Goal: Task Accomplishment & Management: Complete application form

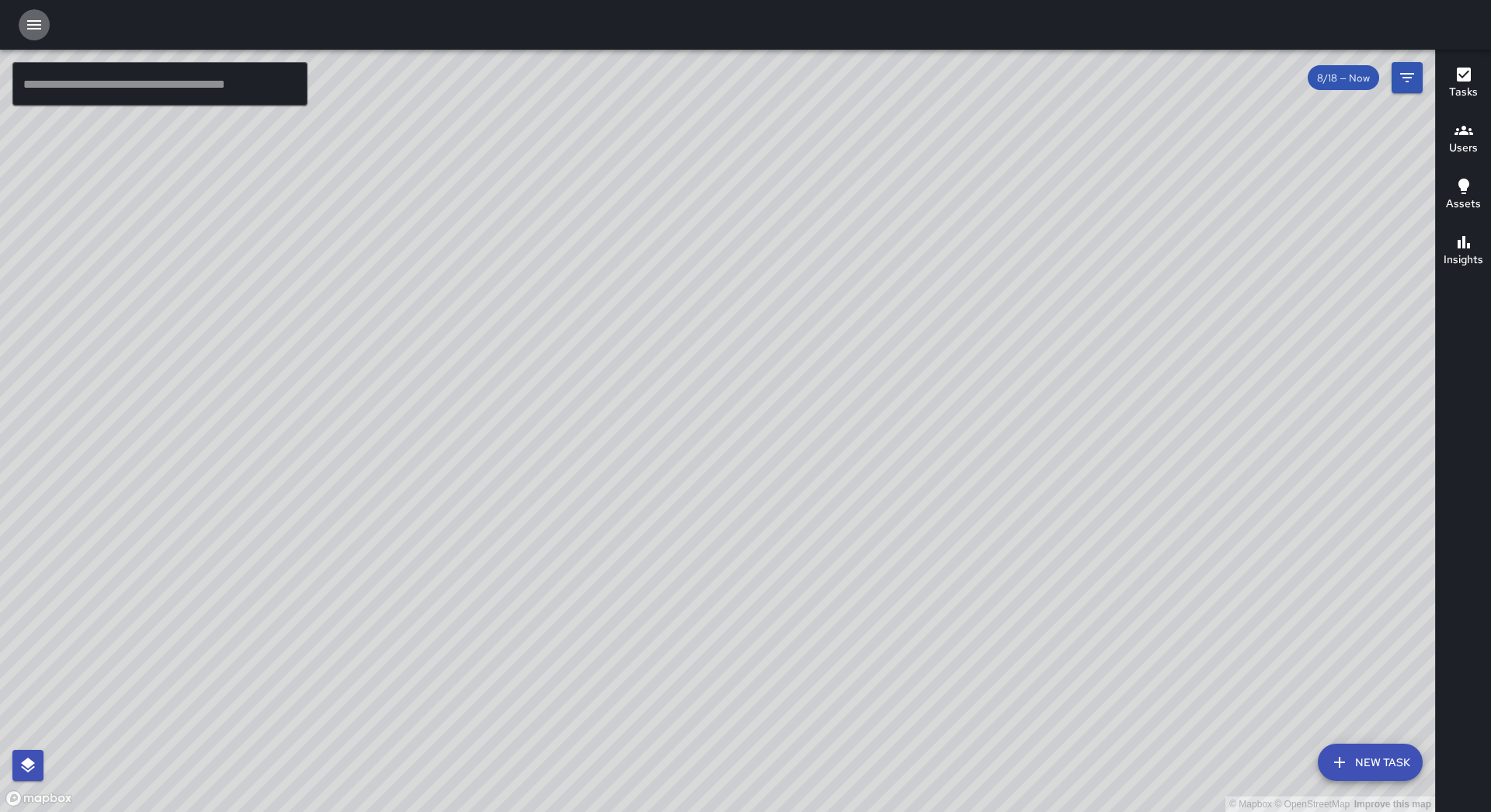
click at [21, 23] on button "button" at bounding box center [34, 25] width 31 height 31
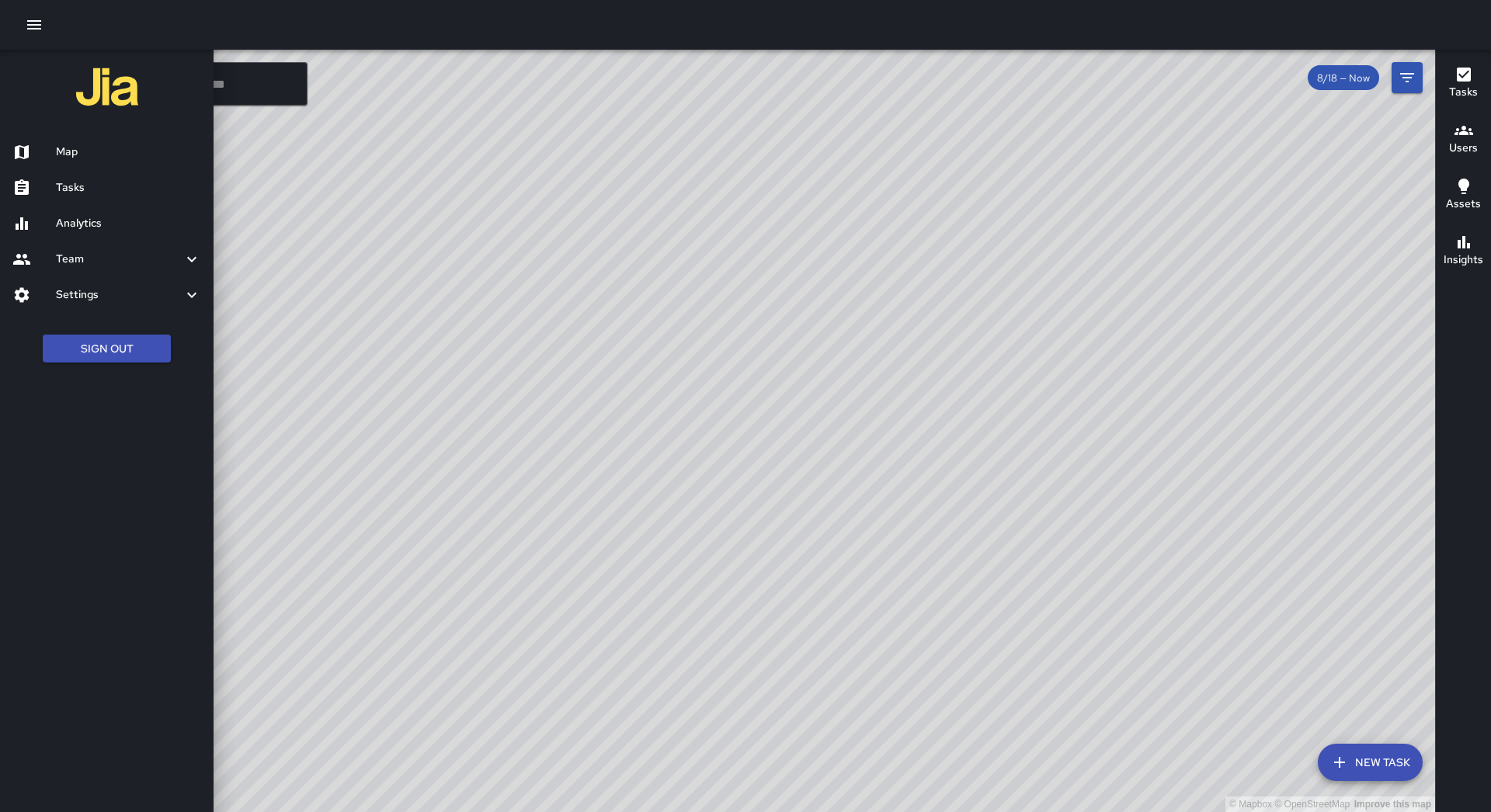
click at [1121, 475] on div at bounding box center [745, 406] width 1491 height 812
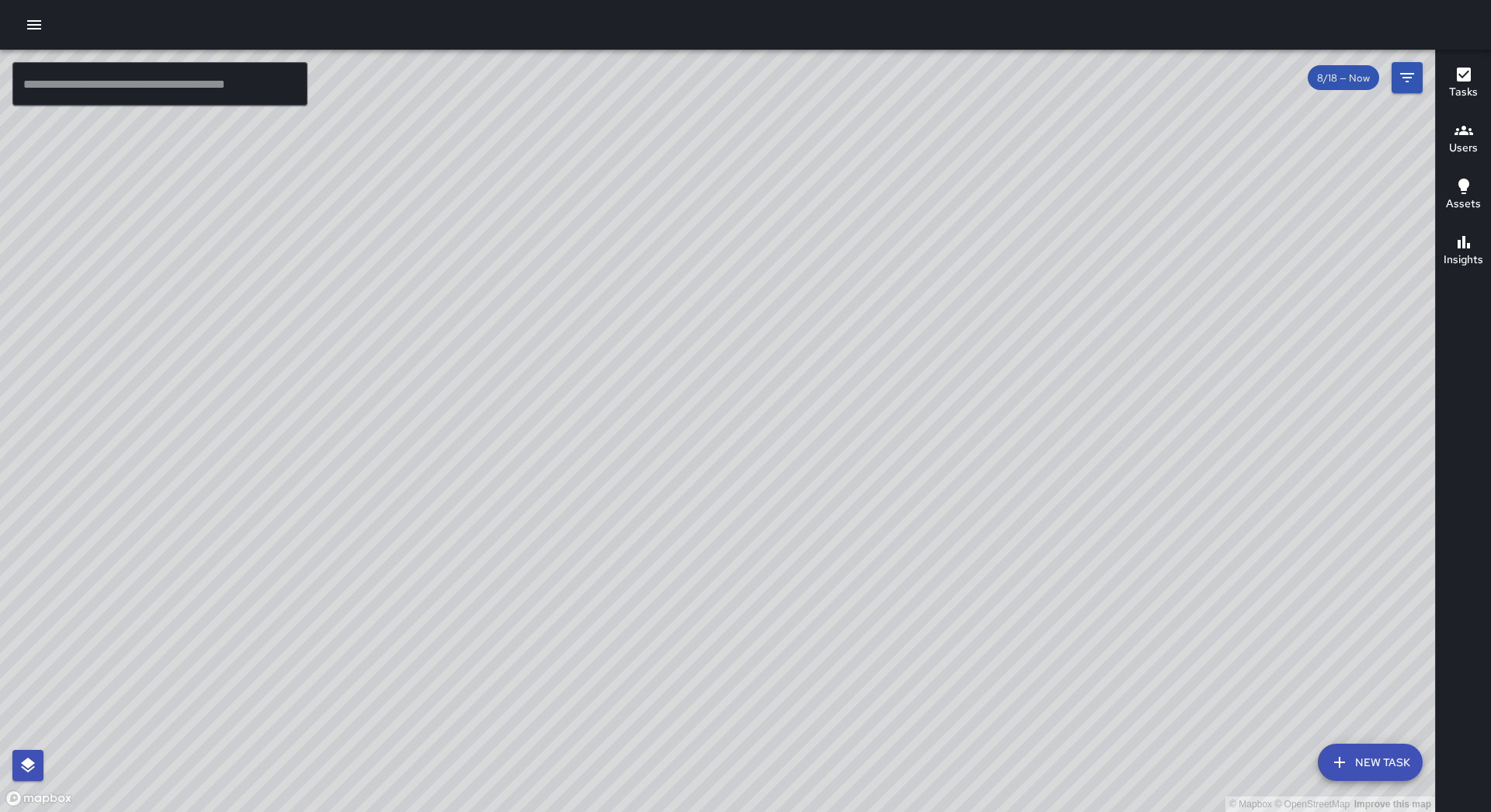
drag, startPoint x: 445, startPoint y: 262, endPoint x: 701, endPoint y: 382, distance: 282.7
click at [701, 382] on div "© Mapbox © OpenStreetMap Improve this map" at bounding box center [717, 431] width 1435 height 762
drag, startPoint x: 680, startPoint y: 406, endPoint x: 747, endPoint y: 312, distance: 115.4
click at [904, 239] on div "© Mapbox © OpenStreetMap Improve this map" at bounding box center [717, 431] width 1435 height 762
drag, startPoint x: 533, startPoint y: 695, endPoint x: 194, endPoint y: 732, distance: 341.0
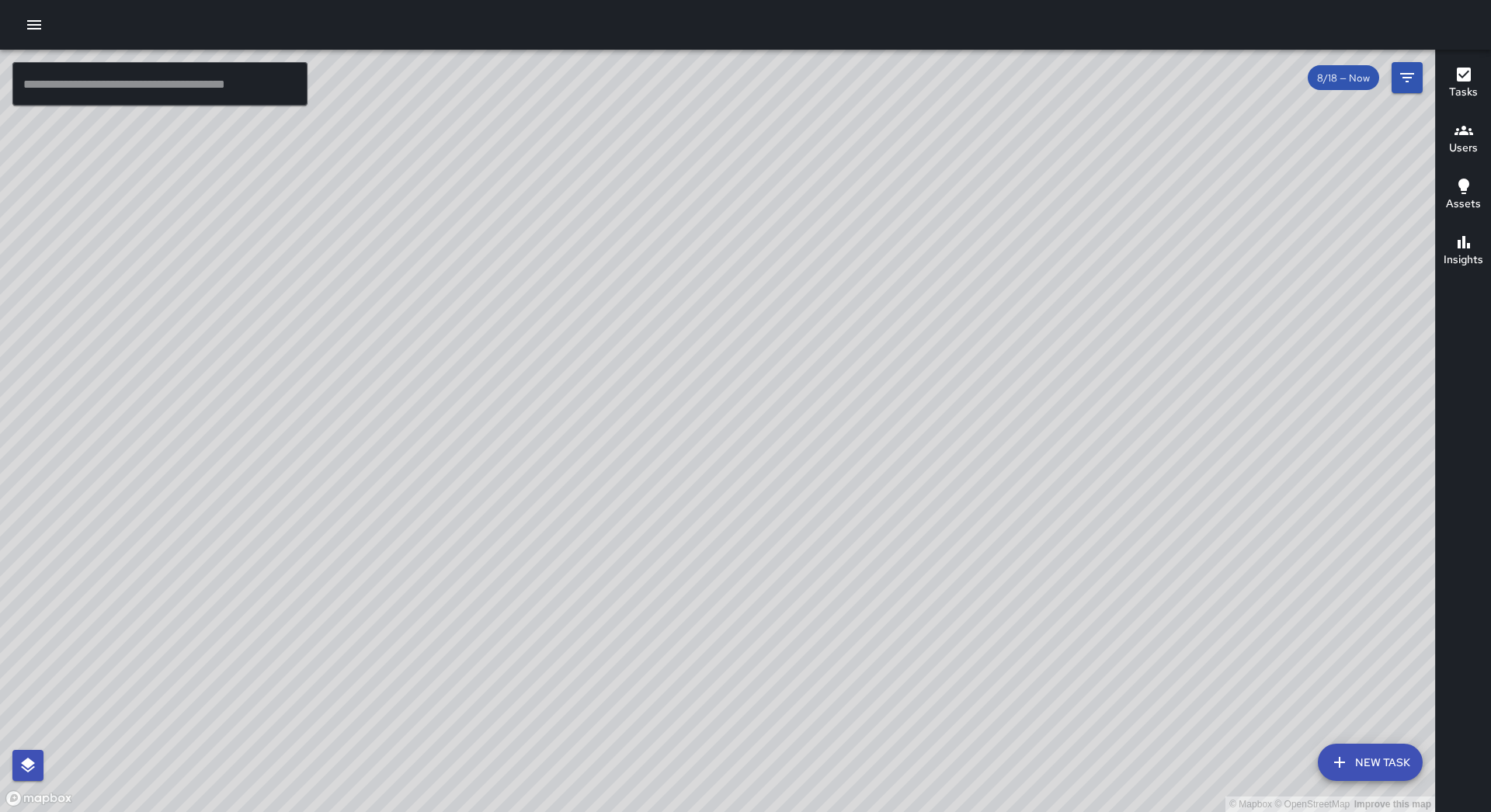
click at [194, 732] on div "© Mapbox © OpenStreetMap Improve this map" at bounding box center [717, 431] width 1435 height 762
drag, startPoint x: 557, startPoint y: 368, endPoint x: 617, endPoint y: 493, distance: 138.7
click at [658, 591] on div "© Mapbox © OpenStreetMap Improve this map" at bounding box center [717, 431] width 1435 height 762
drag, startPoint x: 1064, startPoint y: 130, endPoint x: 923, endPoint y: 450, distance: 349.7
click at [923, 450] on div "© Mapbox © OpenStreetMap Improve this map" at bounding box center [717, 431] width 1435 height 762
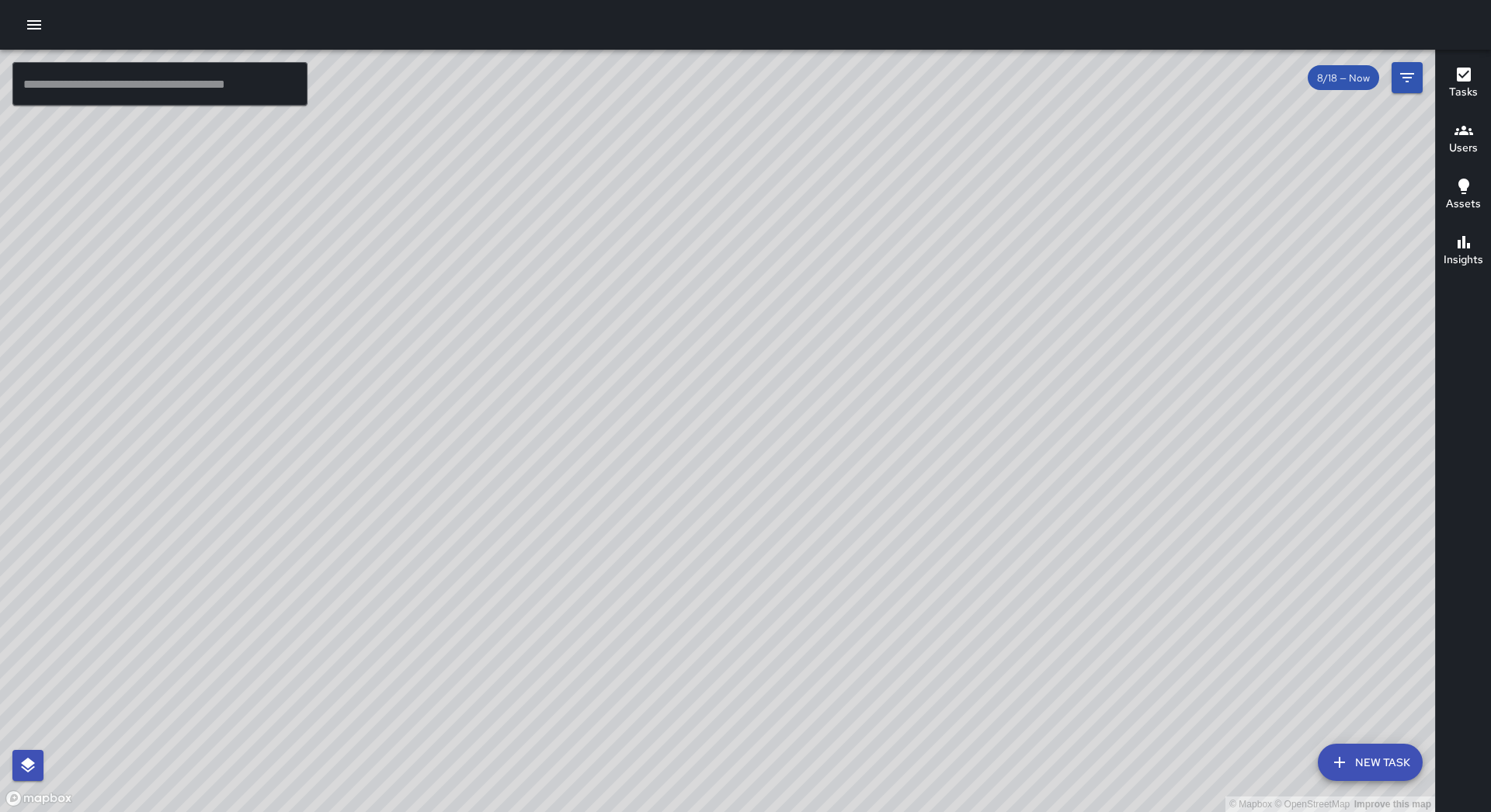
drag, startPoint x: 848, startPoint y: 687, endPoint x: 1194, endPoint y: 21, distance: 750.5
click at [1196, 21] on div "© Mapbox © OpenStreetMap Improve this map ​ New Task 8/18 — Now Map Layers Task…" at bounding box center [745, 406] width 1491 height 812
drag, startPoint x: 891, startPoint y: 454, endPoint x: 523, endPoint y: 297, distance: 400.1
click at [523, 297] on div "© Mapbox © OpenStreetMap Improve this map" at bounding box center [717, 431] width 1435 height 762
drag, startPoint x: 955, startPoint y: 151, endPoint x: 856, endPoint y: 192, distance: 107.2
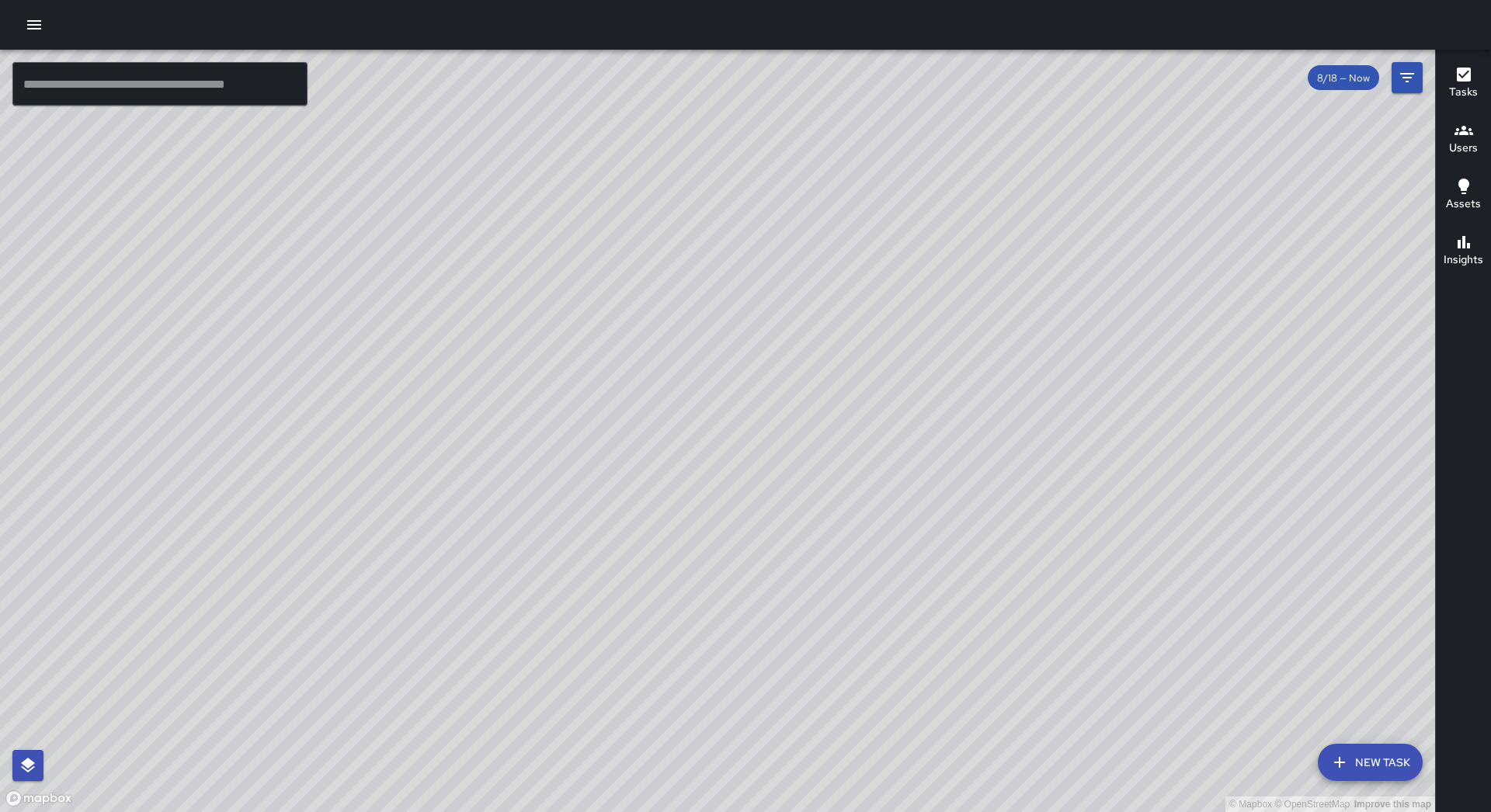
click at [856, 193] on div "© Mapbox © OpenStreetMap Improve this map" at bounding box center [717, 431] width 1435 height 762
drag, startPoint x: 702, startPoint y: 350, endPoint x: 752, endPoint y: 388, distance: 62.8
click at [752, 388] on div "© Mapbox © OpenStreetMap Improve this map" at bounding box center [717, 431] width 1435 height 762
drag, startPoint x: 688, startPoint y: 445, endPoint x: 722, endPoint y: 329, distance: 120.9
click at [722, 329] on div "© Mapbox © OpenStreetMap Improve this map" at bounding box center [717, 431] width 1435 height 762
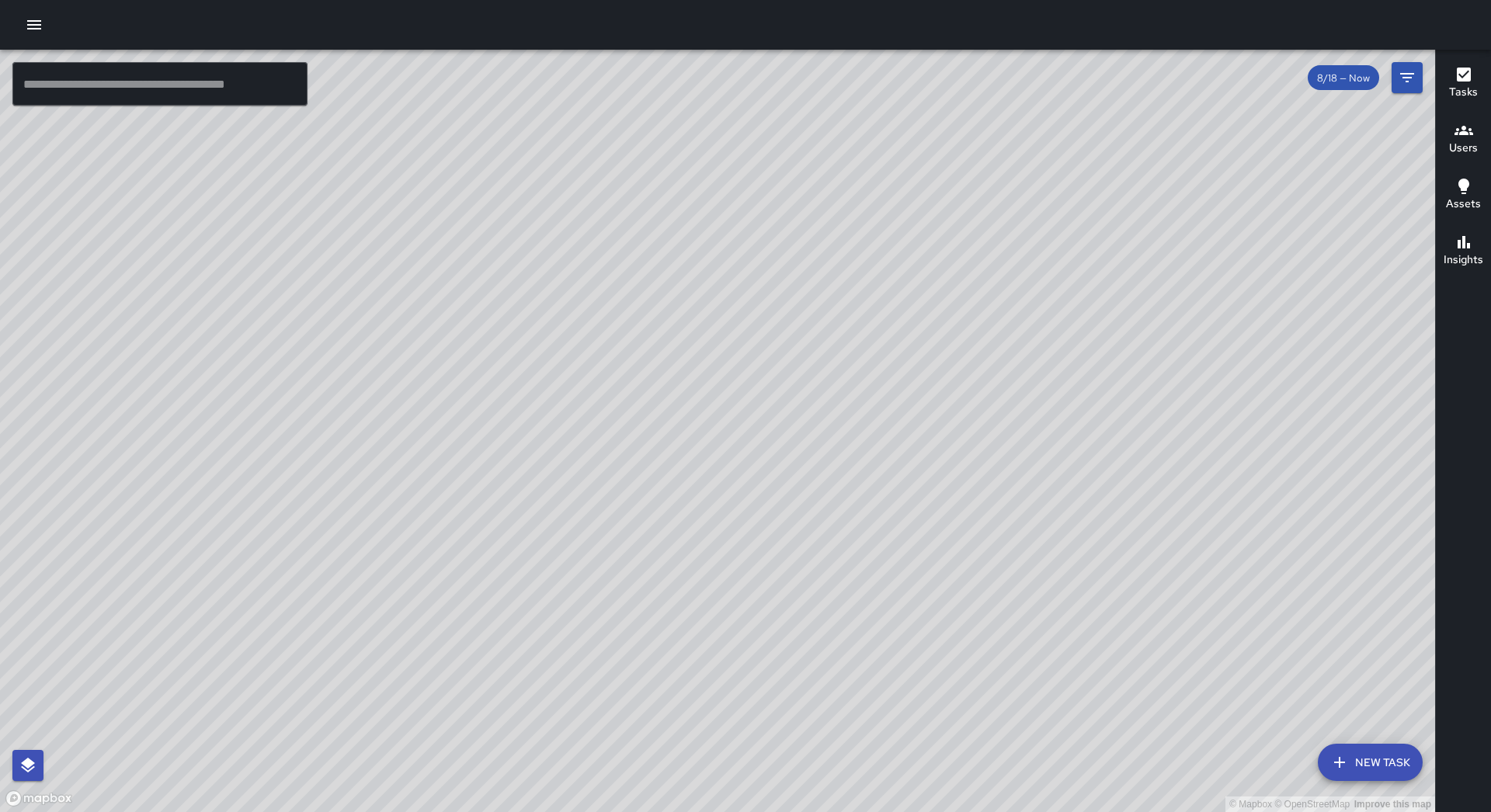
drag, startPoint x: 697, startPoint y: 345, endPoint x: 711, endPoint y: 371, distance: 29.5
click at [711, 371] on div "© Mapbox © OpenStreetMap Improve this map" at bounding box center [717, 431] width 1435 height 762
click at [35, 22] on icon "button" at bounding box center [34, 25] width 14 height 9
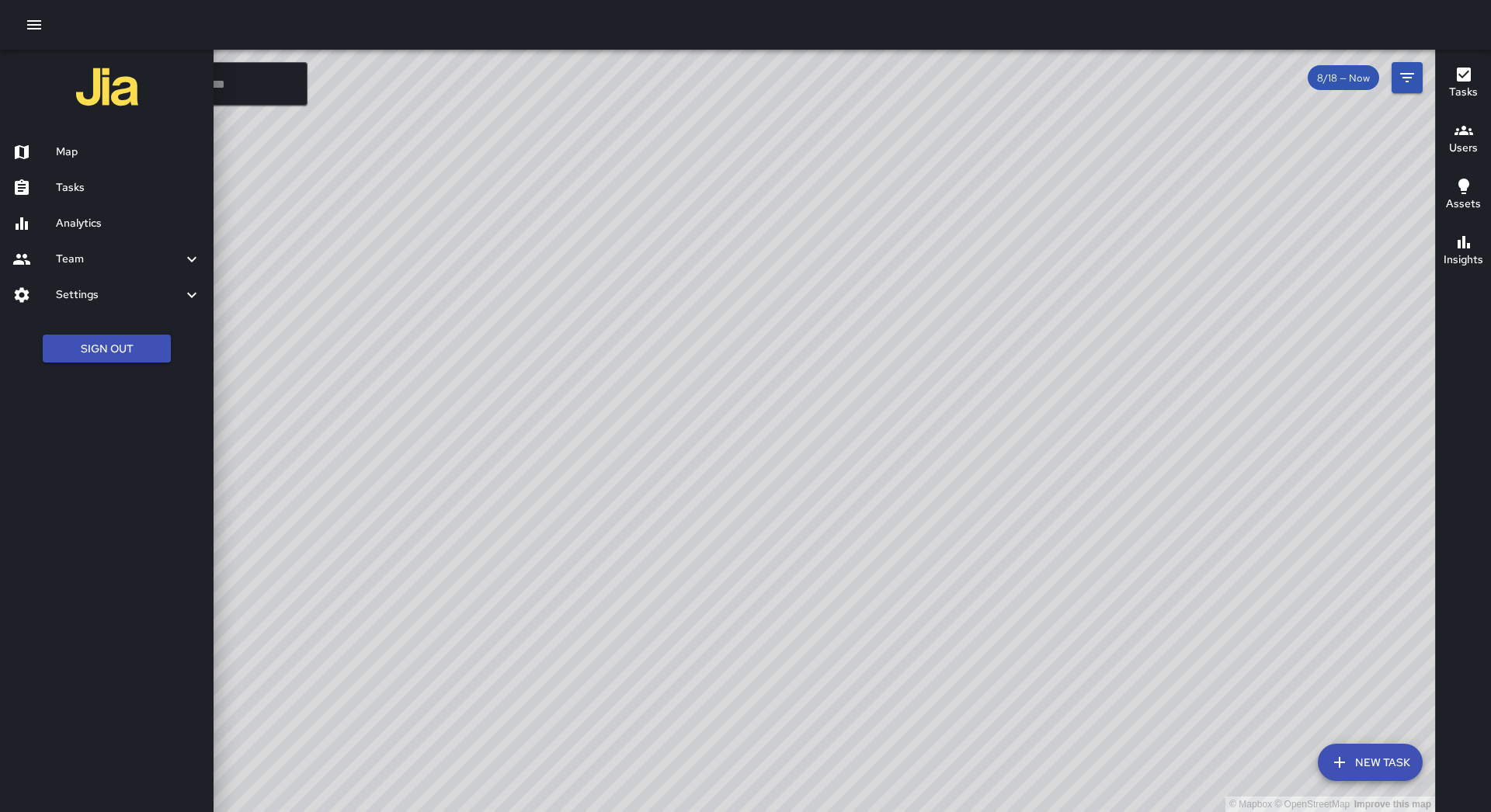
click at [120, 188] on h6 "Tasks" at bounding box center [129, 188] width 145 height 17
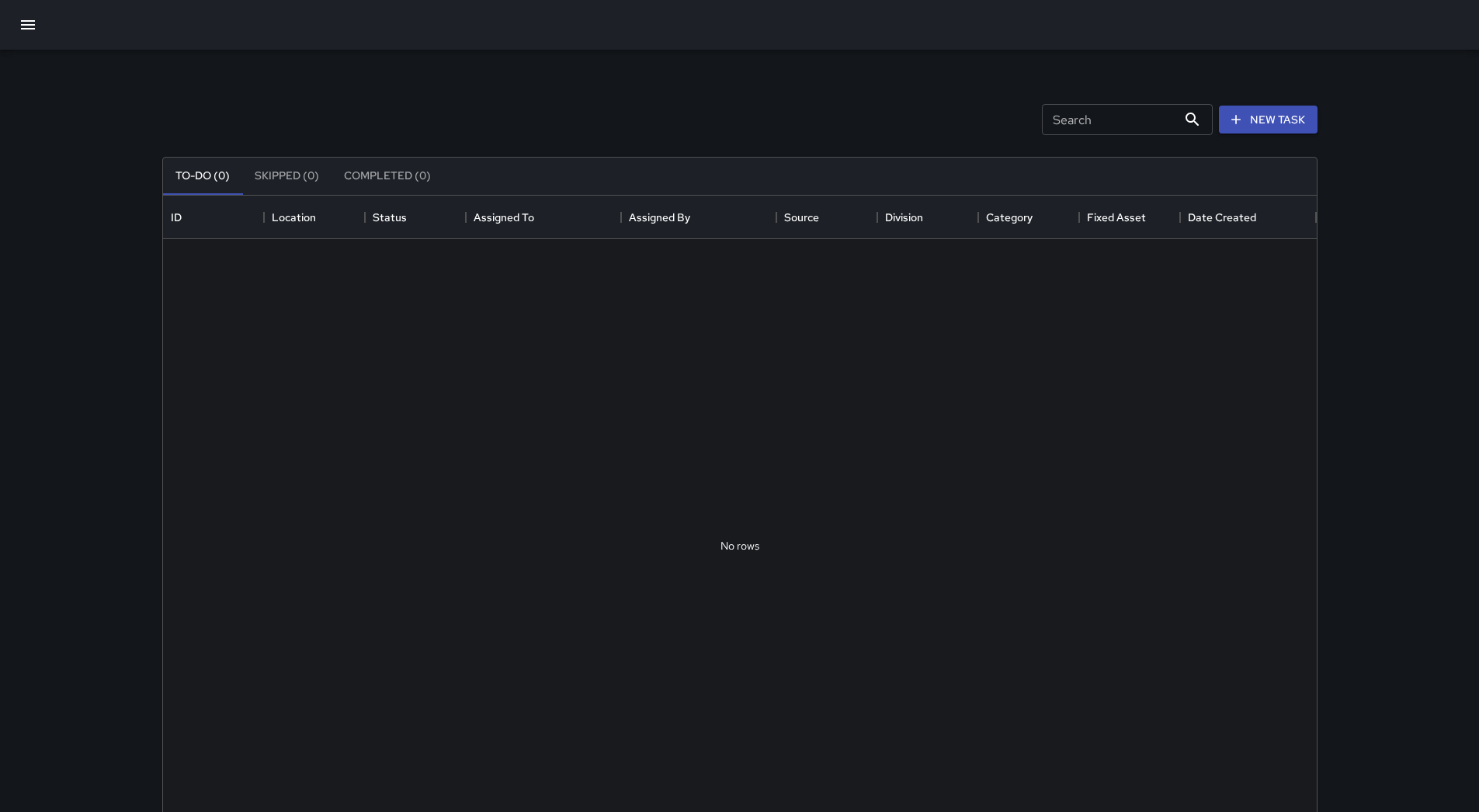
scroll to position [646, 1142]
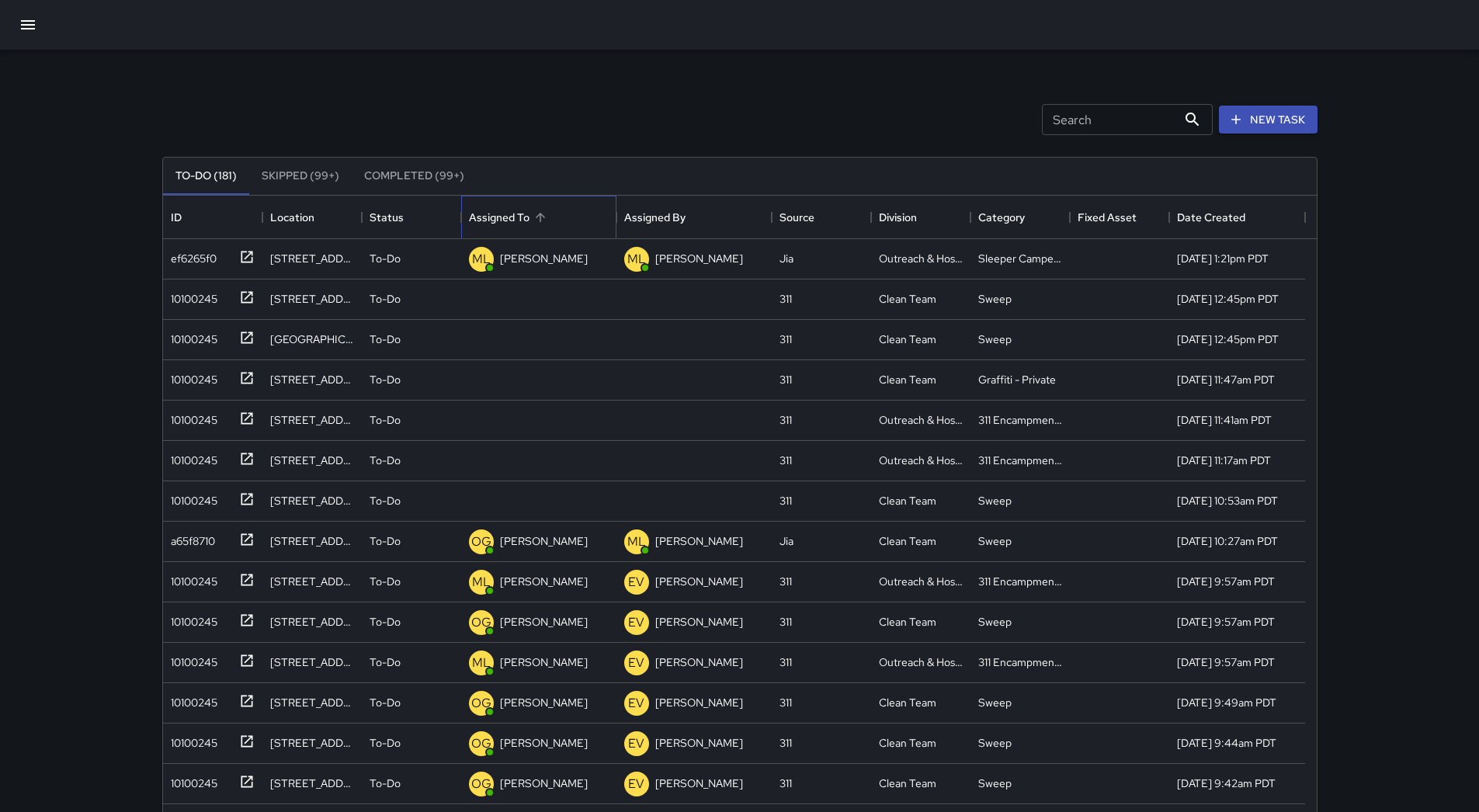
drag, startPoint x: 554, startPoint y: 213, endPoint x: 553, endPoint y: 205, distance: 8.1
click at [553, 212] on div "Assigned To" at bounding box center [538, 218] width 140 height 44
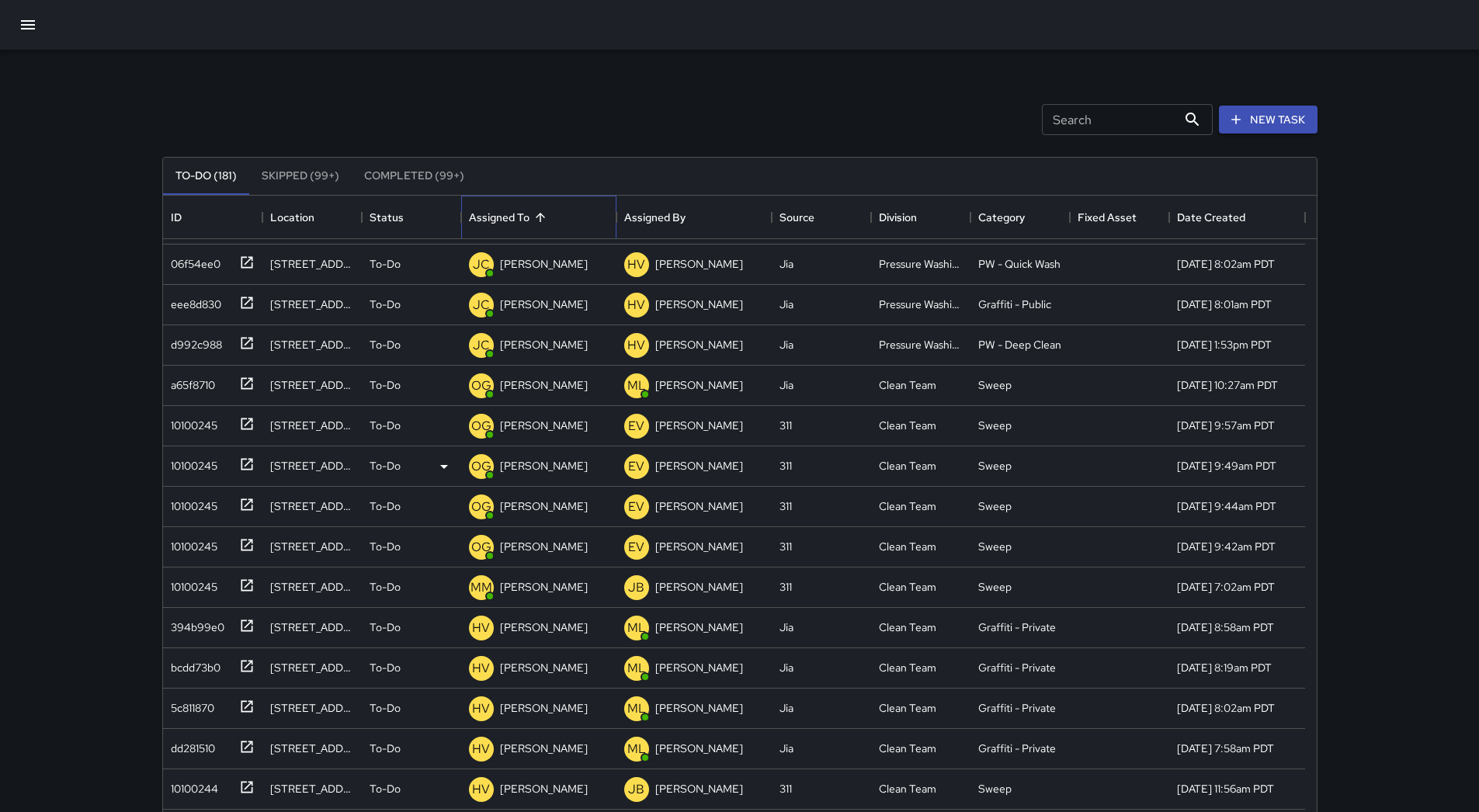
scroll to position [621, 0]
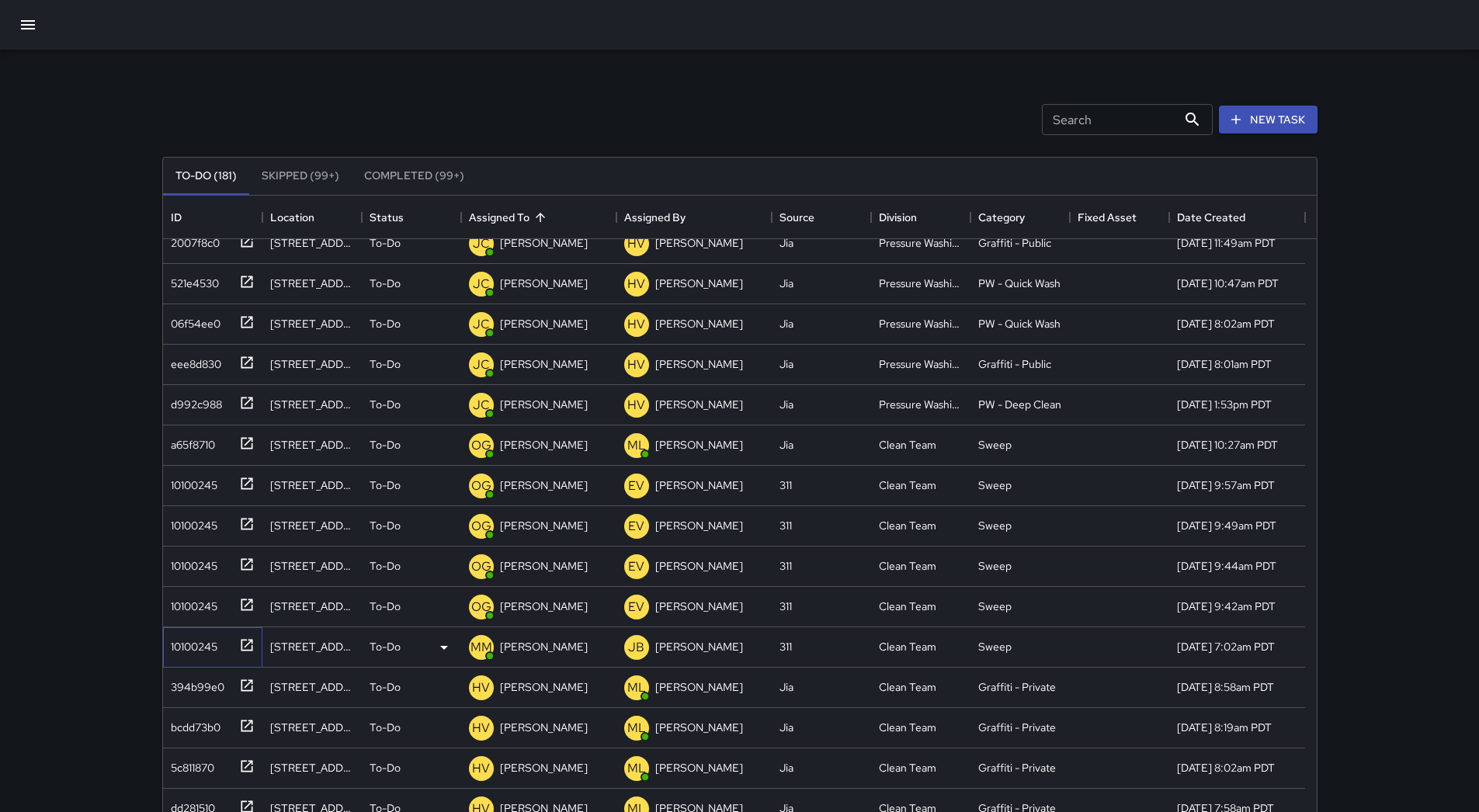
click at [203, 650] on div "10100245" at bounding box center [191, 643] width 53 height 22
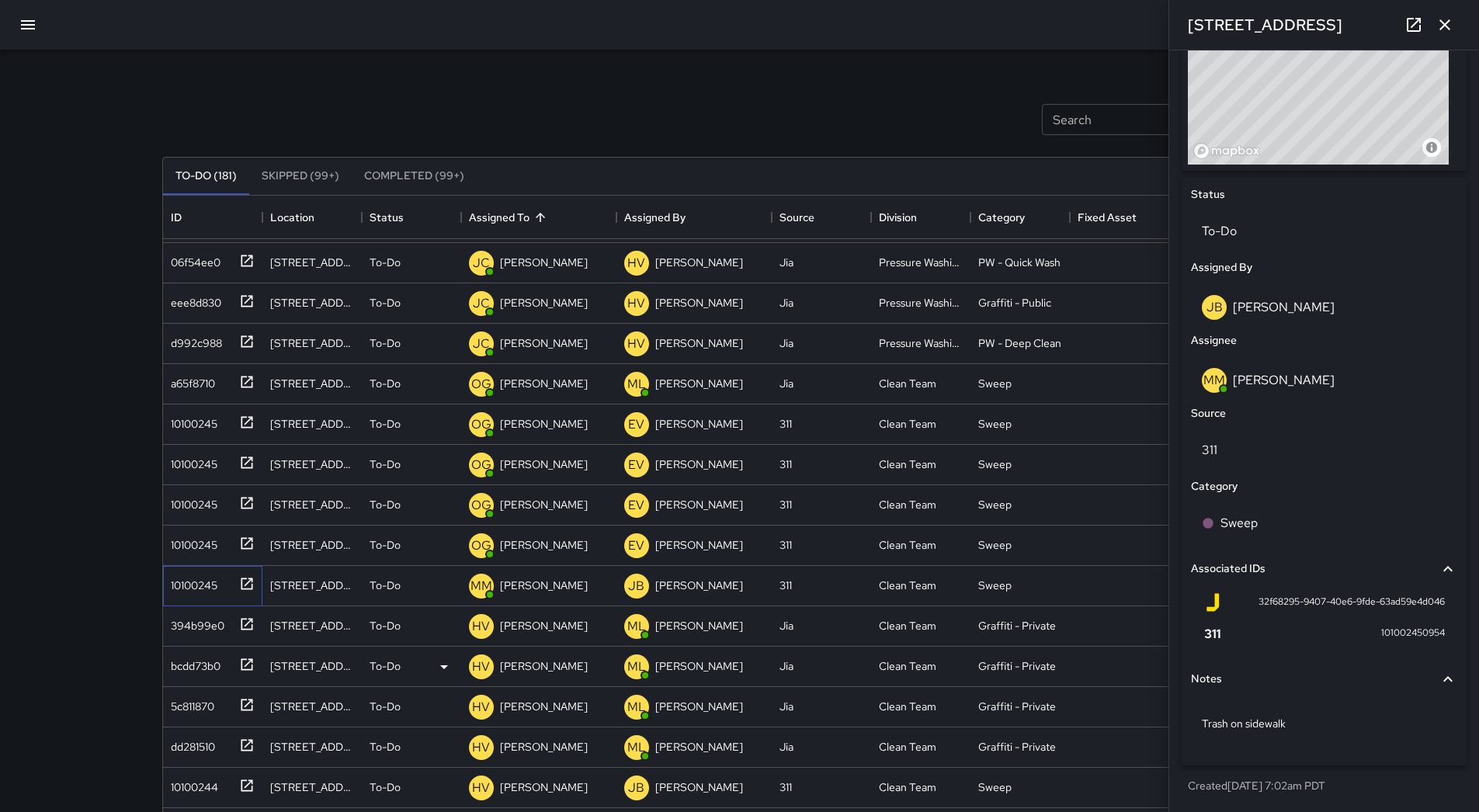
scroll to position [854, 0]
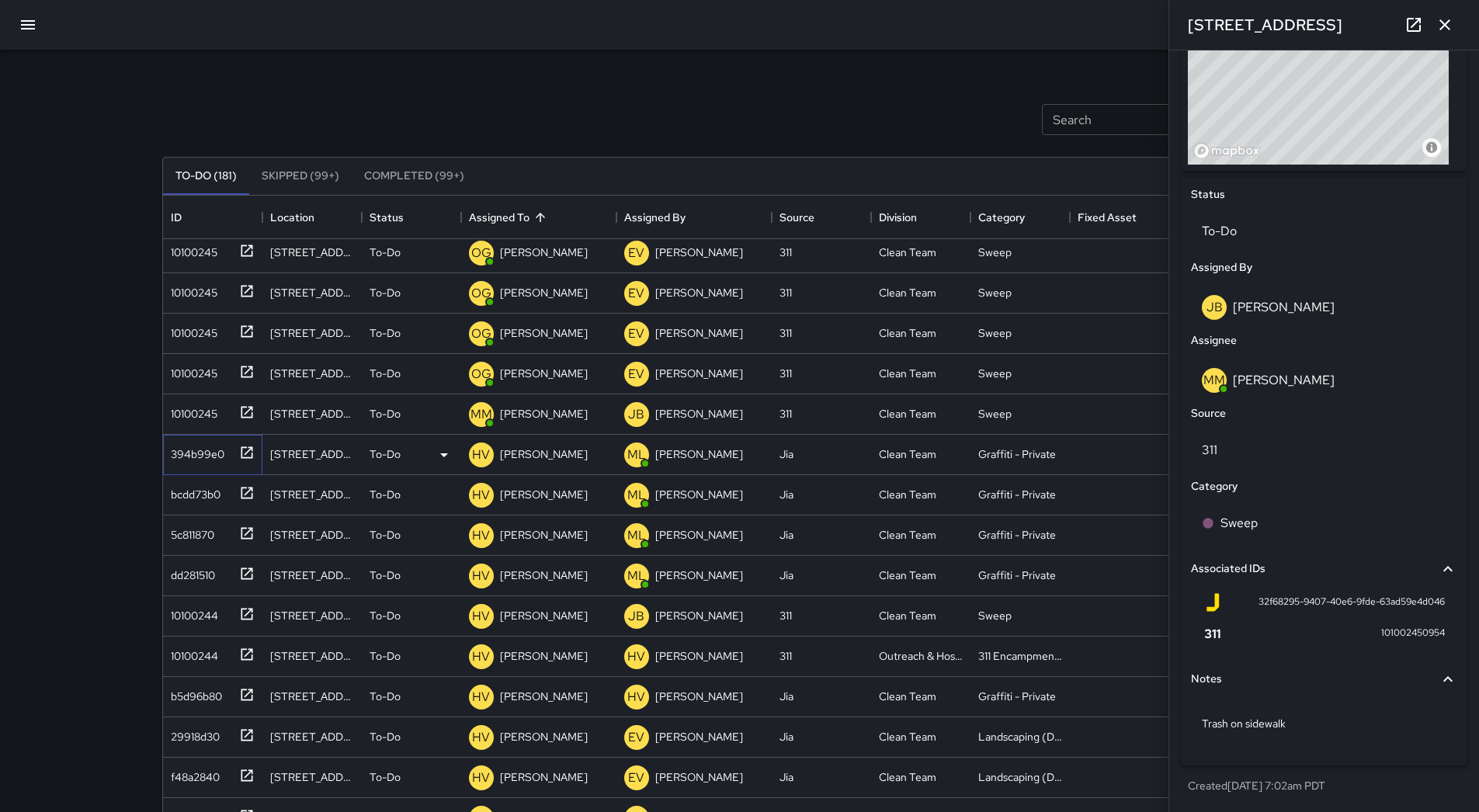
click at [208, 459] on div "394b99e0" at bounding box center [194, 451] width 60 height 22
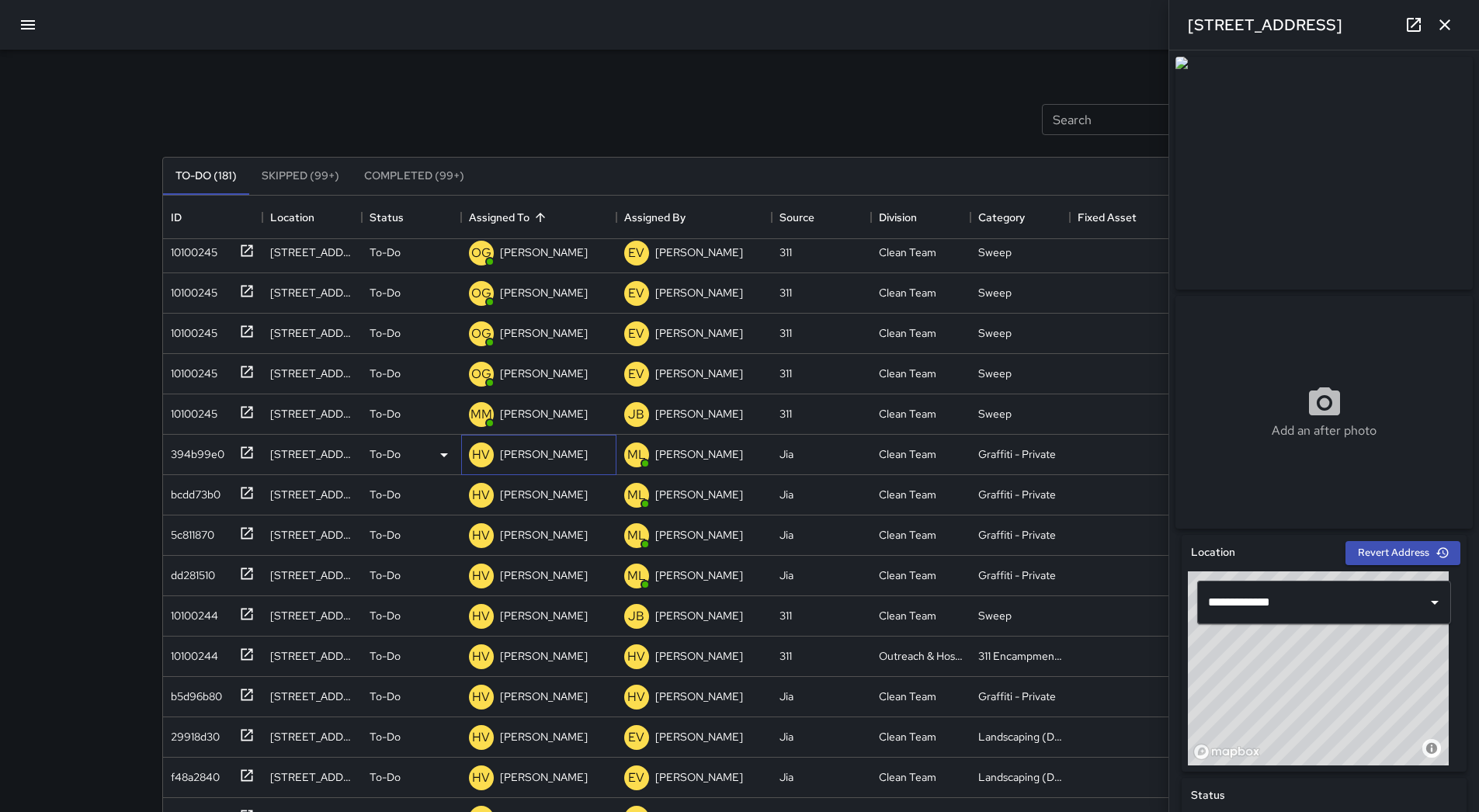
click at [551, 454] on p "[PERSON_NAME]" at bounding box center [543, 454] width 87 height 16
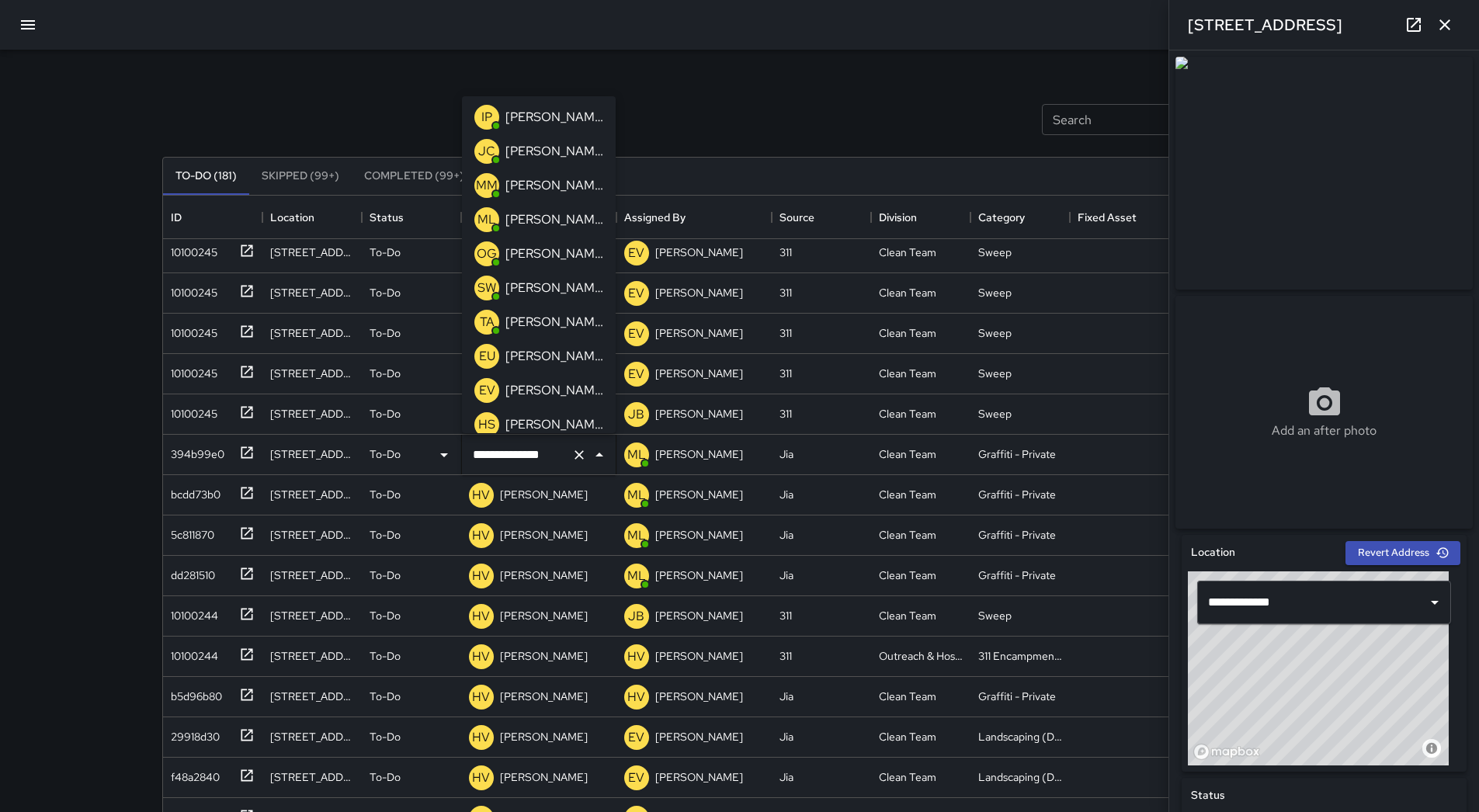
scroll to position [0, 0]
click at [540, 109] on div "[PERSON_NAME] Overall" at bounding box center [554, 119] width 104 height 25
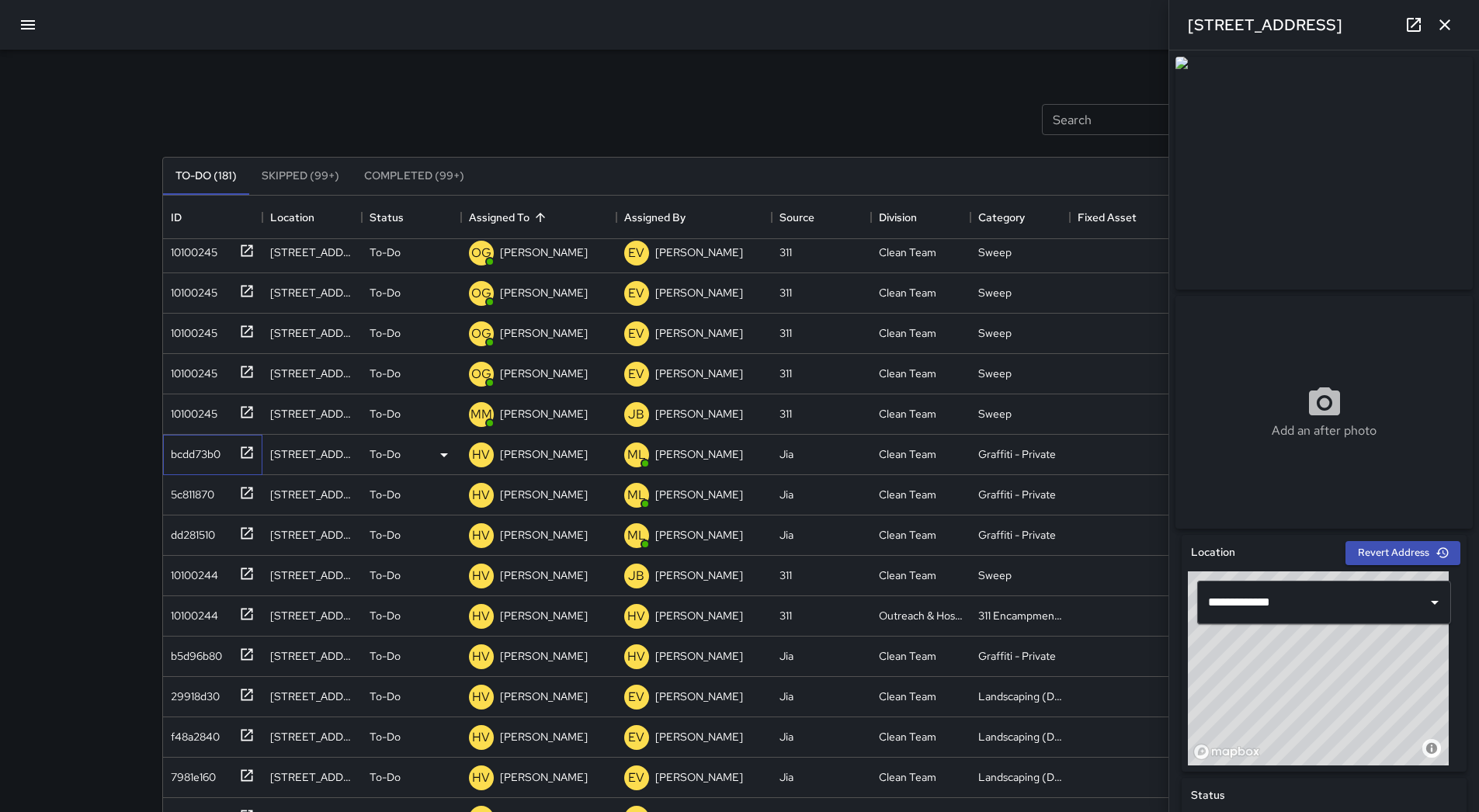
click at [207, 447] on div "bcdd73b0" at bounding box center [193, 451] width 56 height 22
type input "**********"
click at [524, 458] on p "[PERSON_NAME]" at bounding box center [543, 454] width 87 height 16
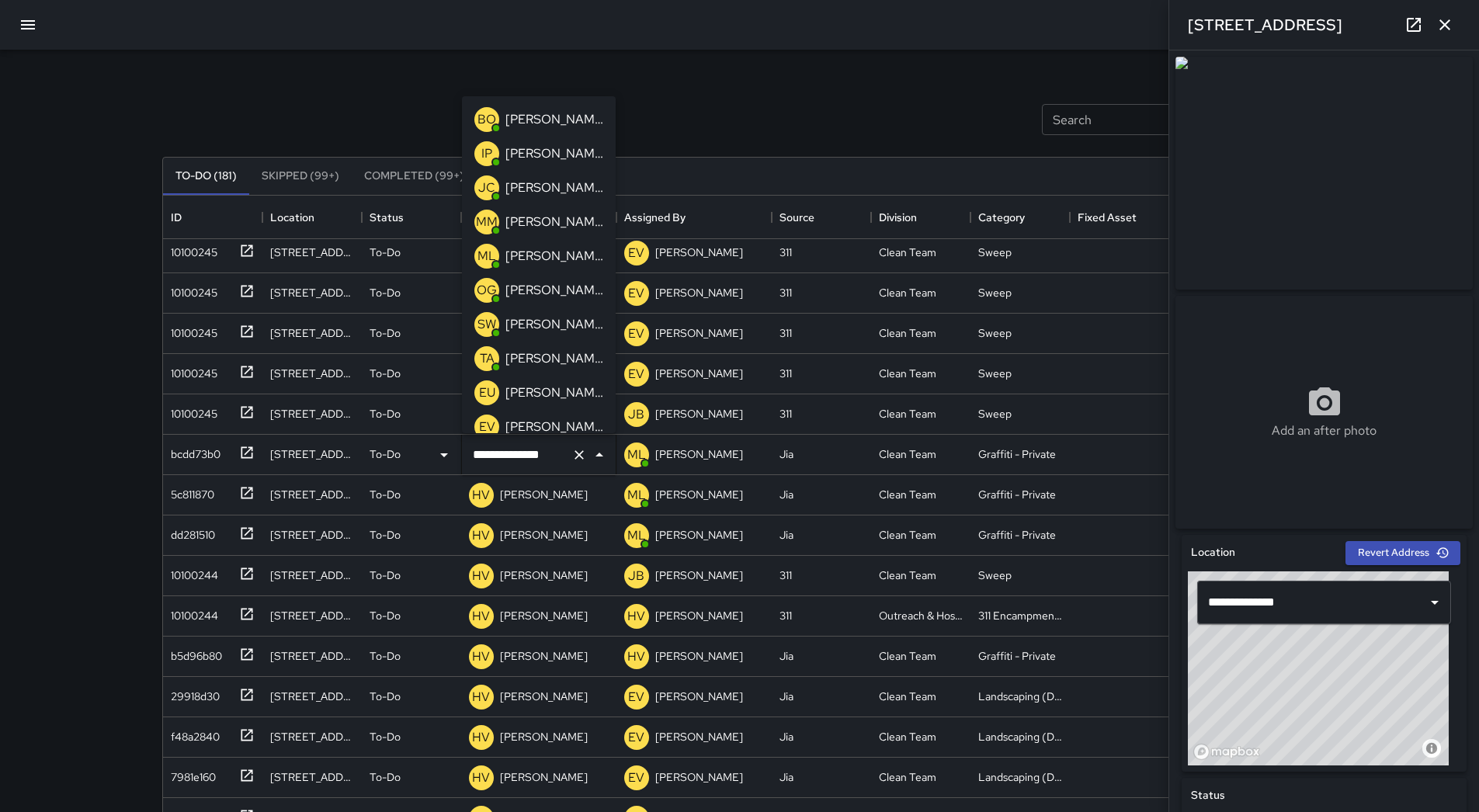
click at [554, 284] on p "[PERSON_NAME]" at bounding box center [554, 290] width 98 height 19
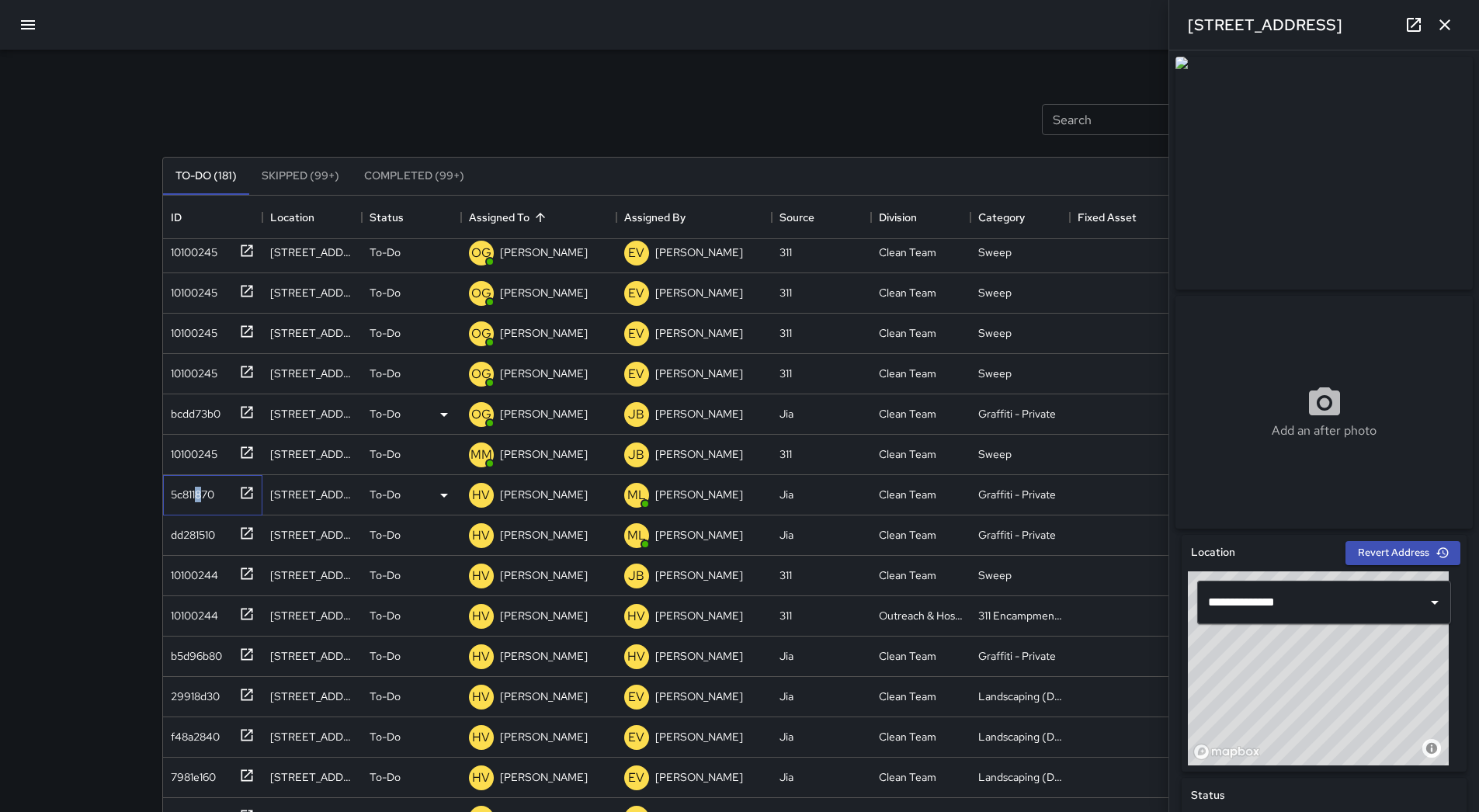
click at [200, 512] on div "5c811870" at bounding box center [212, 495] width 99 height 41
click at [208, 502] on div "5c811870" at bounding box center [190, 491] width 50 height 22
click at [205, 526] on div "dd281510" at bounding box center [190, 532] width 51 height 22
click at [209, 507] on div "5c811870" at bounding box center [212, 495] width 99 height 41
click at [210, 530] on div "dd281510" at bounding box center [190, 532] width 51 height 22
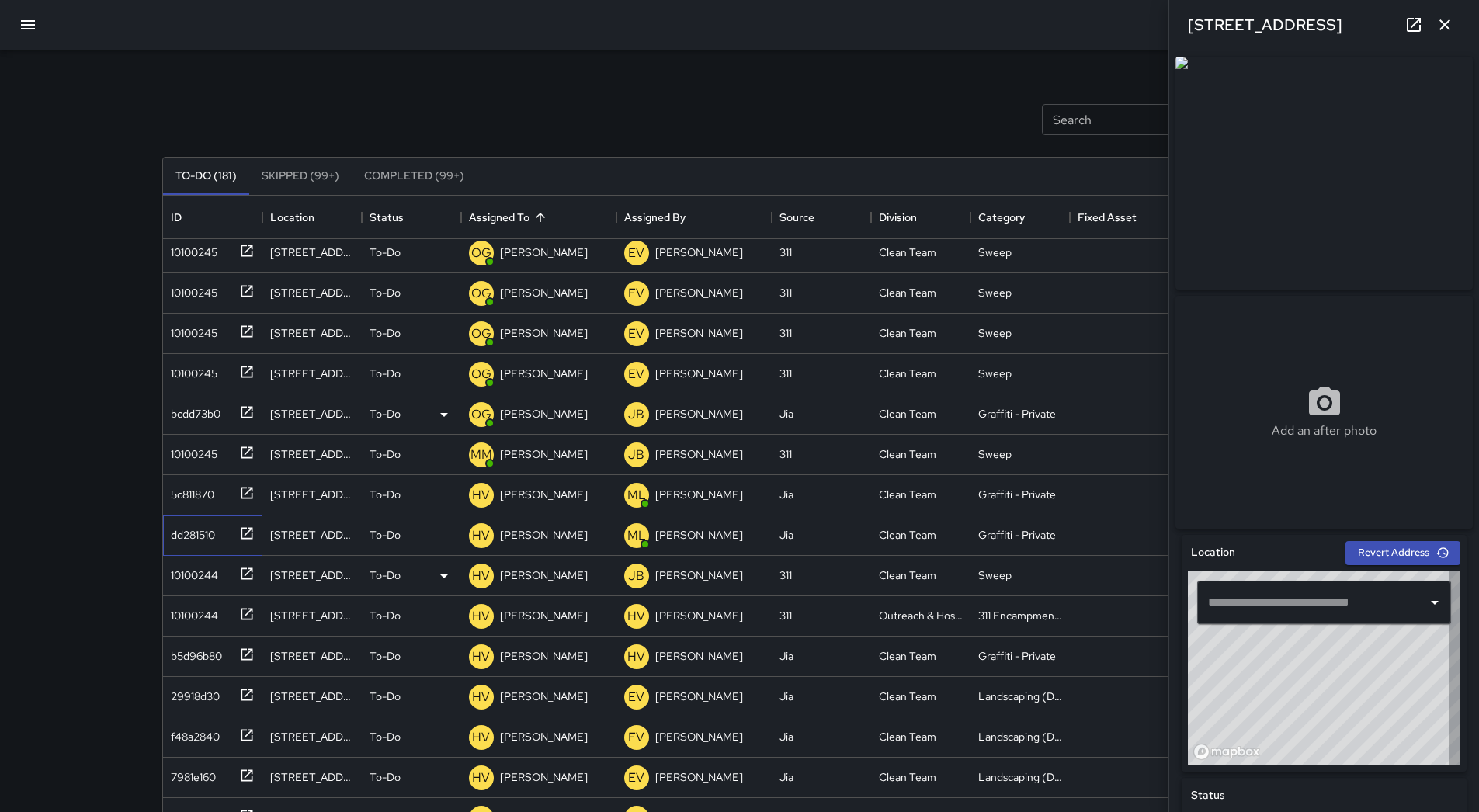
type input "**********"
click at [547, 531] on p "[PERSON_NAME]" at bounding box center [543, 535] width 87 height 16
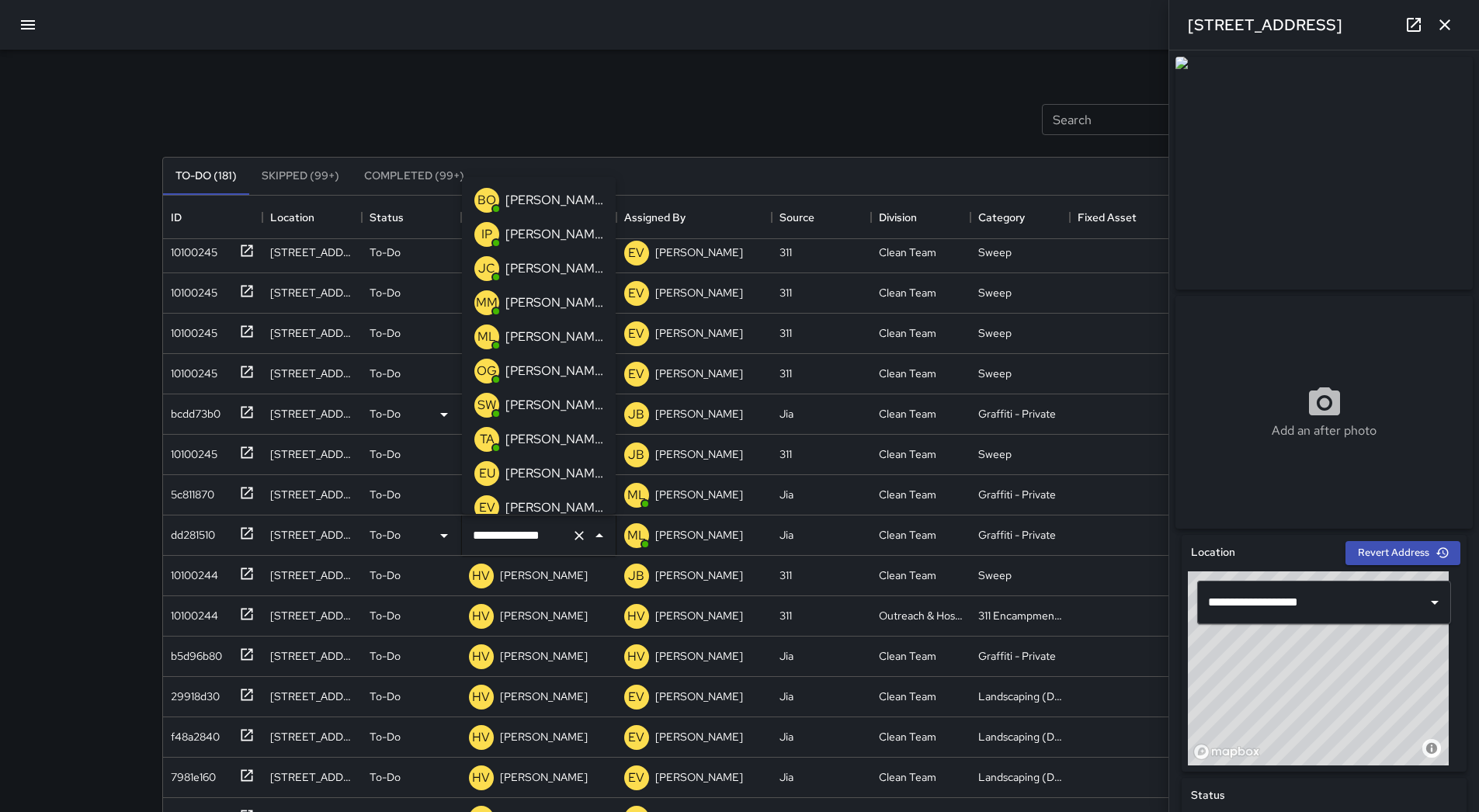
click at [565, 194] on p "[PERSON_NAME] Overall" at bounding box center [554, 201] width 98 height 19
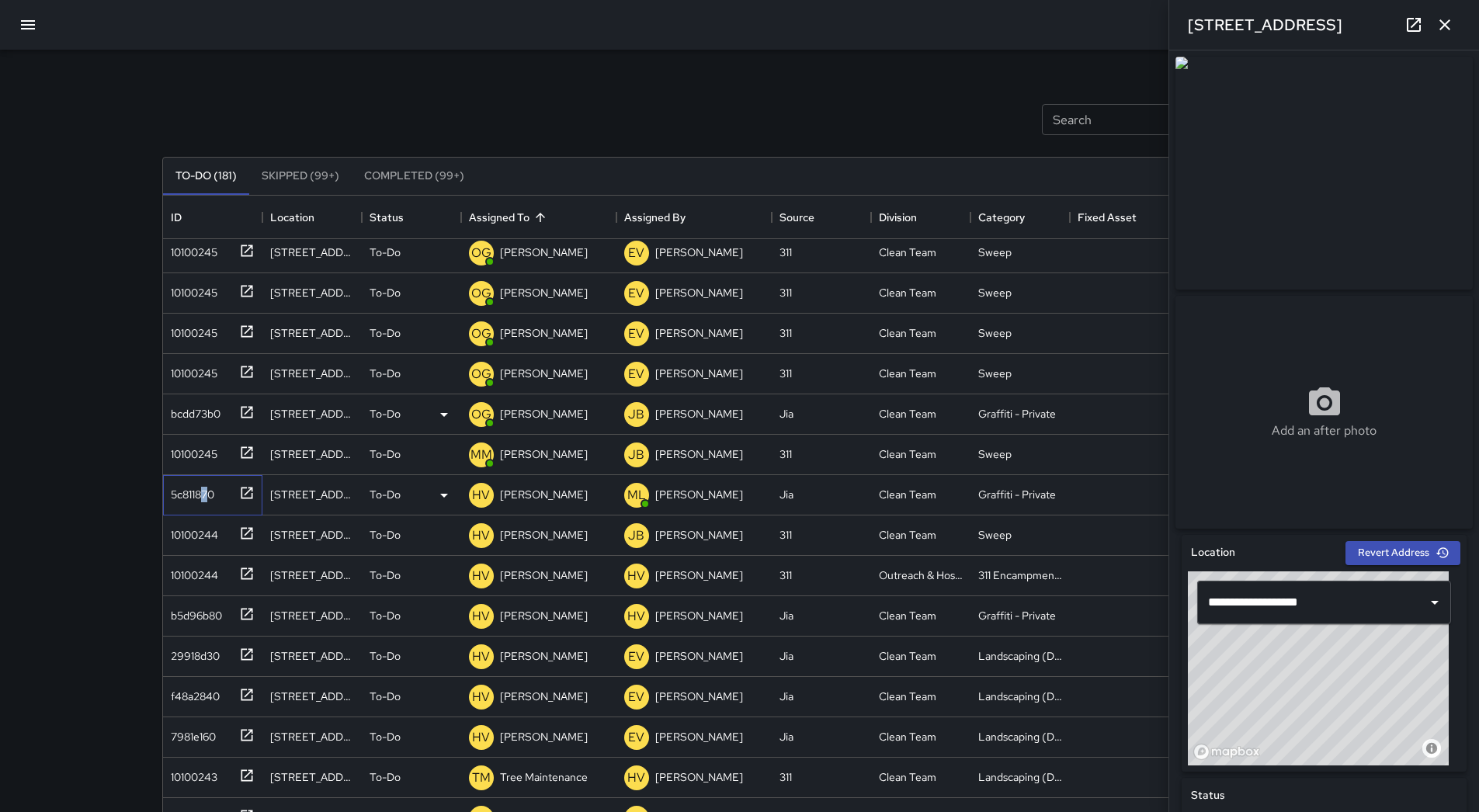
click at [205, 497] on div "5c811870" at bounding box center [190, 491] width 50 height 22
click at [563, 493] on p "[PERSON_NAME]" at bounding box center [543, 494] width 87 height 16
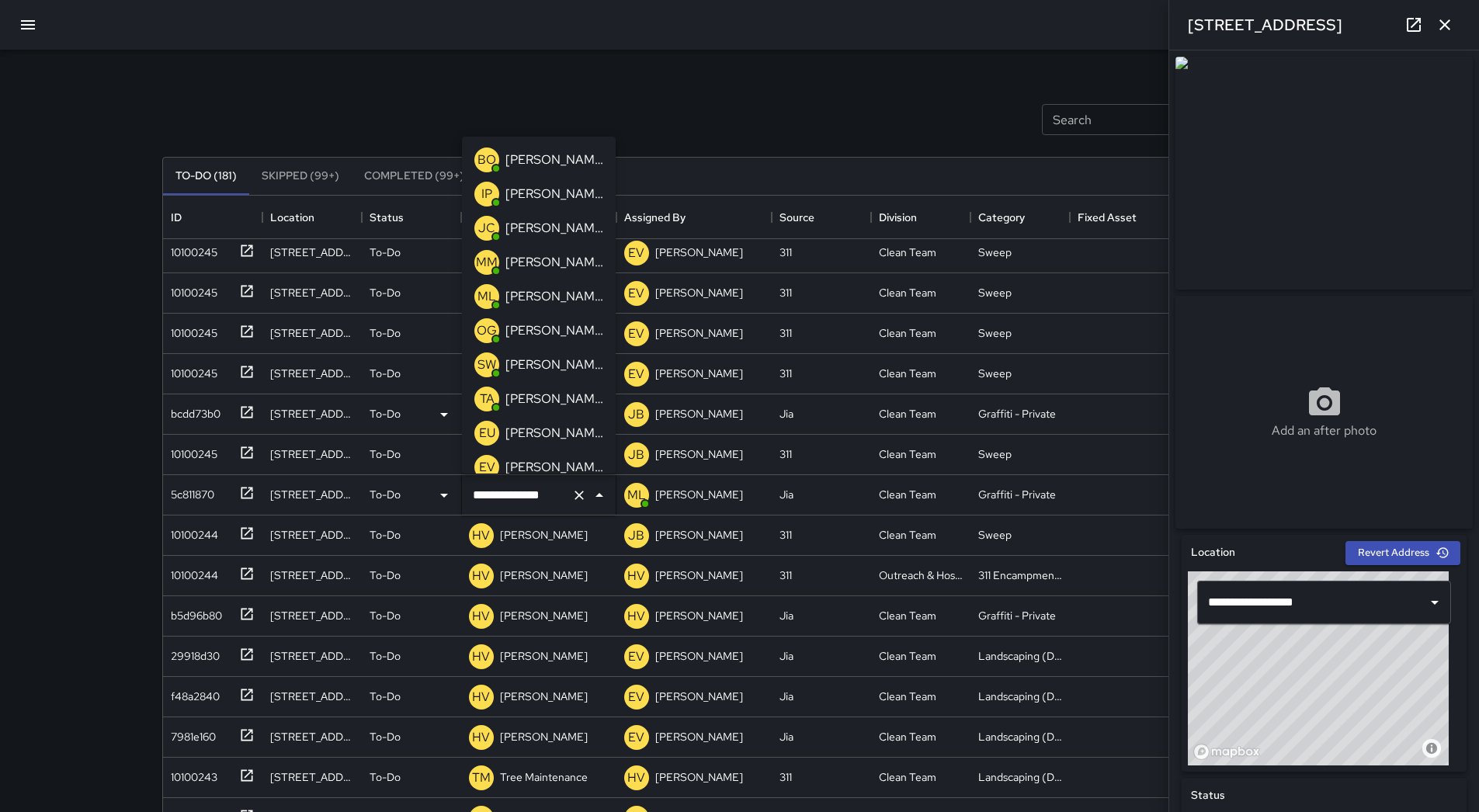
click at [543, 159] on p "[PERSON_NAME] Overall" at bounding box center [554, 160] width 98 height 19
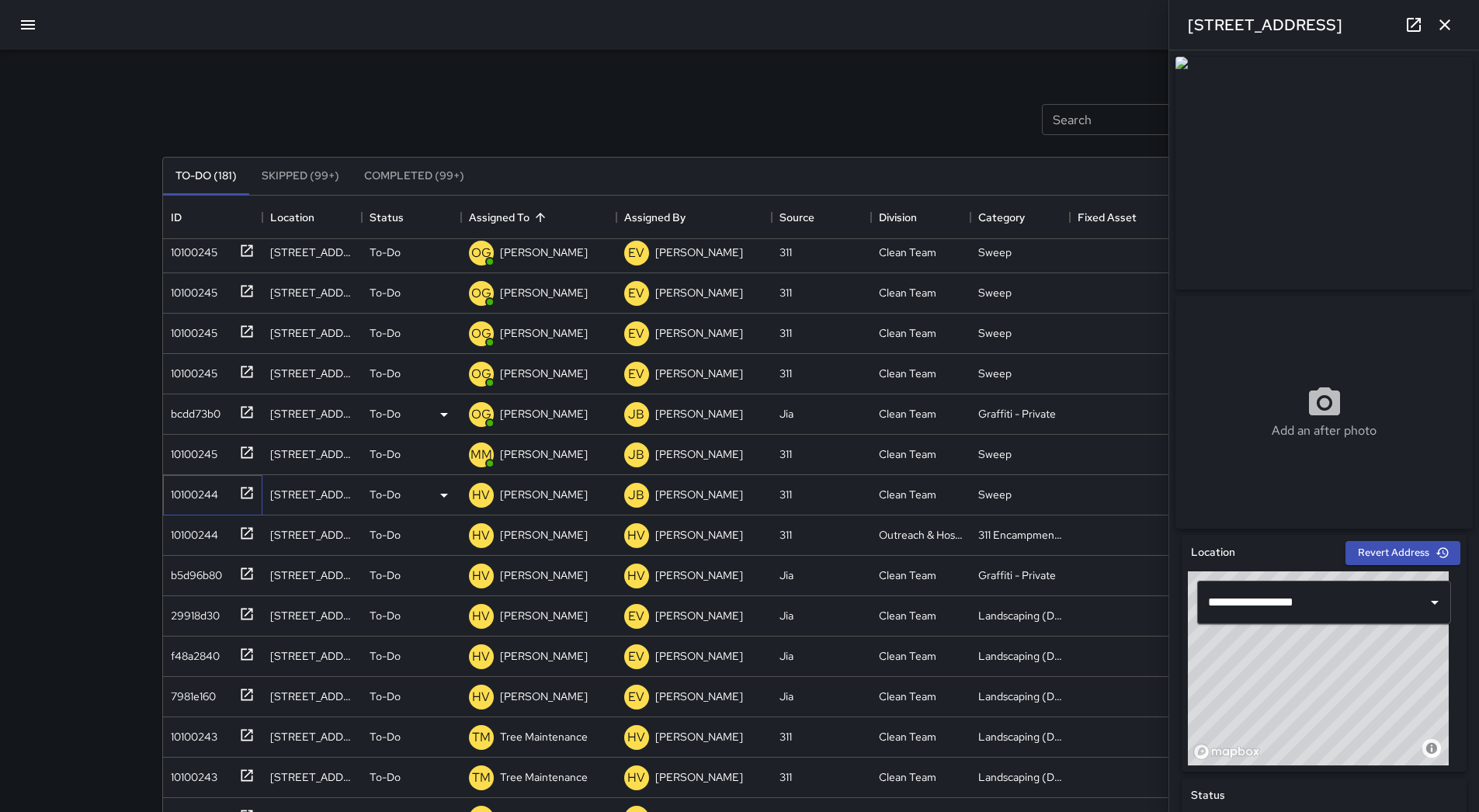
click at [230, 499] on div "10100244" at bounding box center [209, 491] width 90 height 26
click at [205, 501] on div "10100244" at bounding box center [191, 491] width 54 height 22
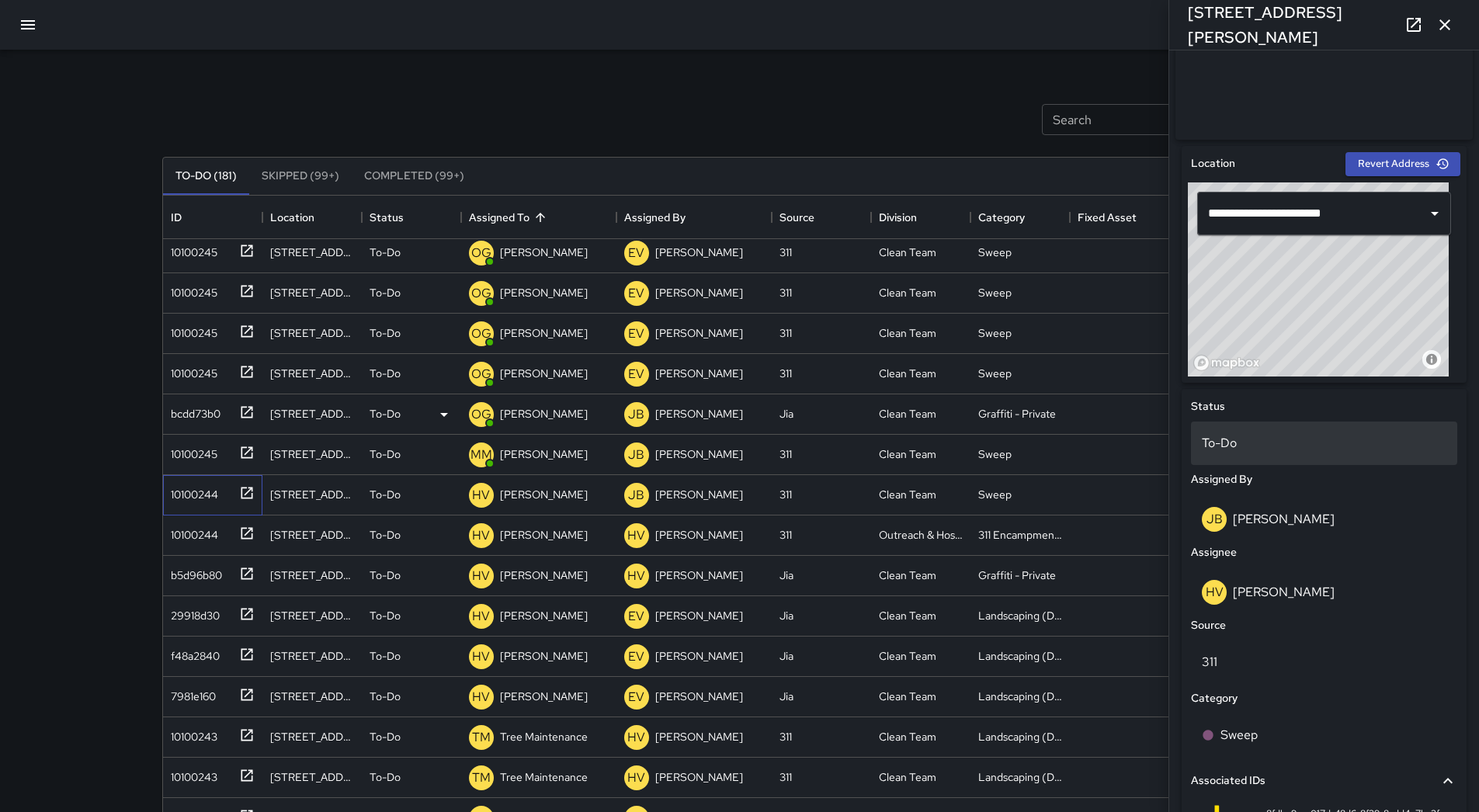
scroll to position [388, 0]
click at [536, 494] on p "[PERSON_NAME]" at bounding box center [543, 494] width 87 height 16
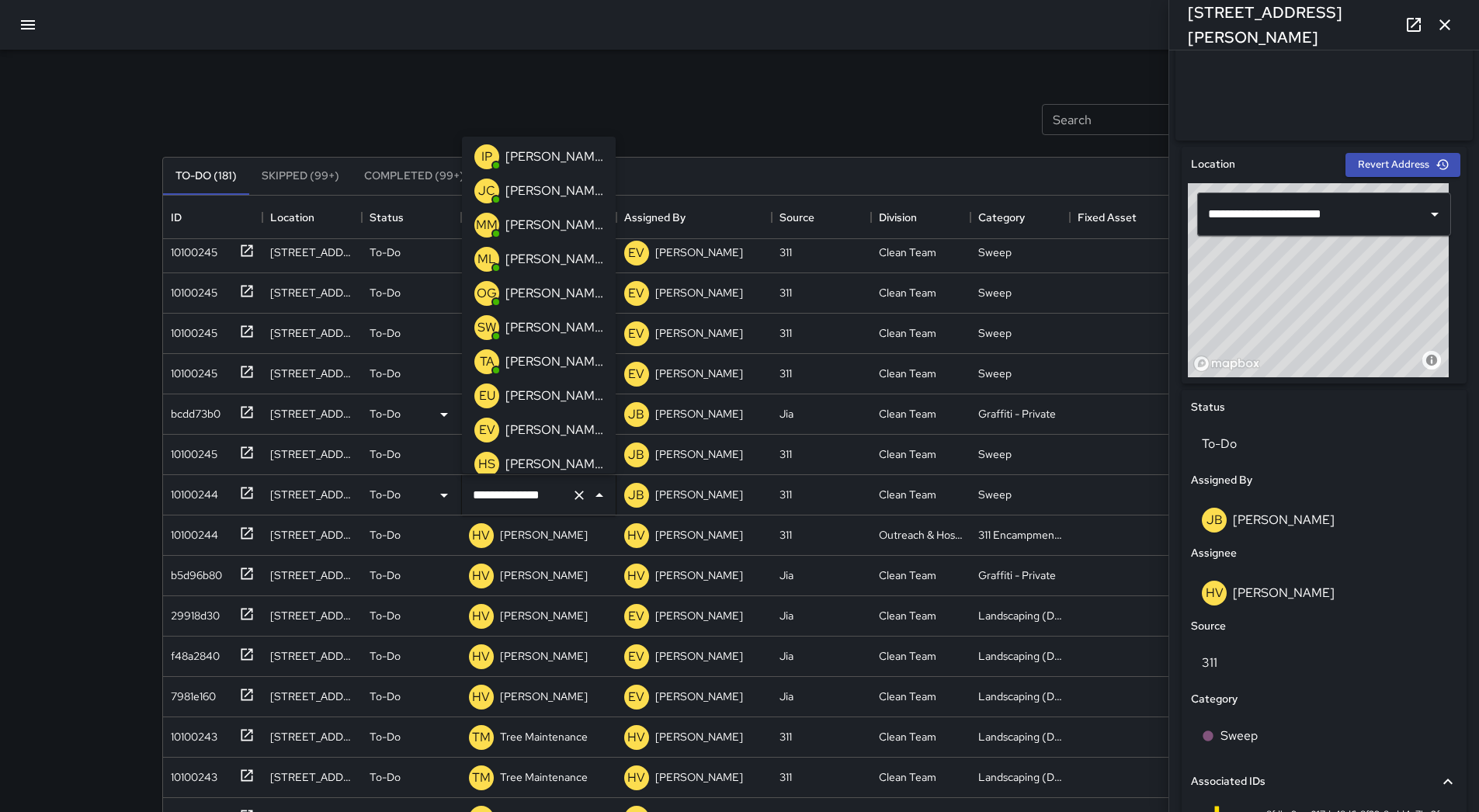
scroll to position [0, 0]
click at [533, 167] on p "[PERSON_NAME] Overall" at bounding box center [554, 160] width 98 height 19
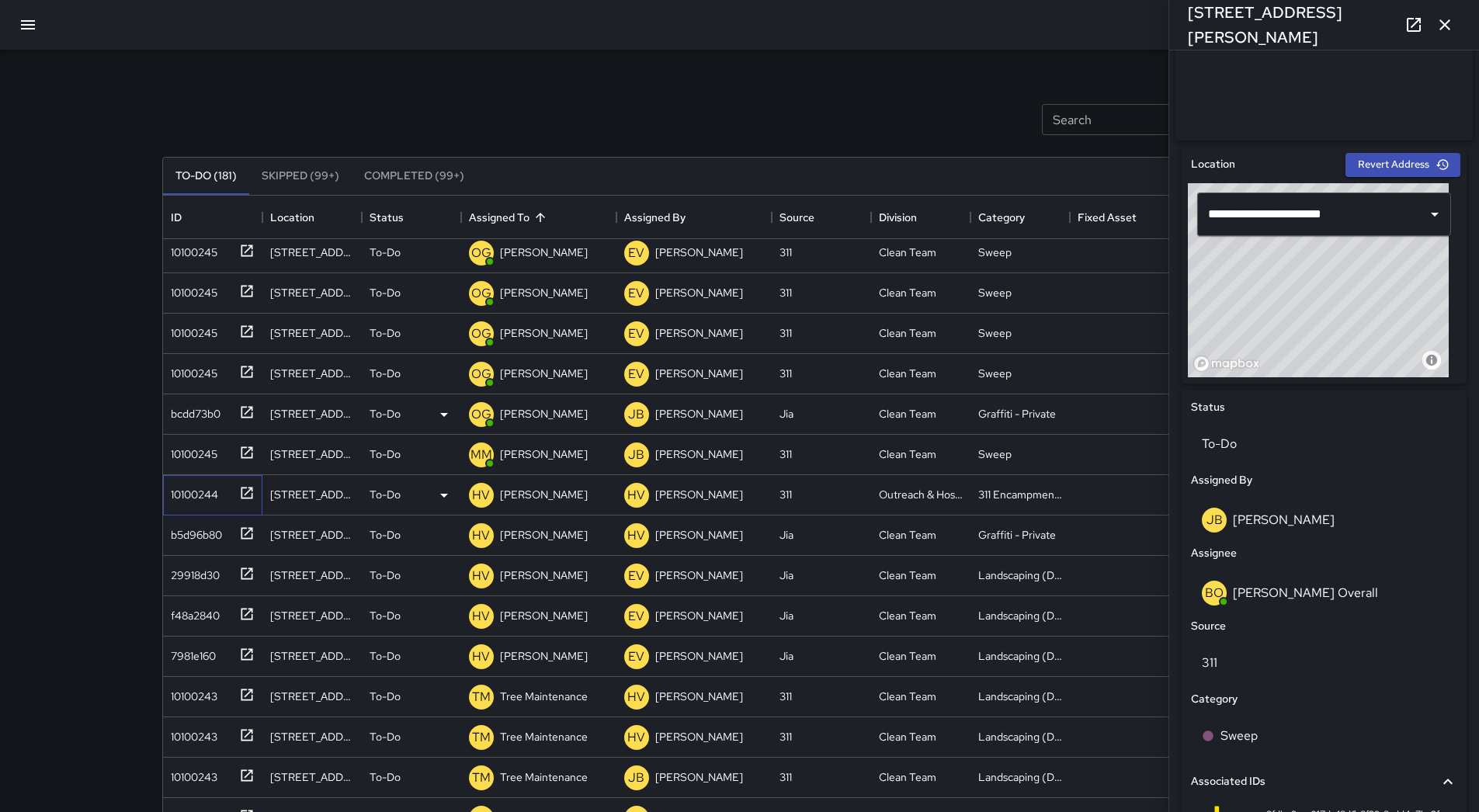
click at [226, 493] on div "10100244" at bounding box center [209, 491] width 90 height 26
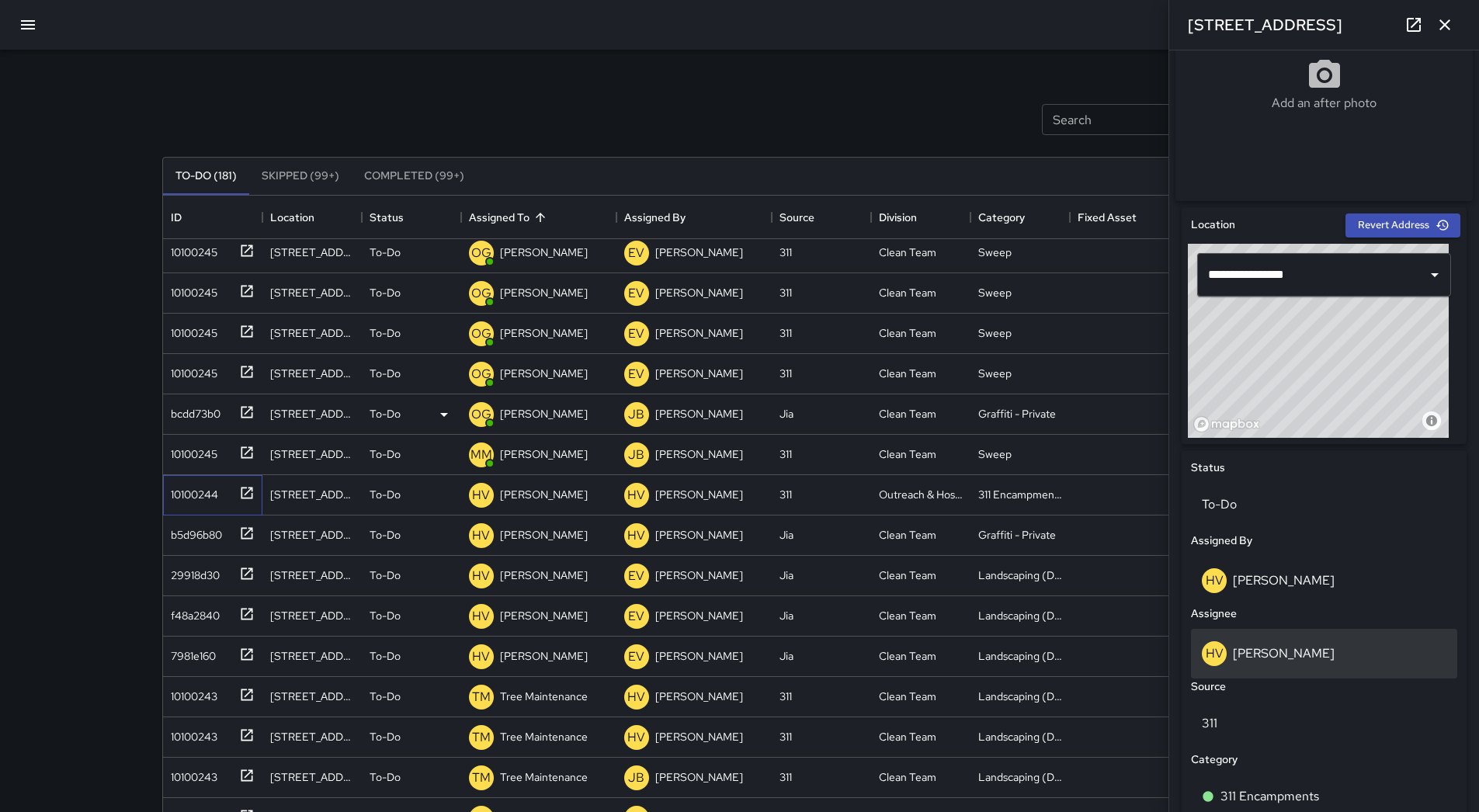
scroll to position [543, 0]
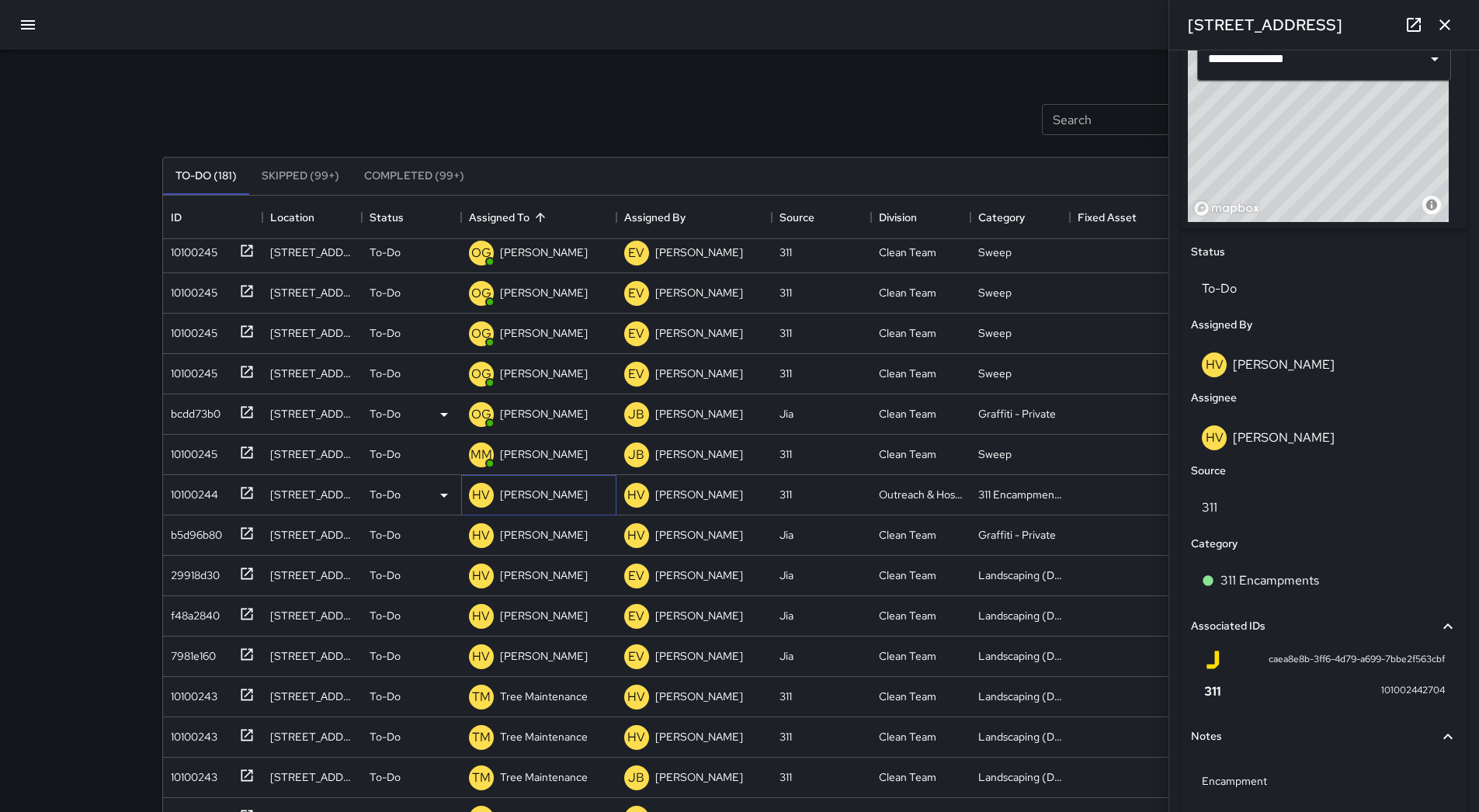
click at [535, 491] on p "[PERSON_NAME]" at bounding box center [543, 494] width 87 height 16
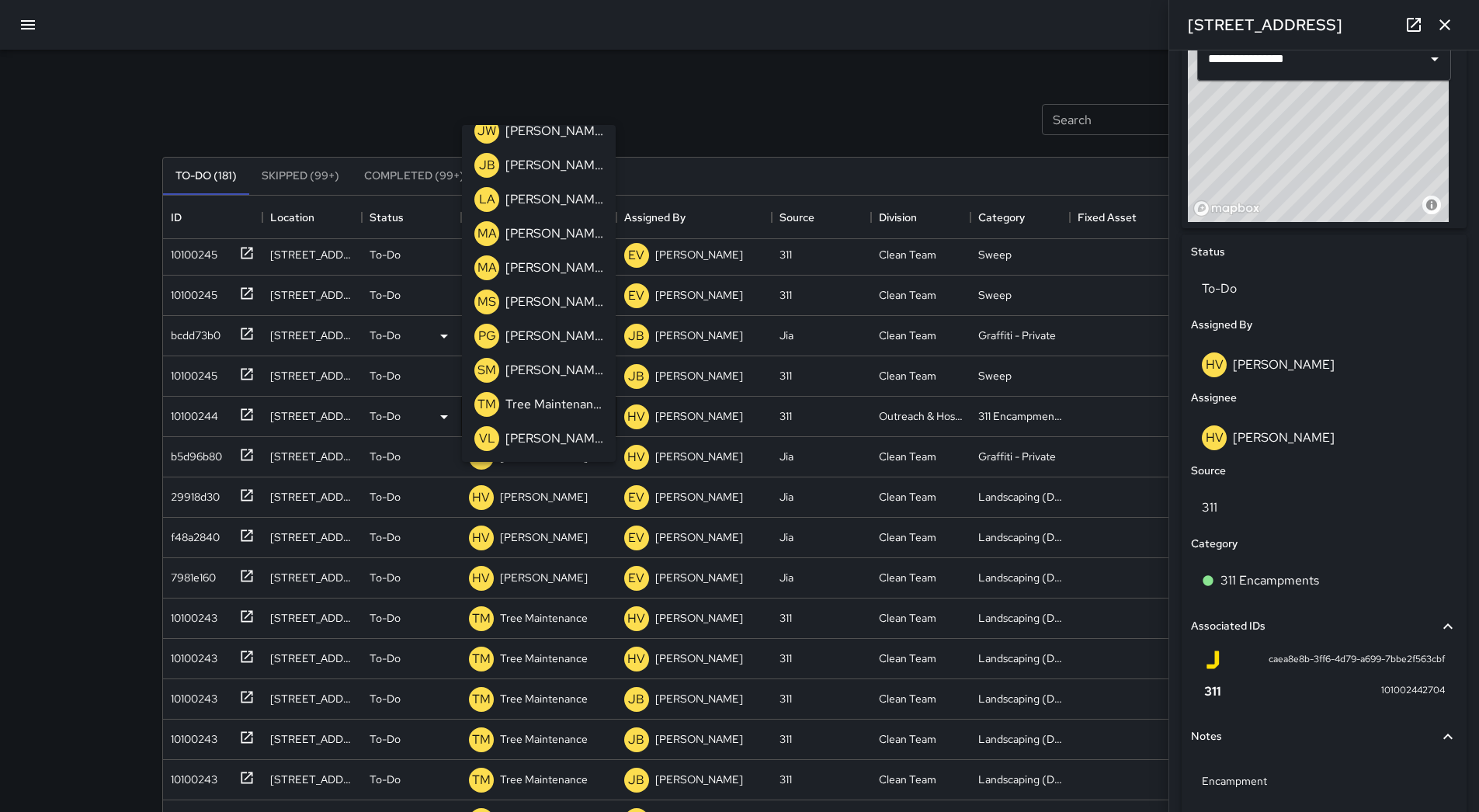
scroll to position [1087, 0]
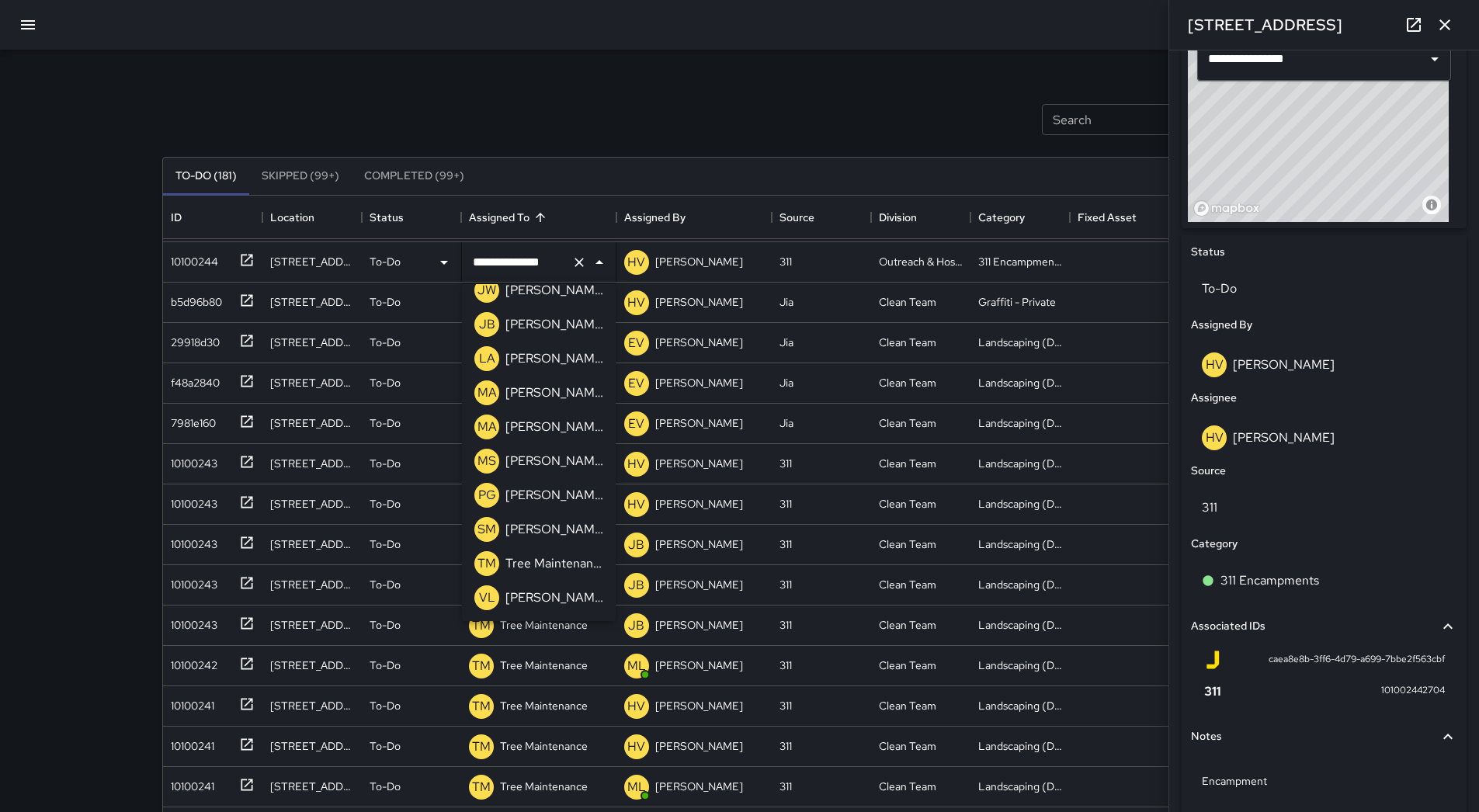
click at [48, 386] on div "**********" at bounding box center [740, 458] width 1479 height 917
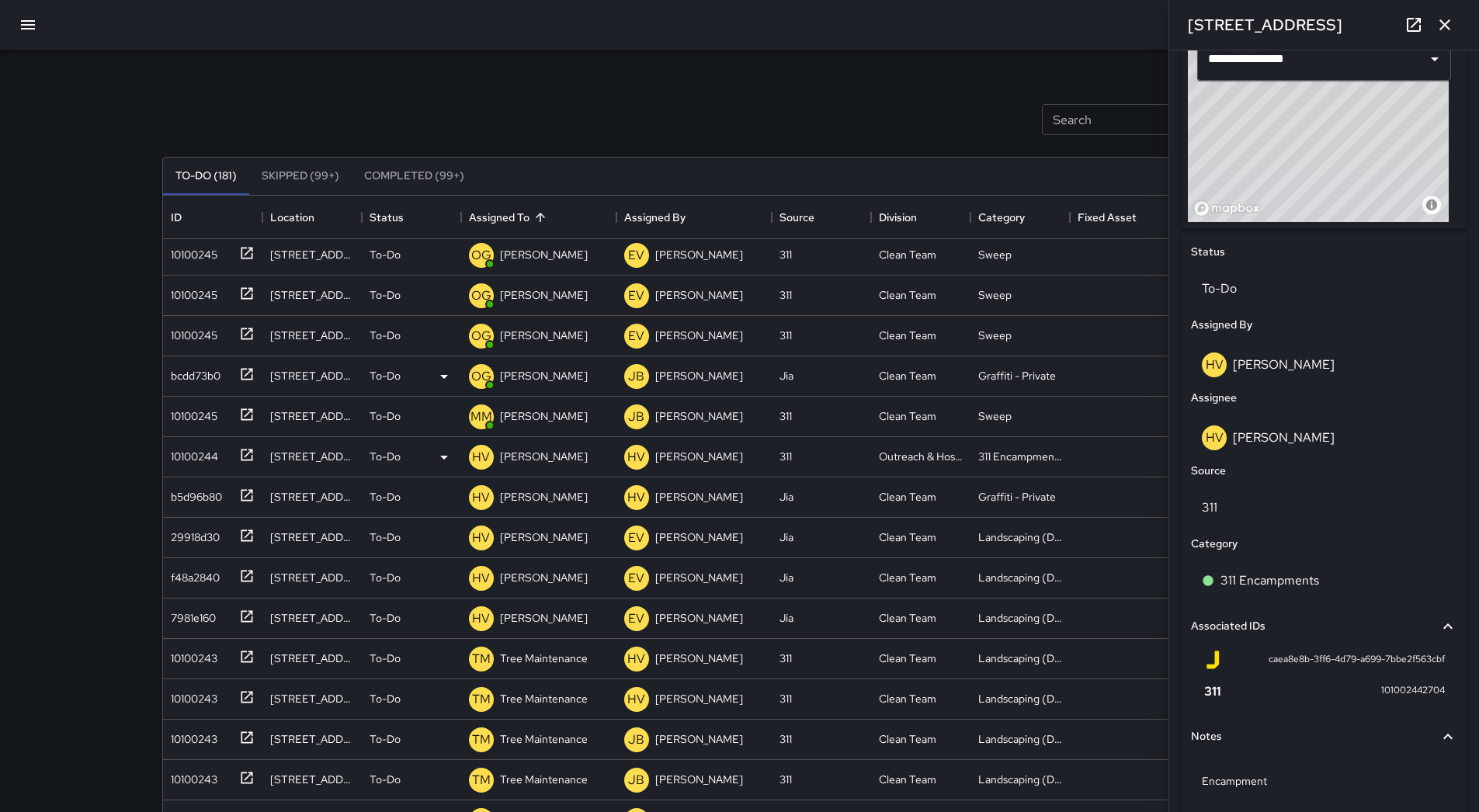
scroll to position [931, 0]
click at [187, 413] on div "10100244" at bounding box center [191, 414] width 54 height 22
click at [584, 418] on div "HV [PERSON_NAME]" at bounding box center [539, 418] width 155 height 41
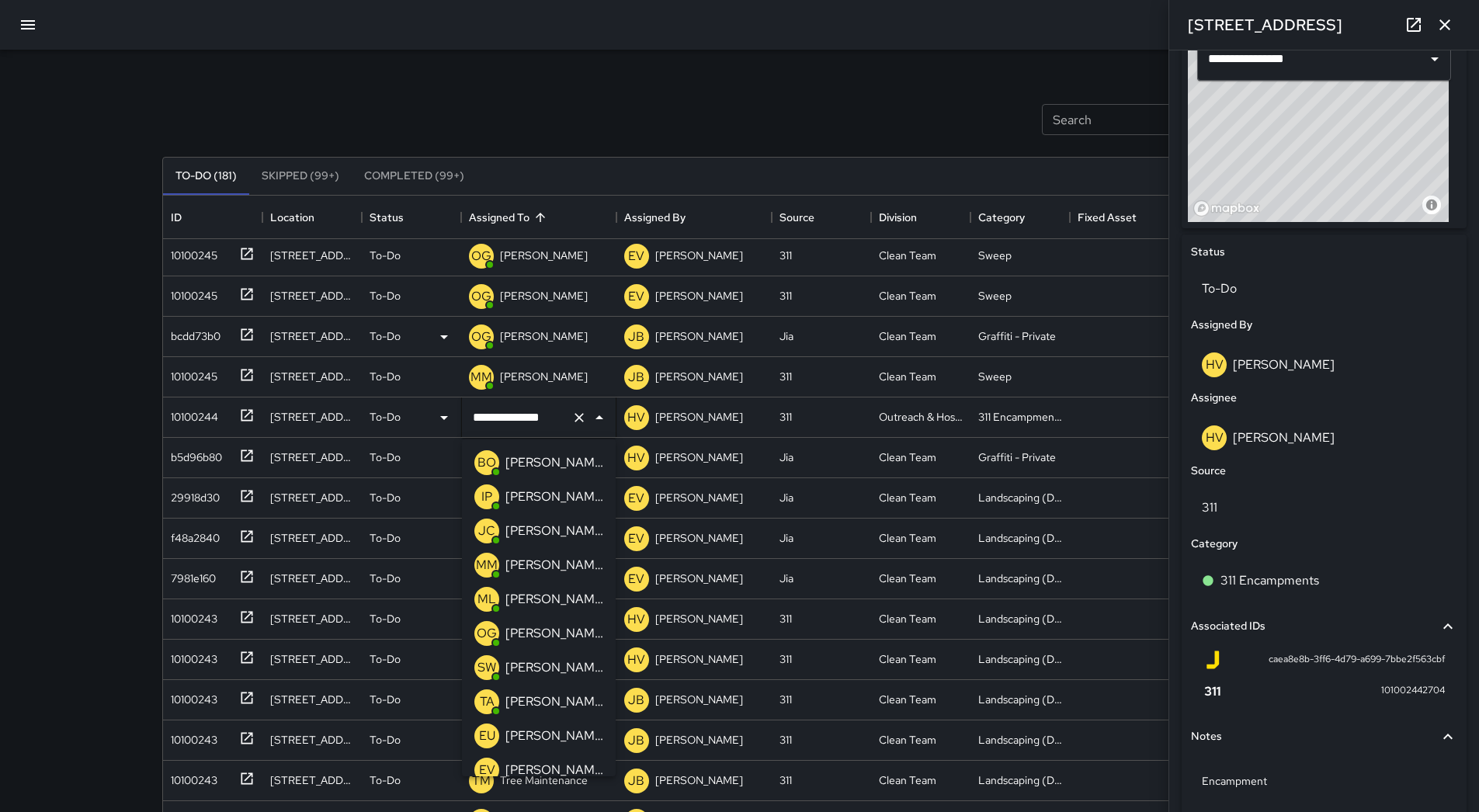
scroll to position [79, 0]
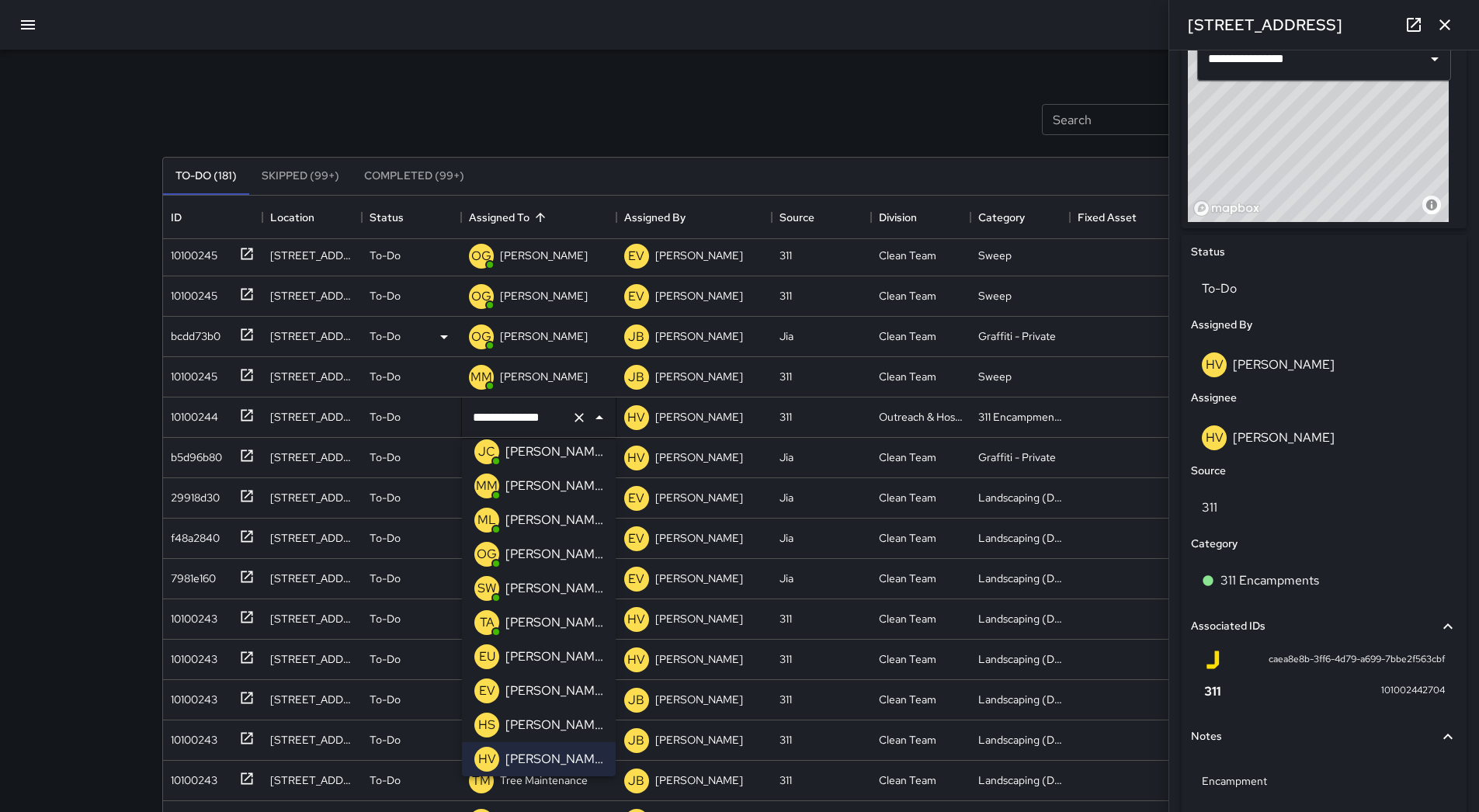
click at [575, 529] on p "[PERSON_NAME]" at bounding box center [554, 520] width 98 height 19
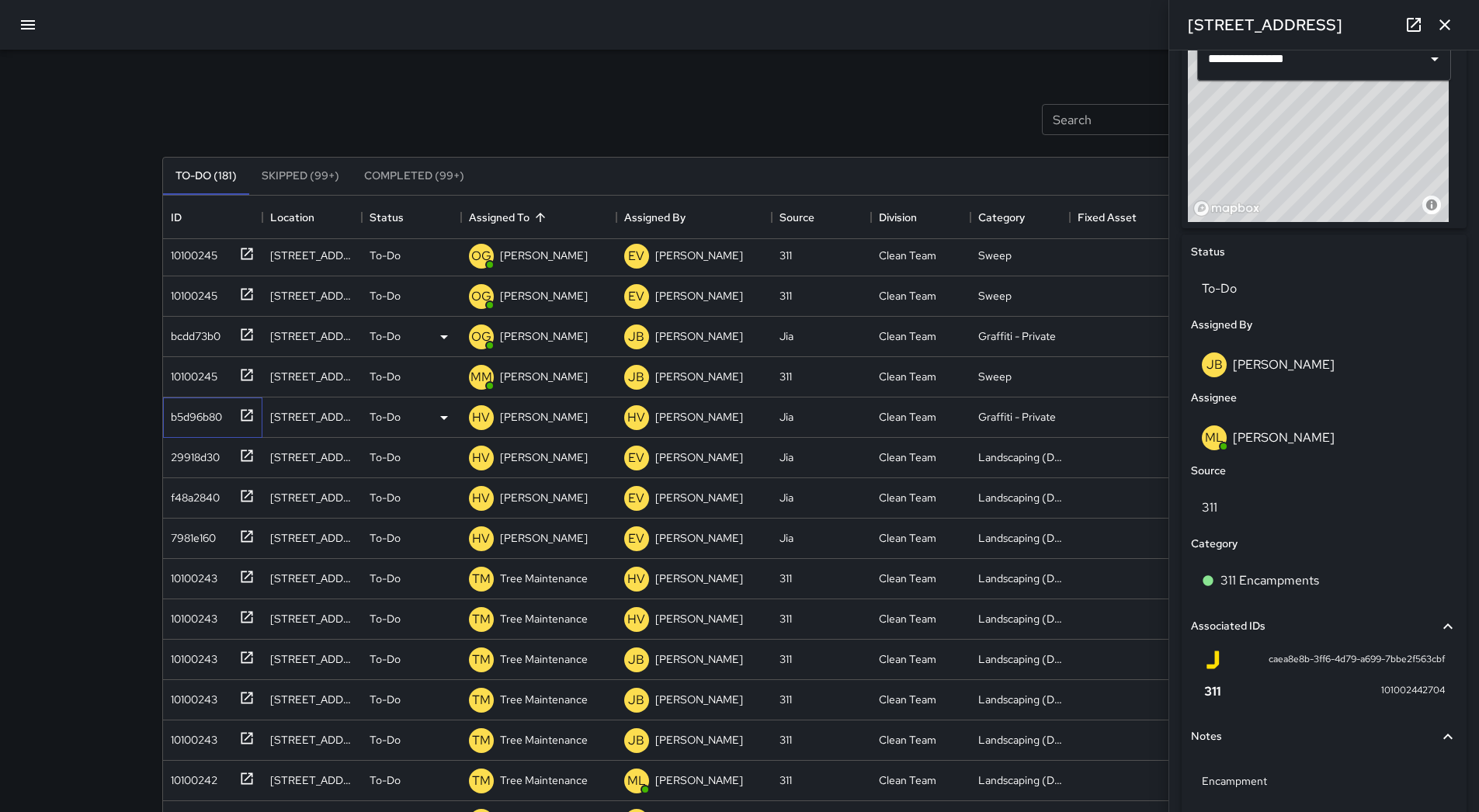
click at [217, 430] on div "b5d96b80" at bounding box center [212, 418] width 99 height 41
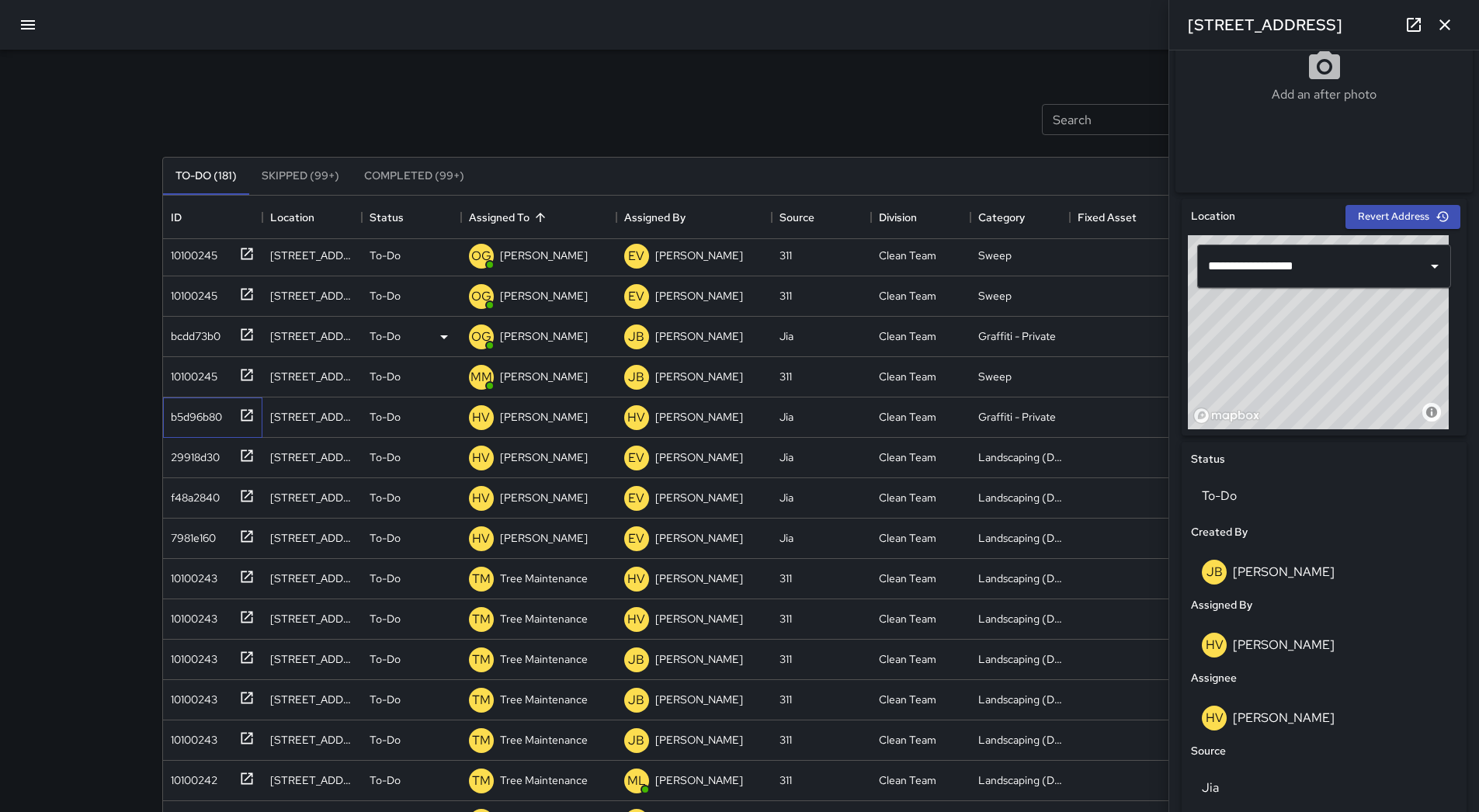
scroll to position [155, 0]
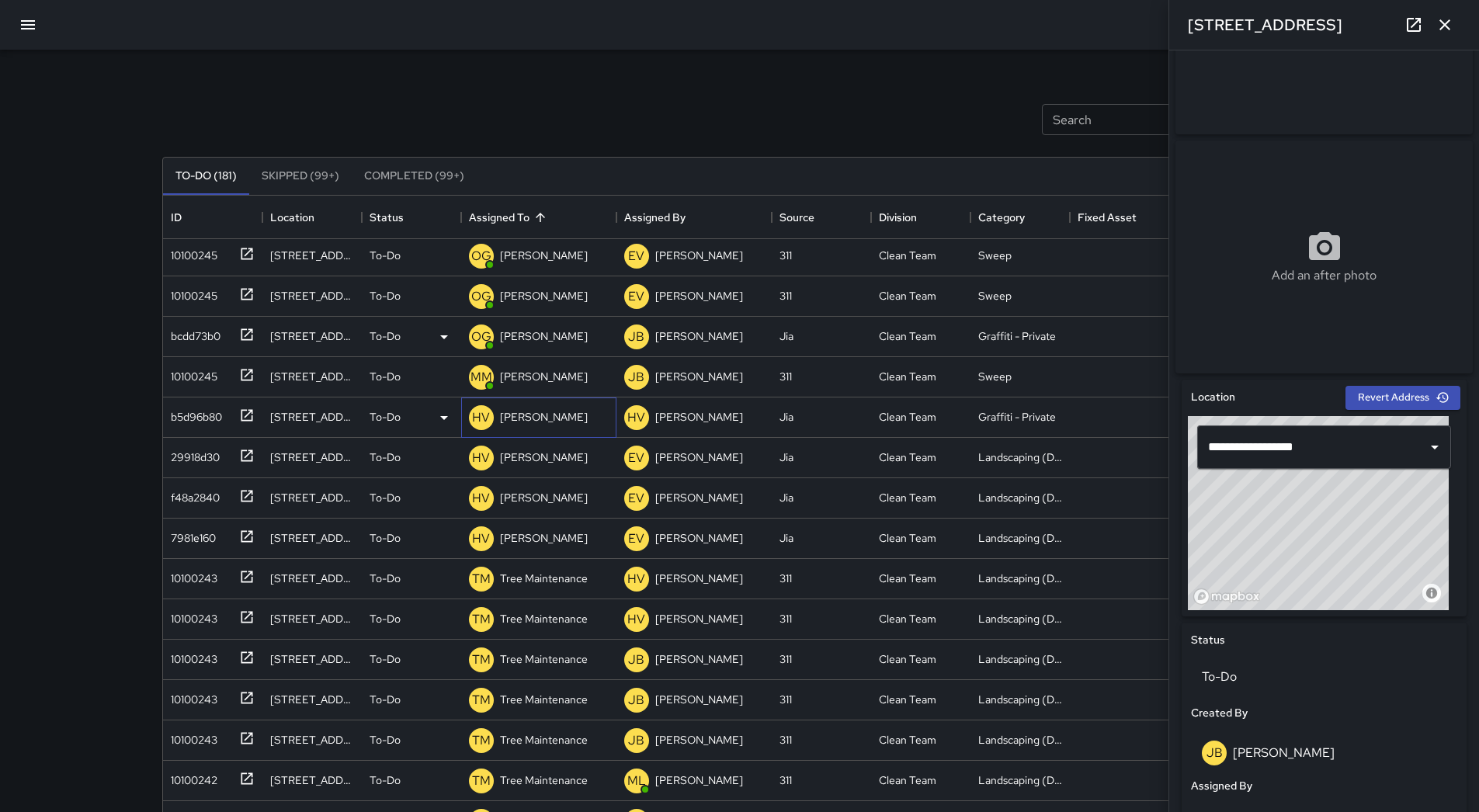
click at [538, 411] on p "[PERSON_NAME]" at bounding box center [543, 417] width 87 height 16
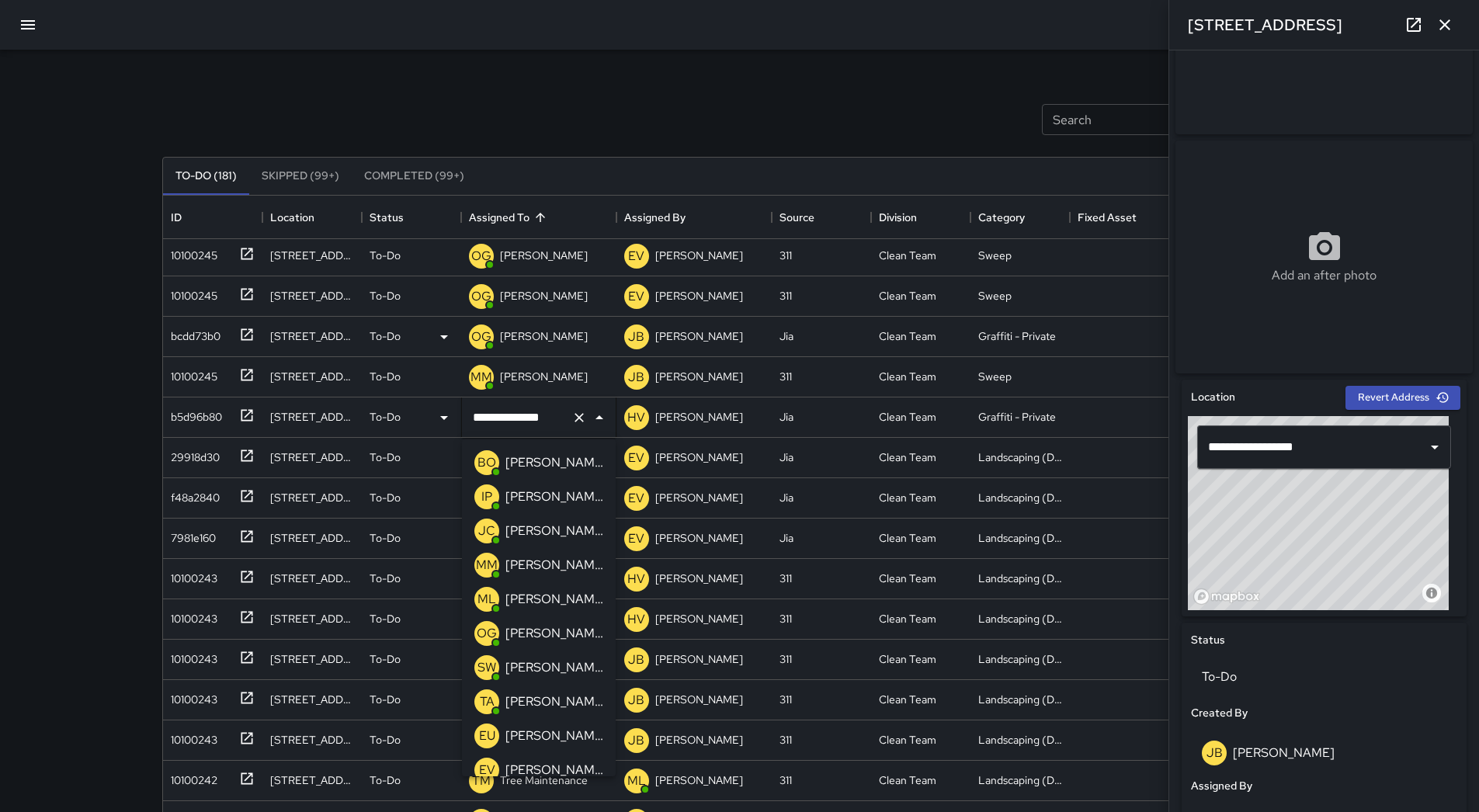
scroll to position [79, 0]
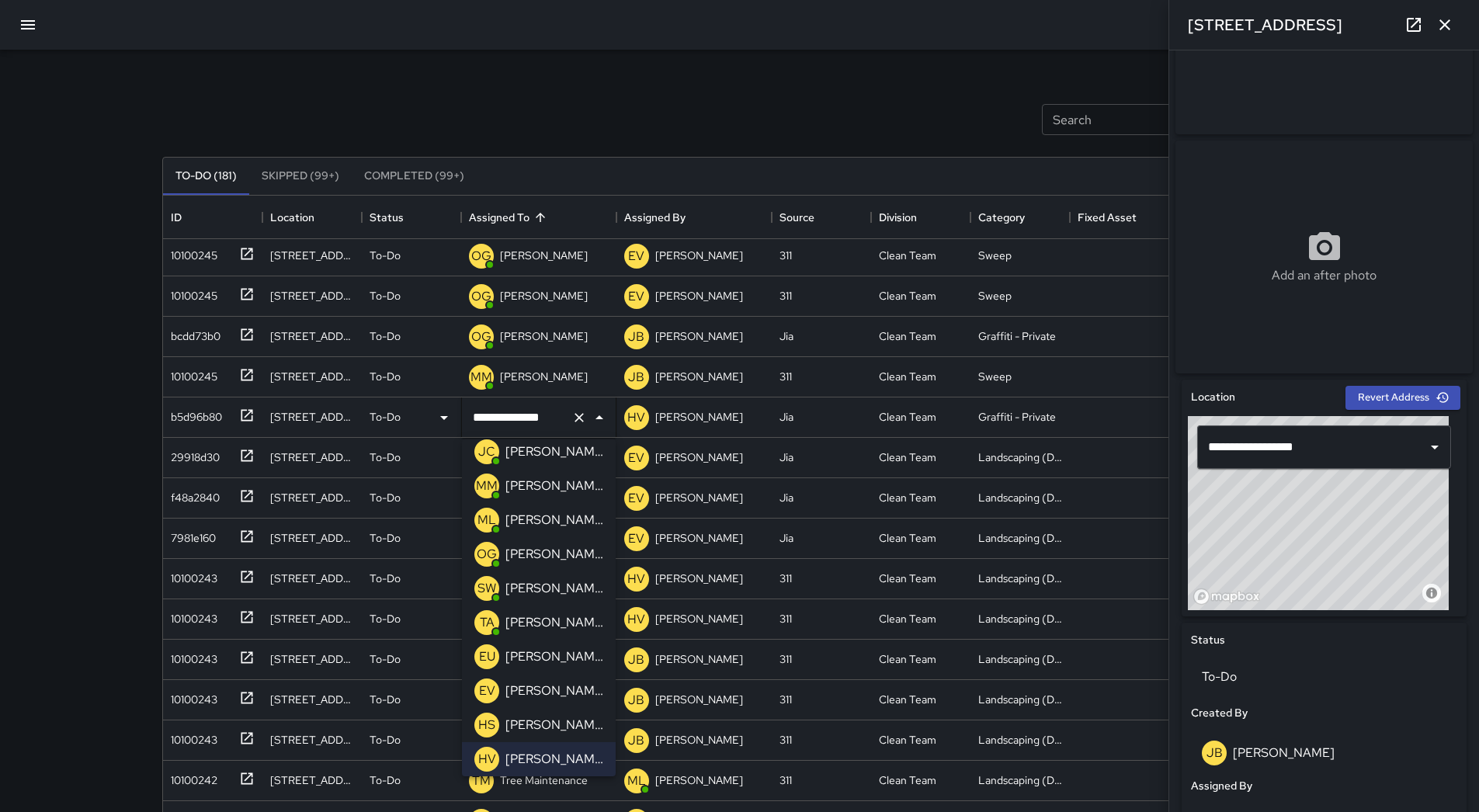
click at [564, 552] on p "[PERSON_NAME]" at bounding box center [554, 554] width 98 height 19
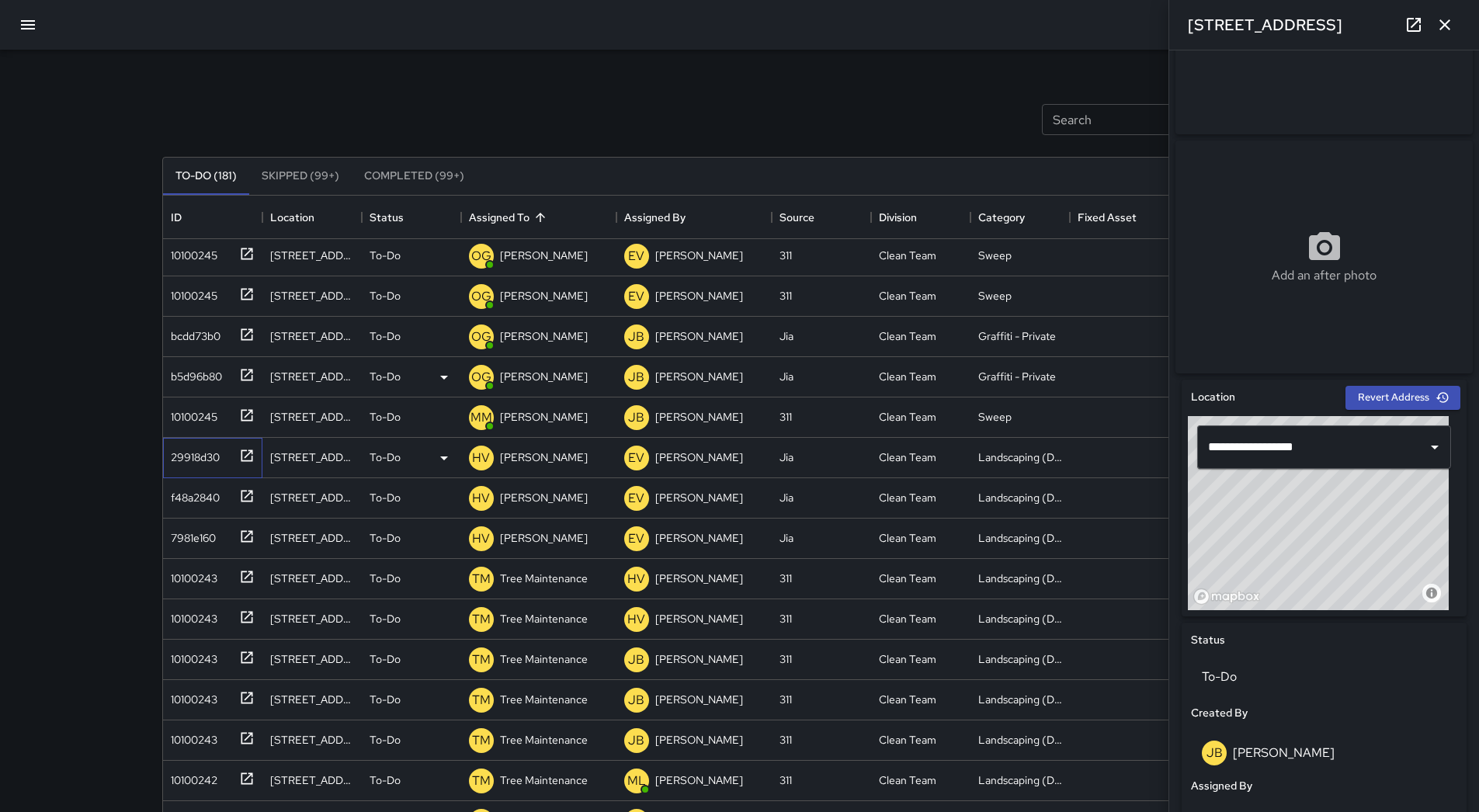
click at [189, 473] on div "29918d30" at bounding box center [212, 458] width 99 height 41
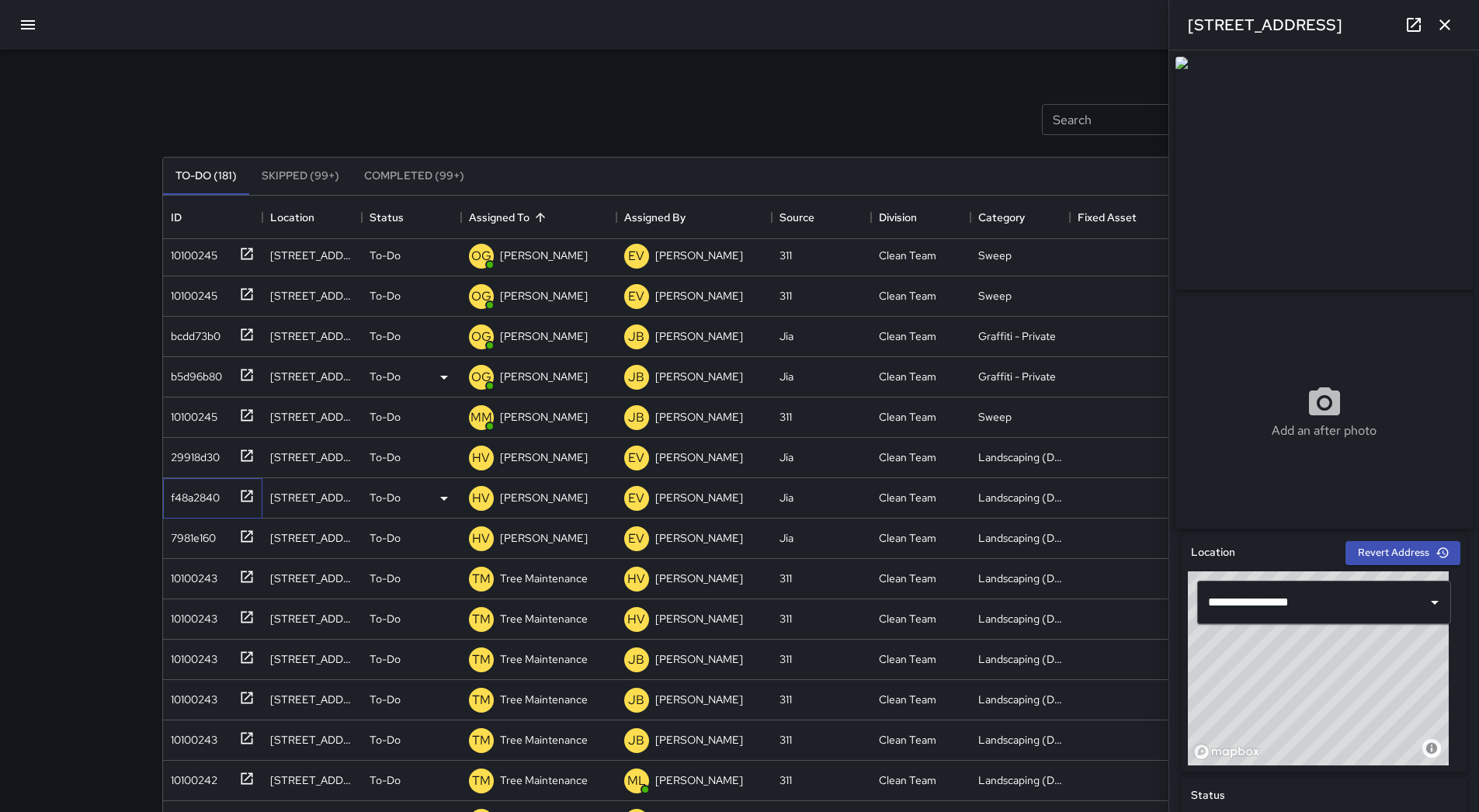
click at [214, 489] on div "f48a2840" at bounding box center [192, 494] width 55 height 22
click at [219, 532] on div "7981e160" at bounding box center [209, 535] width 90 height 26
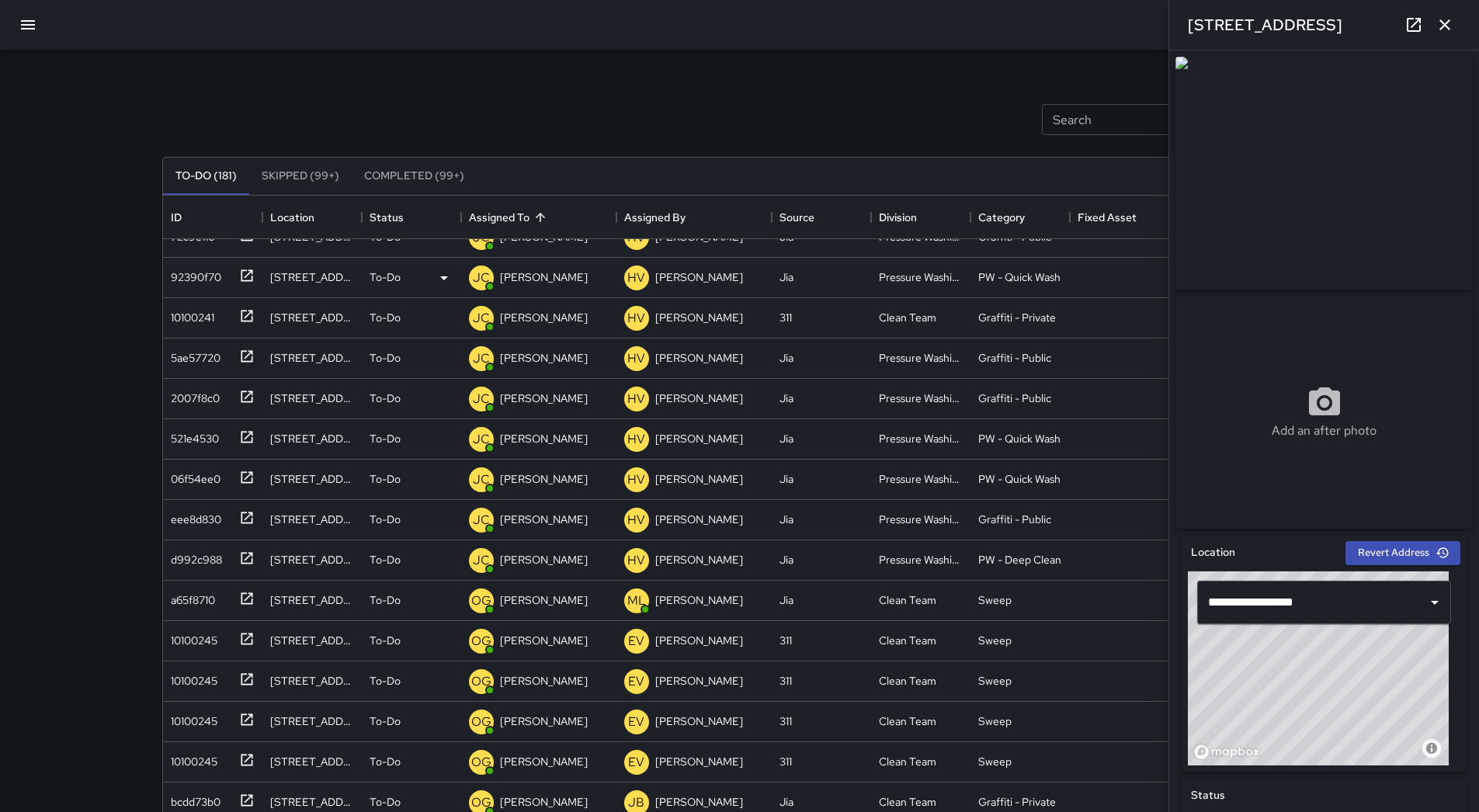
scroll to position [0, 0]
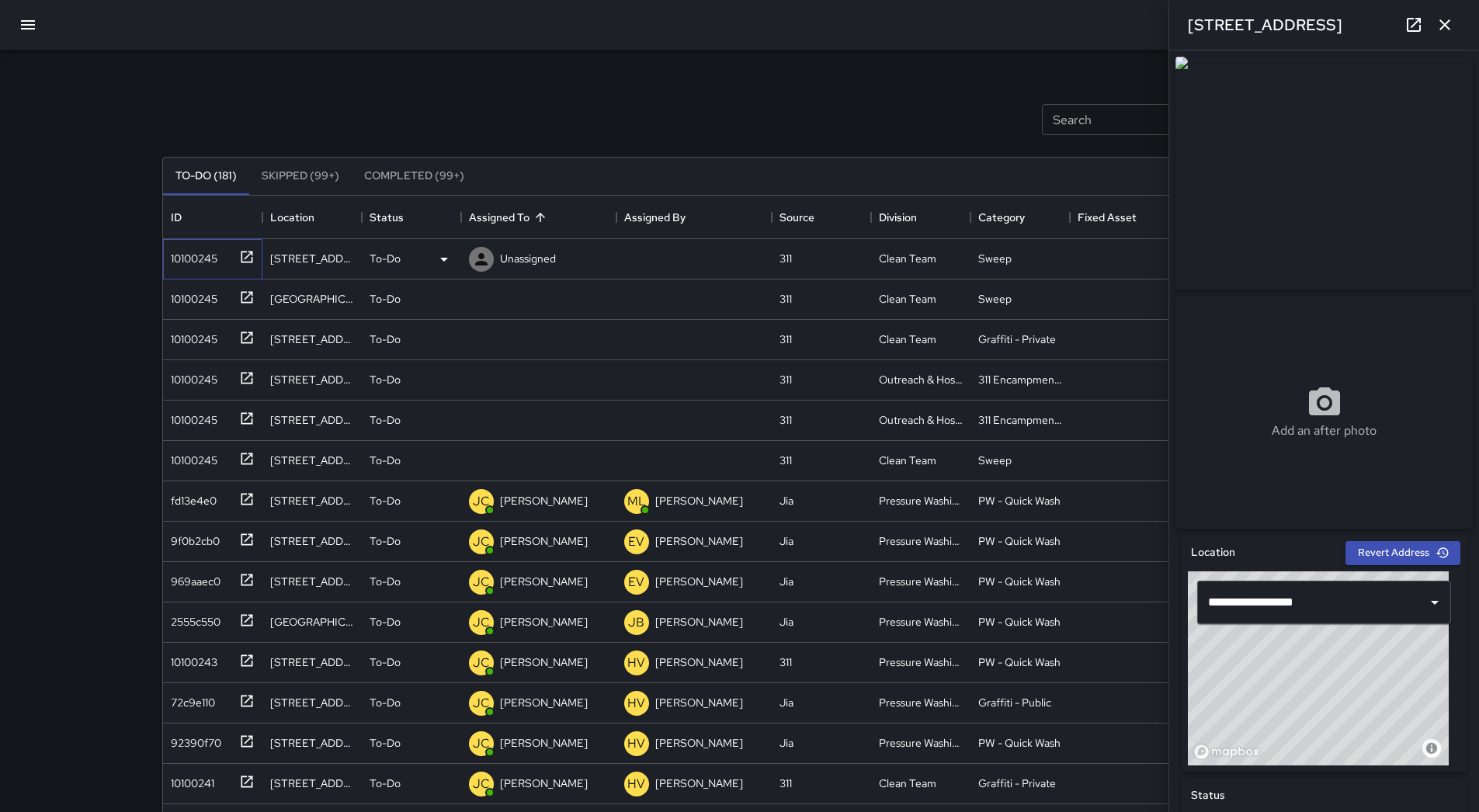
click at [210, 265] on div "10100245" at bounding box center [191, 255] width 53 height 22
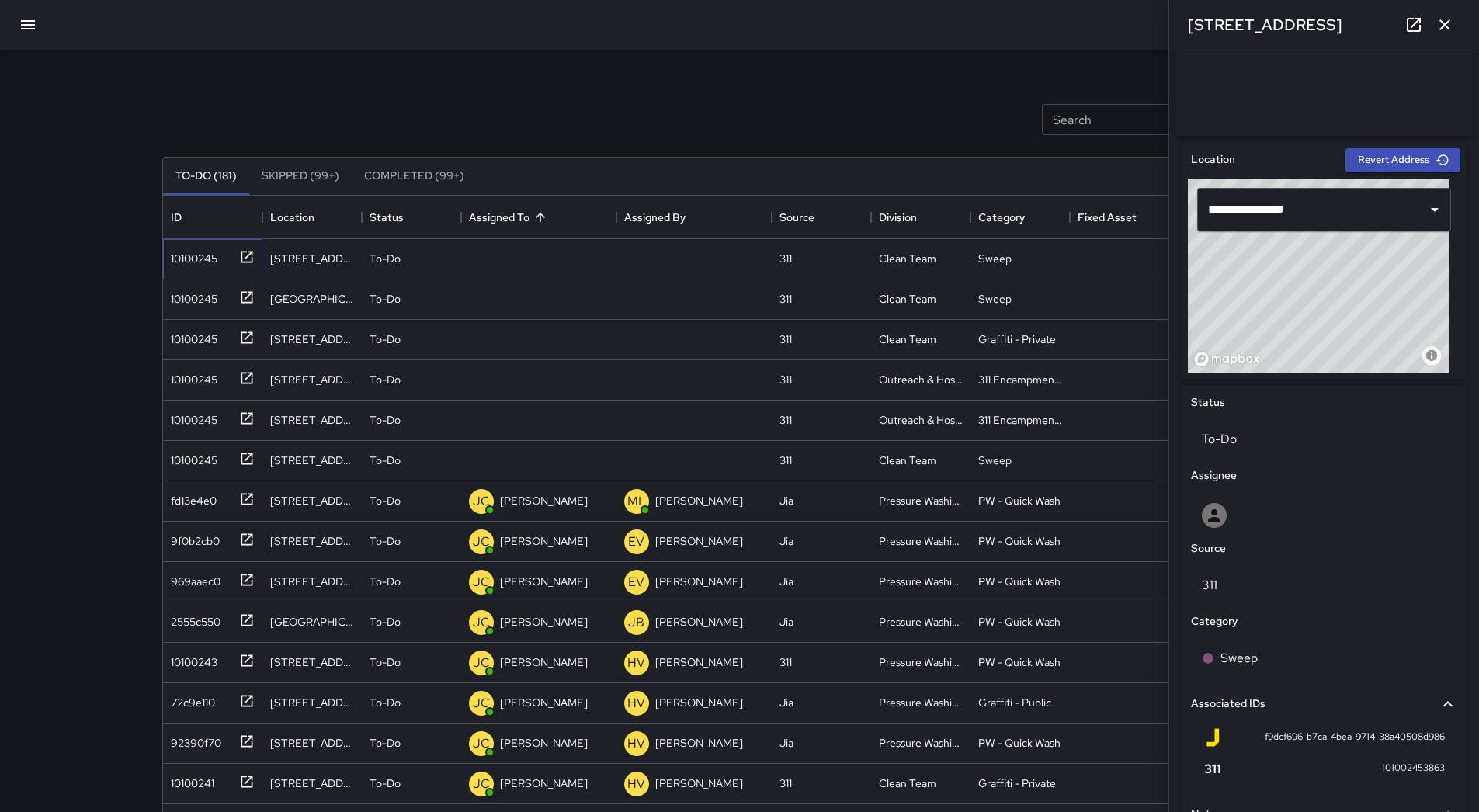
scroll to position [581, 0]
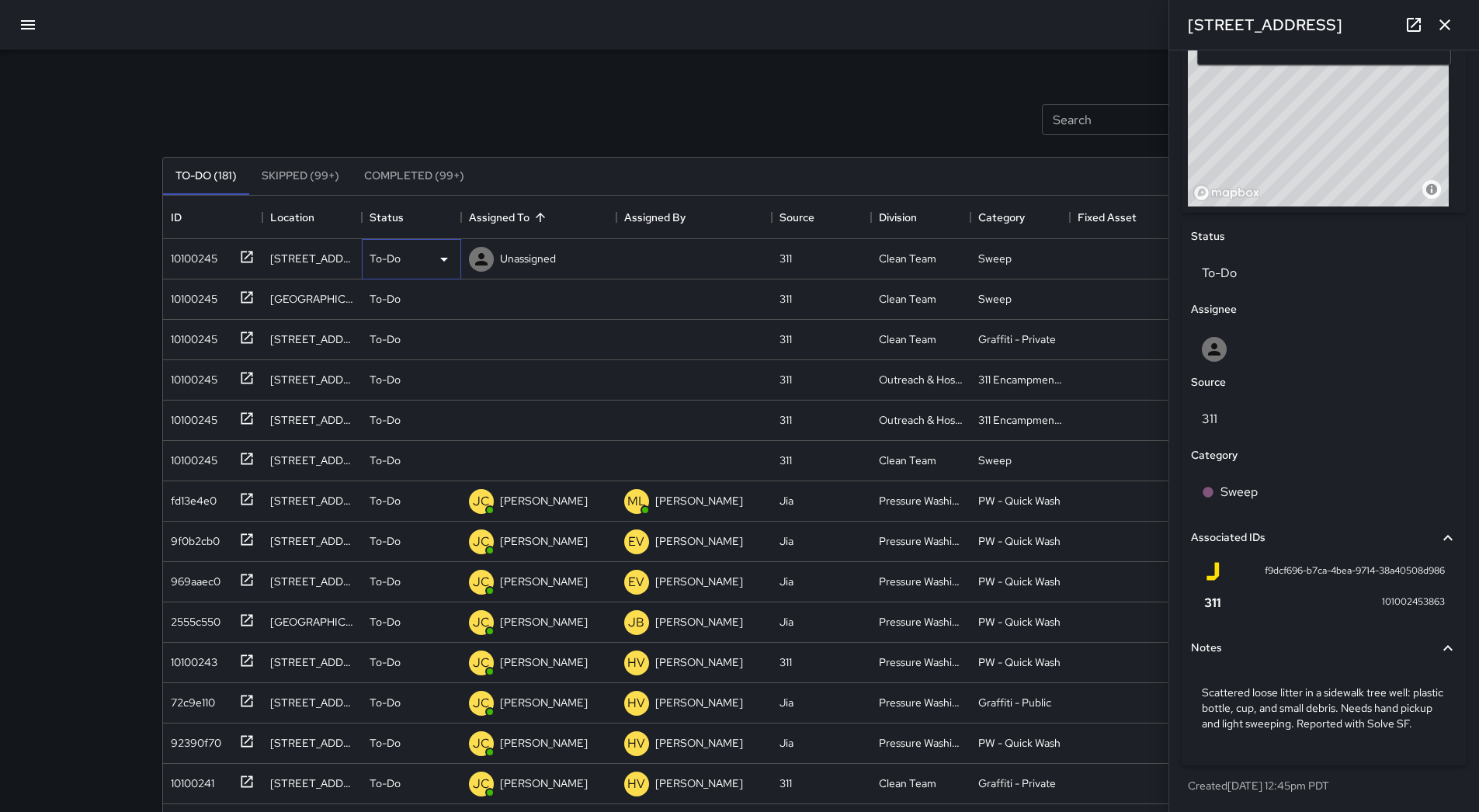
click at [427, 255] on div "To-Do" at bounding box center [411, 259] width 84 height 19
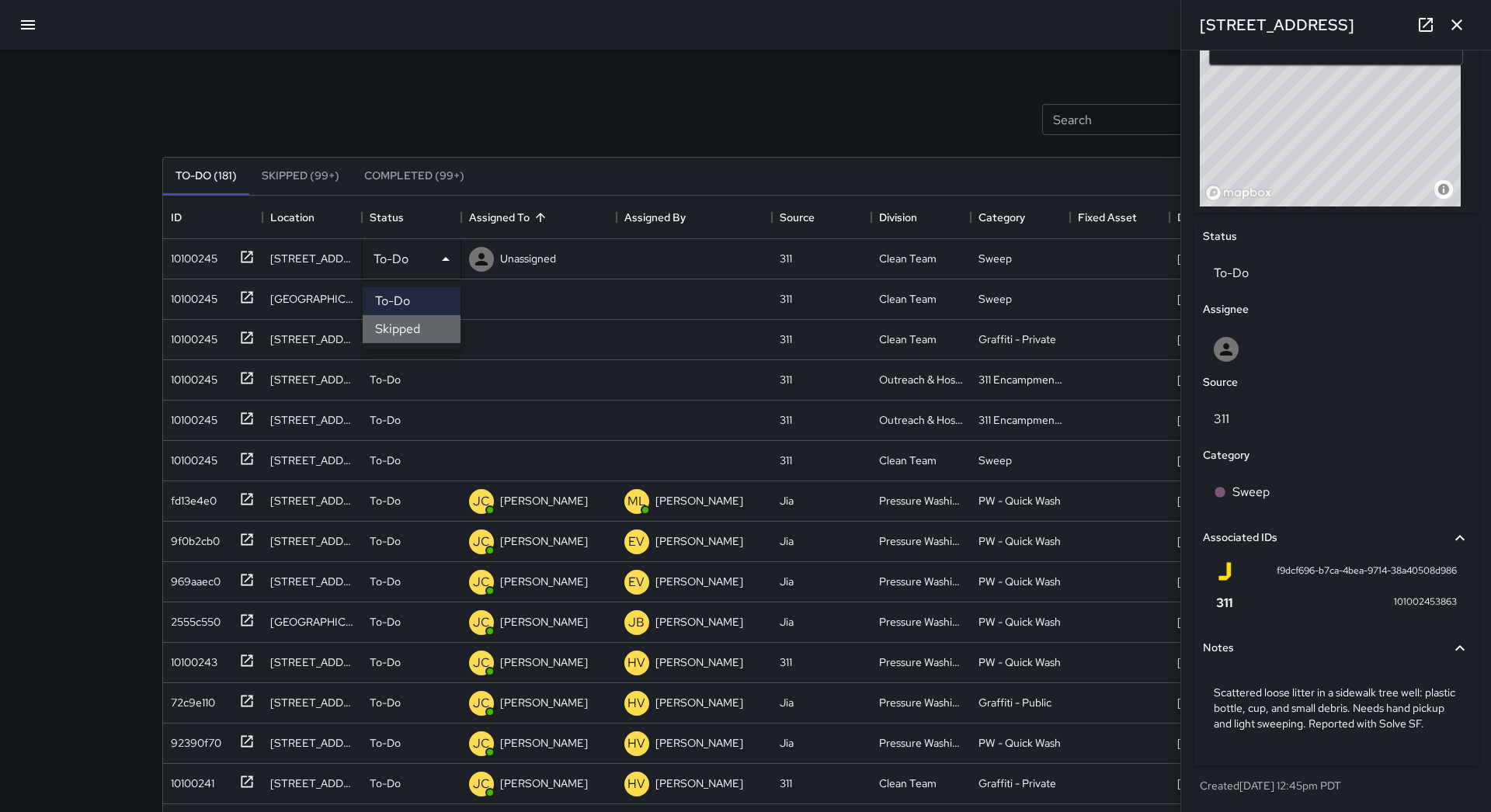
click at [416, 322] on li "Skipped" at bounding box center [411, 329] width 98 height 28
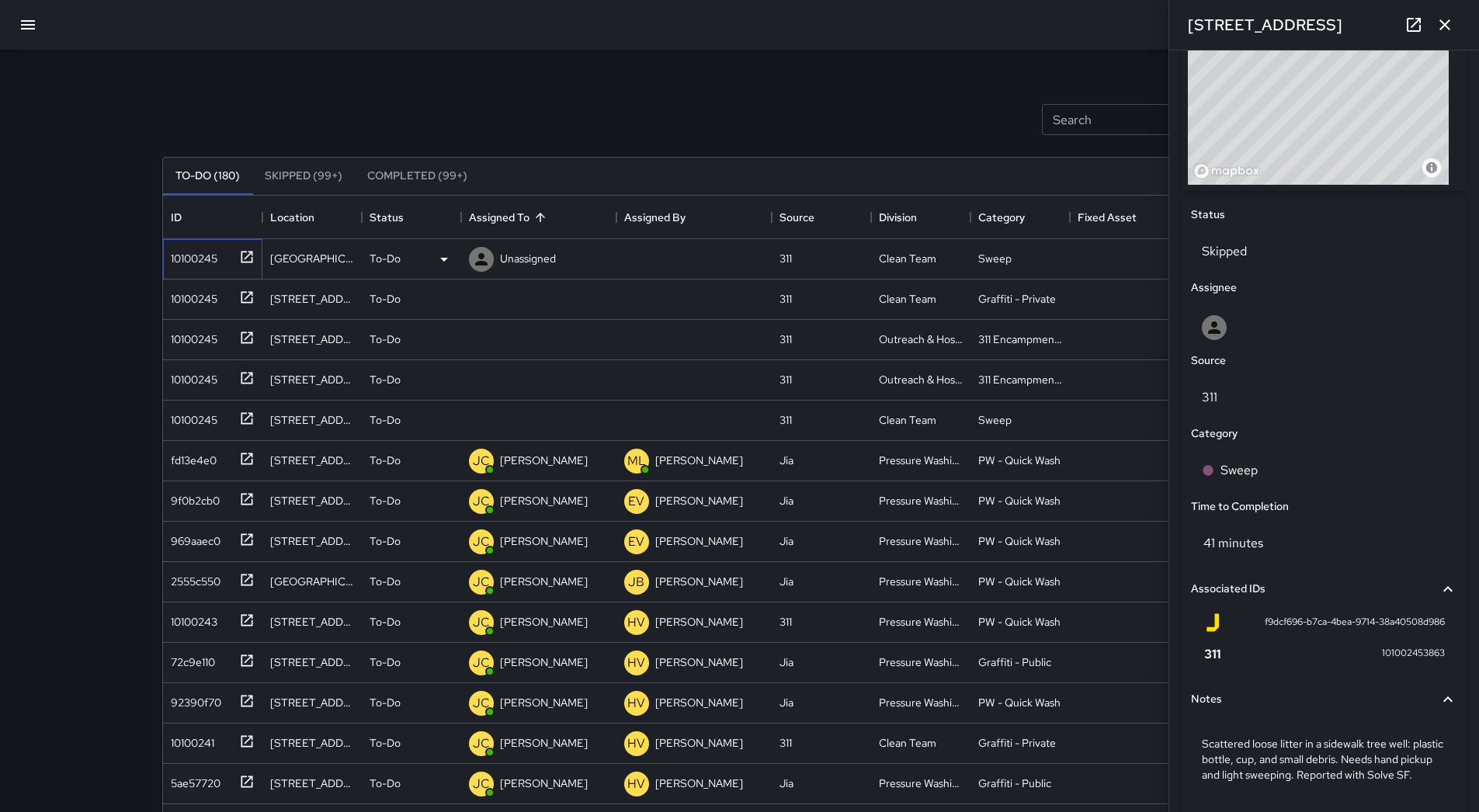
click at [201, 251] on div "10100245" at bounding box center [191, 255] width 53 height 22
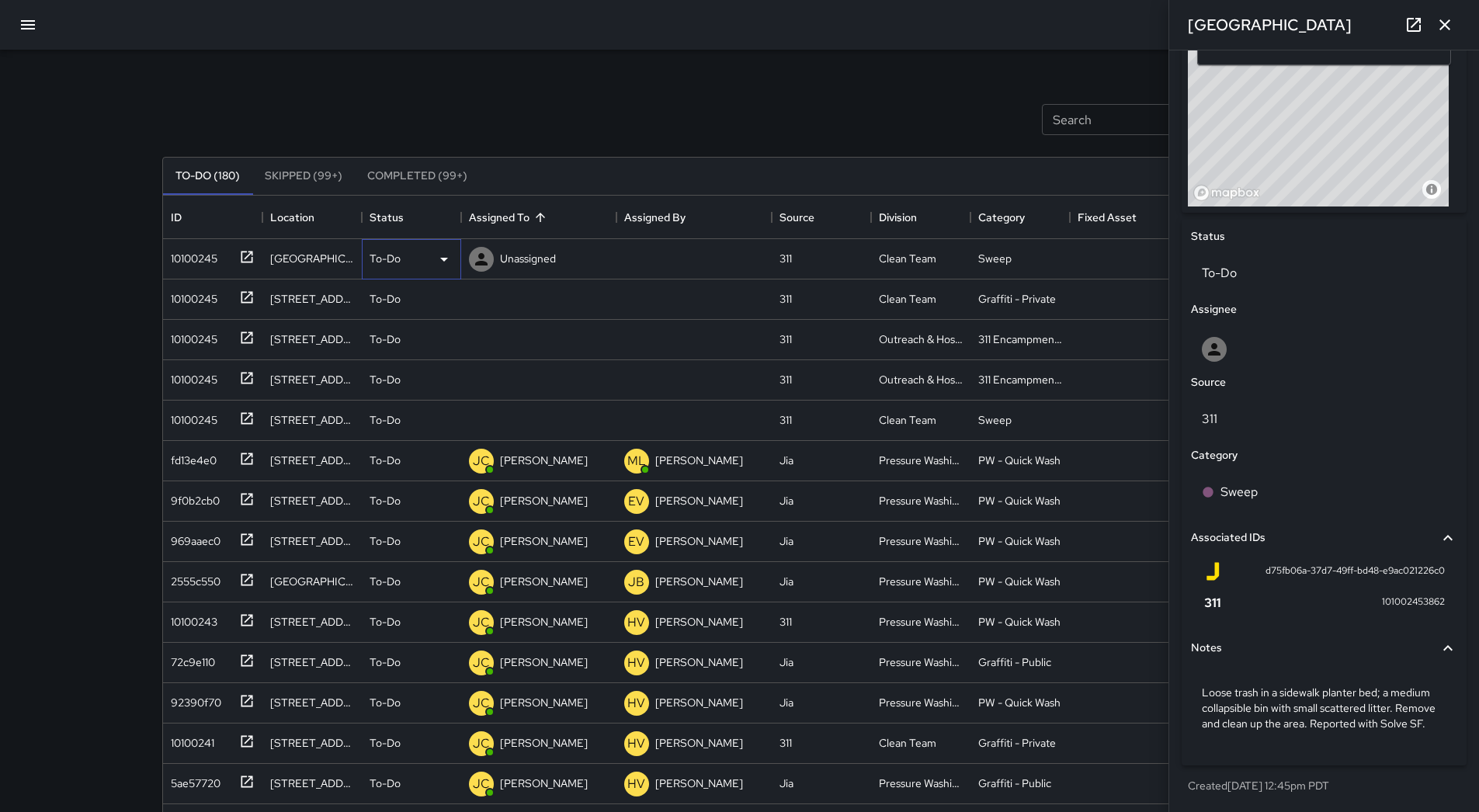
click at [435, 255] on icon at bounding box center [444, 259] width 19 height 19
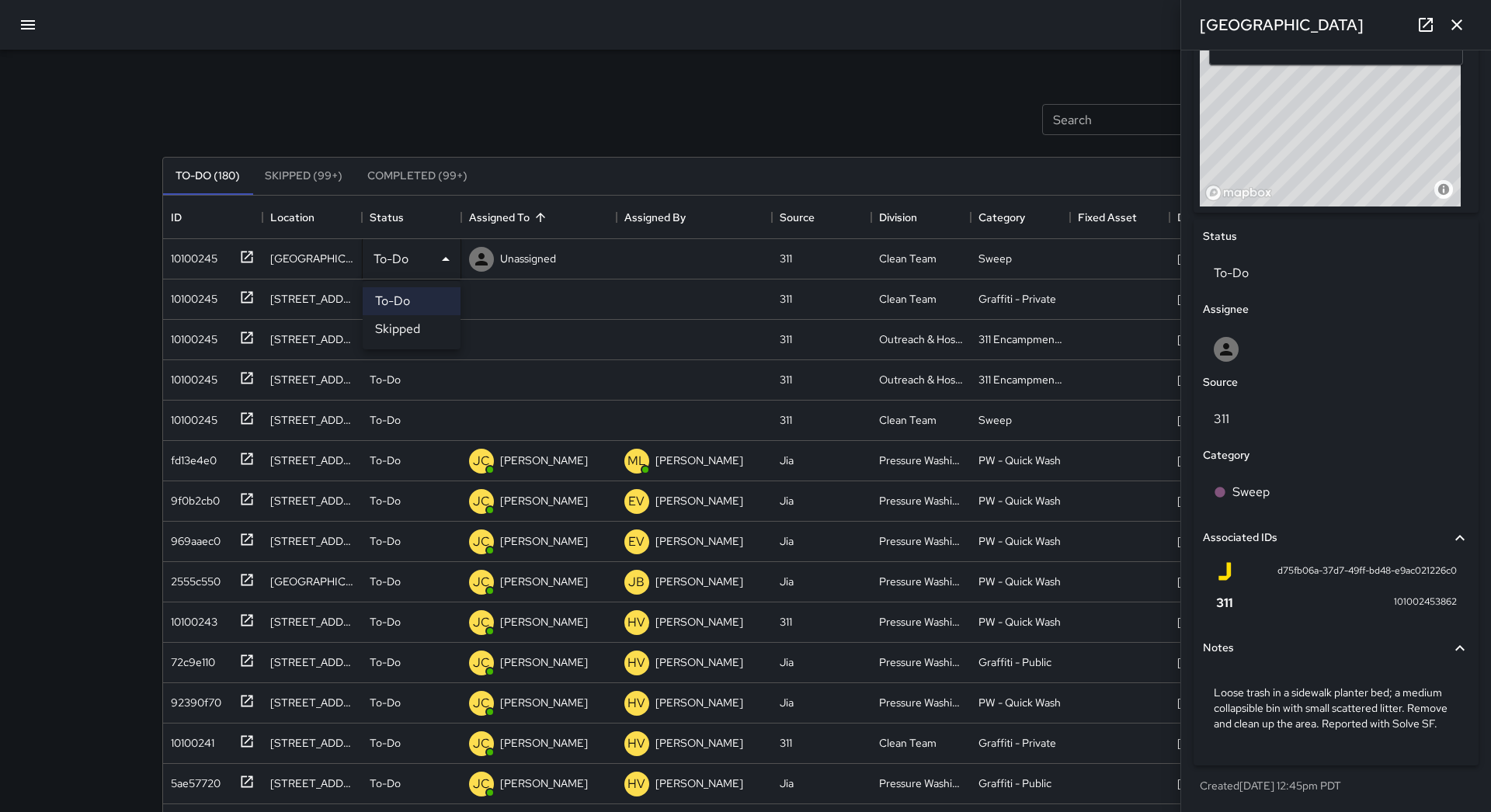
click at [417, 326] on li "Skipped" at bounding box center [411, 329] width 98 height 28
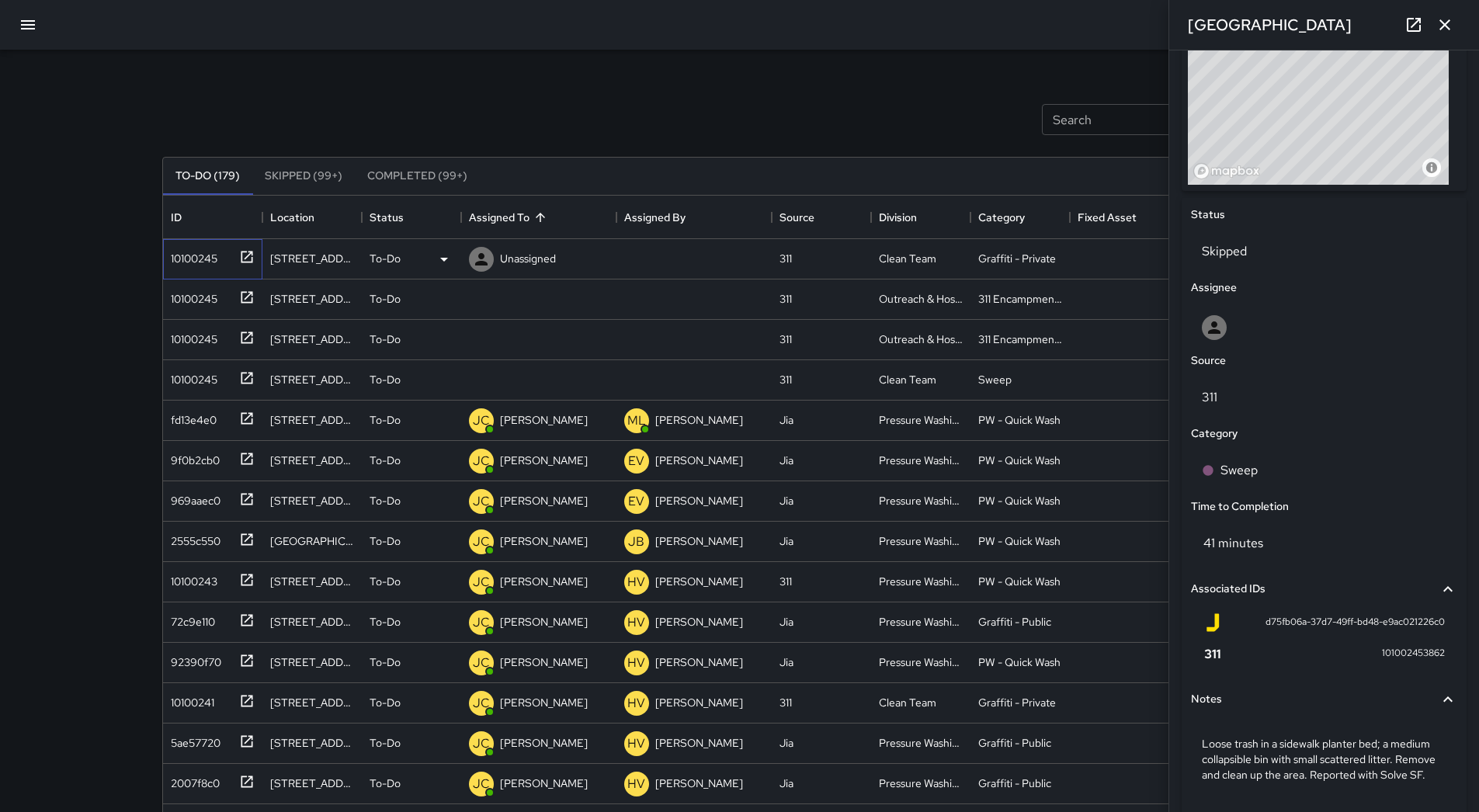
click at [205, 268] on div "10100245" at bounding box center [209, 255] width 90 height 26
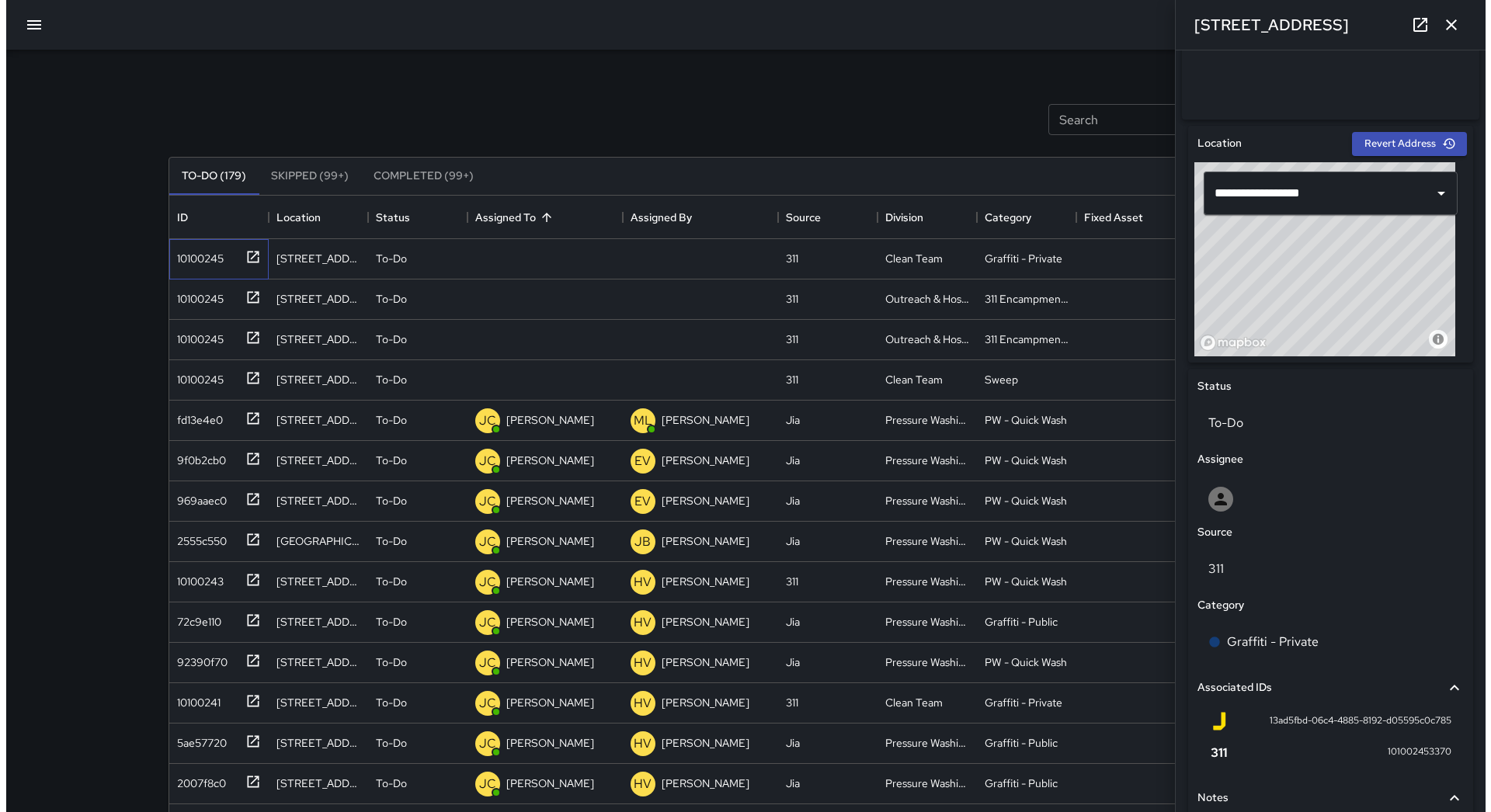
scroll to position [565, 0]
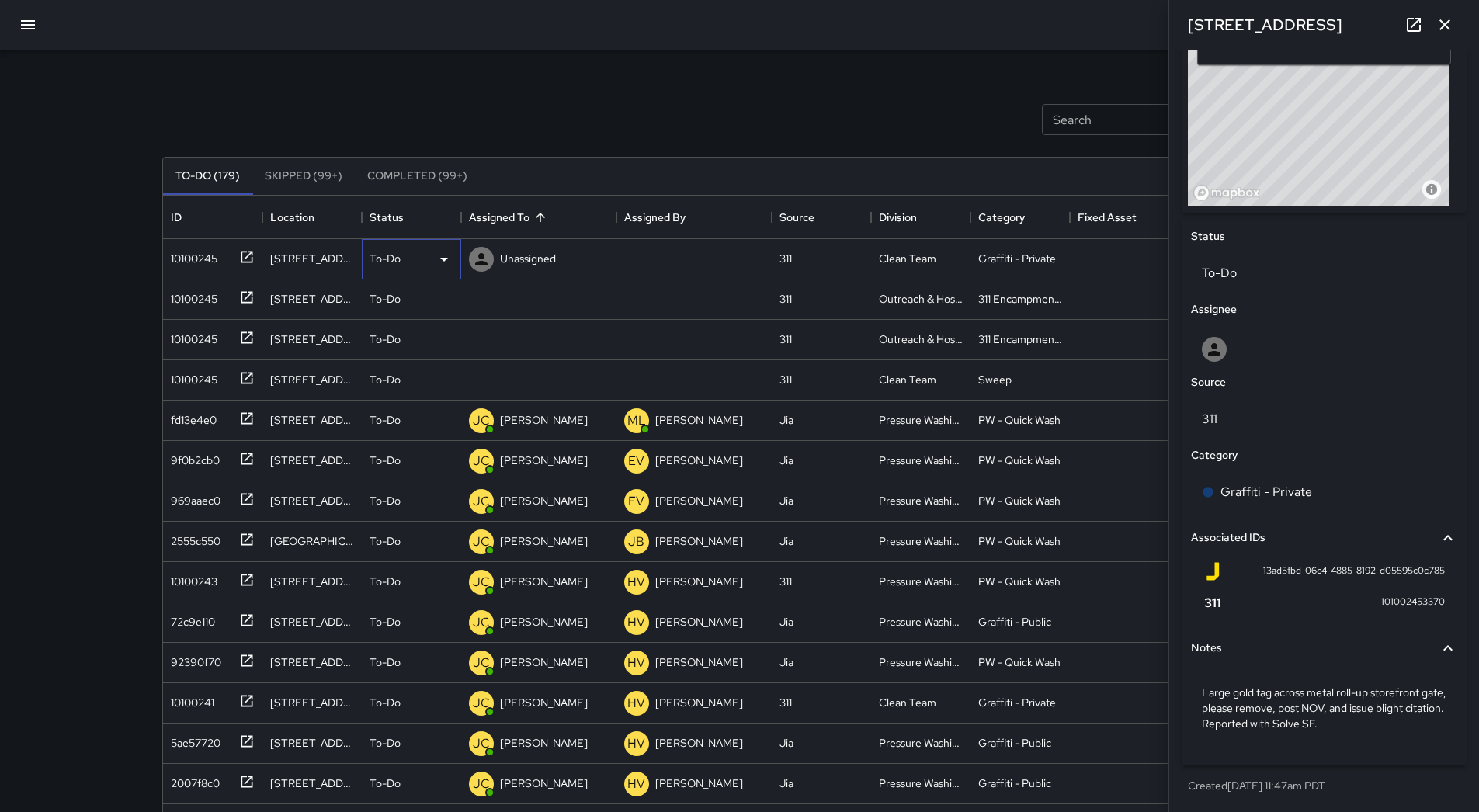
click at [435, 262] on icon at bounding box center [444, 259] width 19 height 19
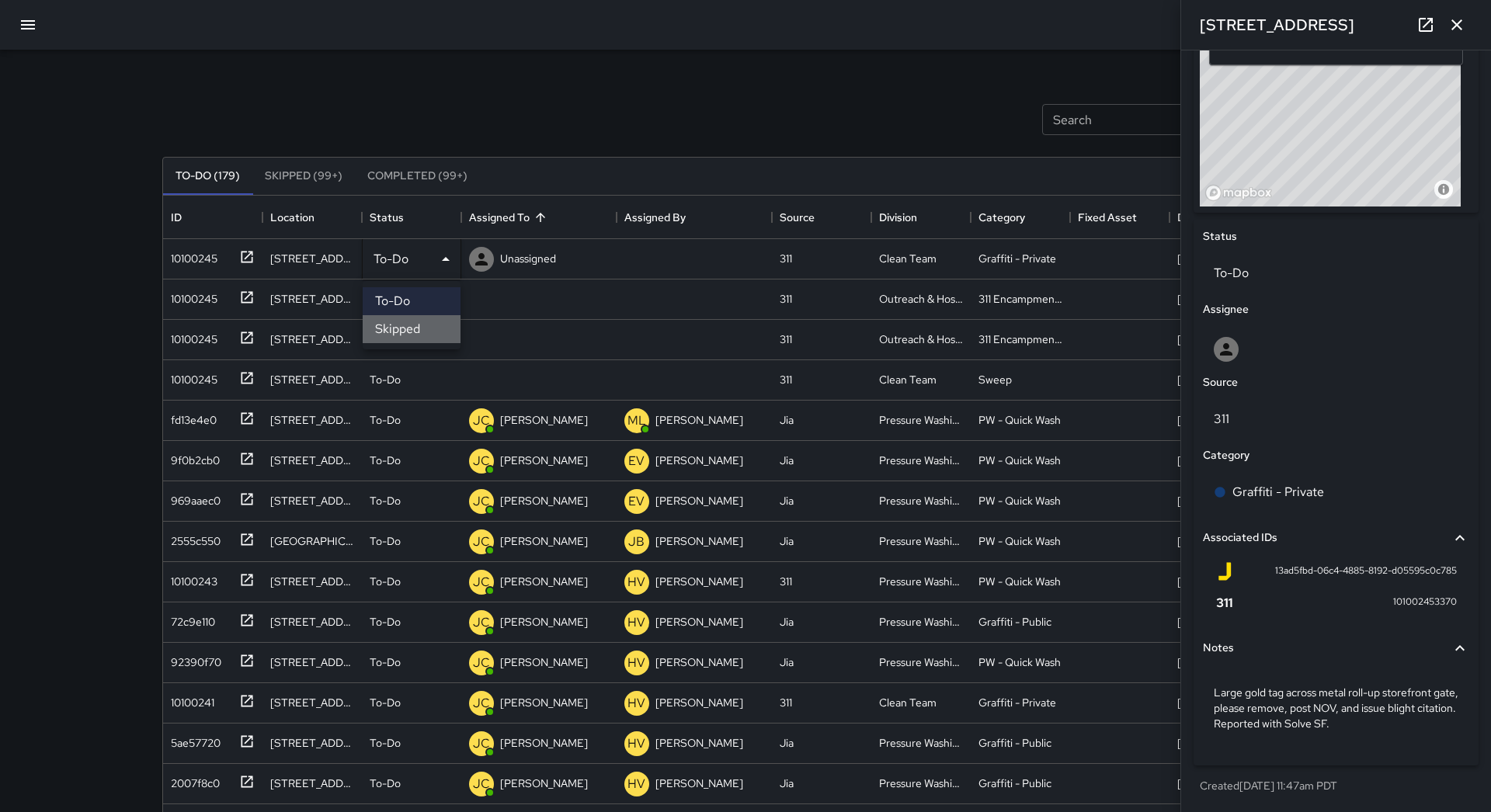
click at [426, 321] on li "Skipped" at bounding box center [411, 329] width 98 height 28
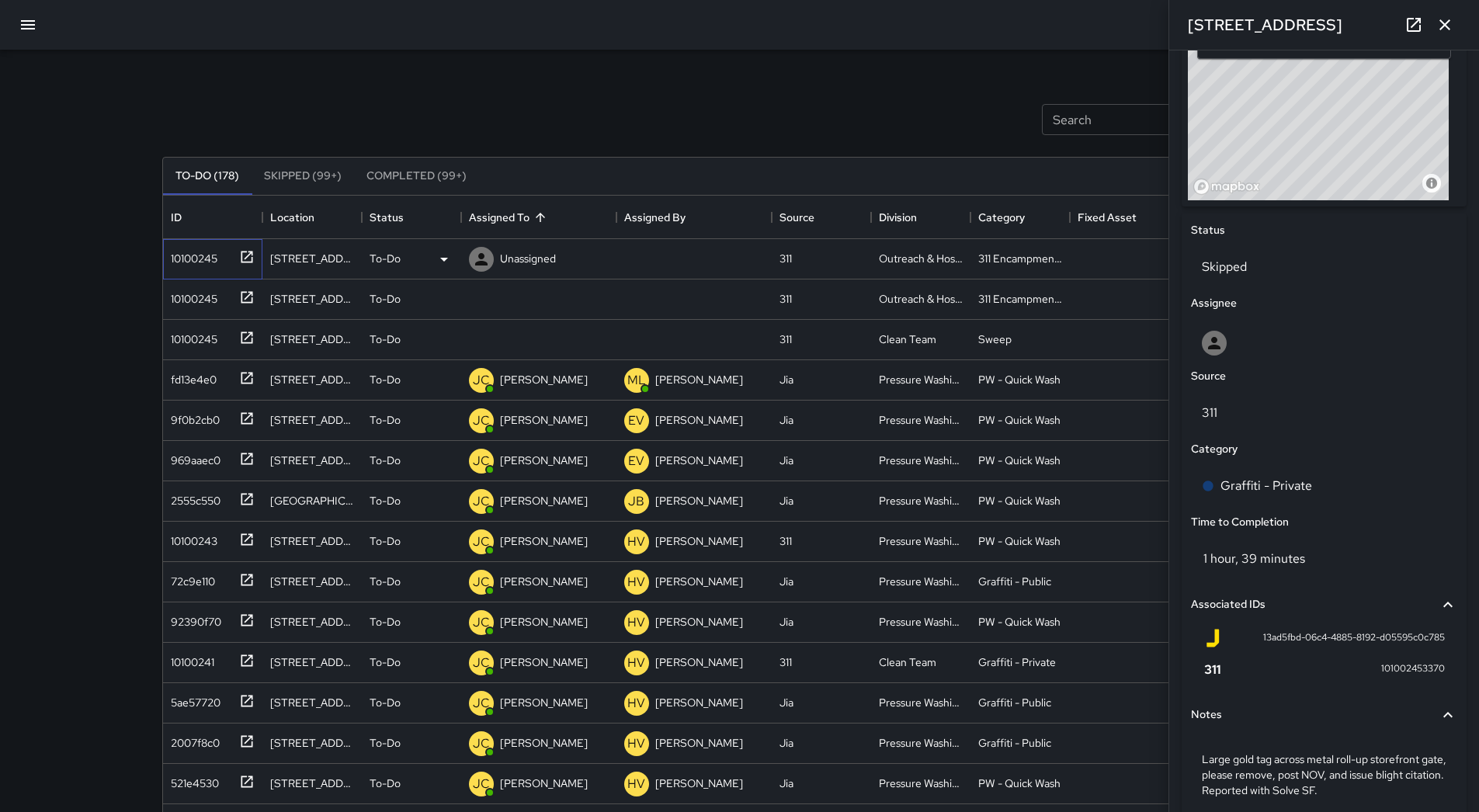
click at [200, 261] on div "10100245" at bounding box center [191, 255] width 53 height 22
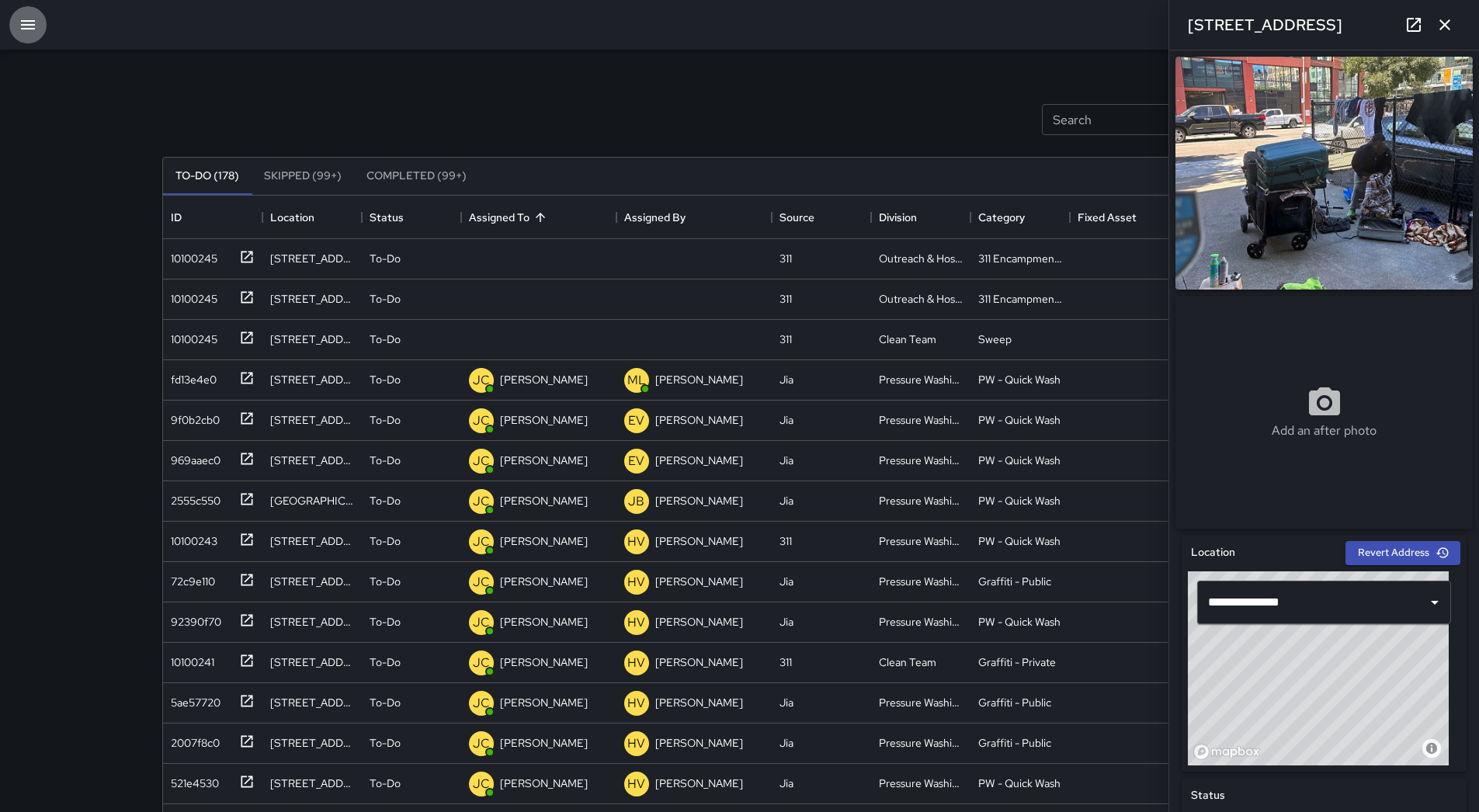
click at [25, 29] on icon "button" at bounding box center [28, 25] width 14 height 9
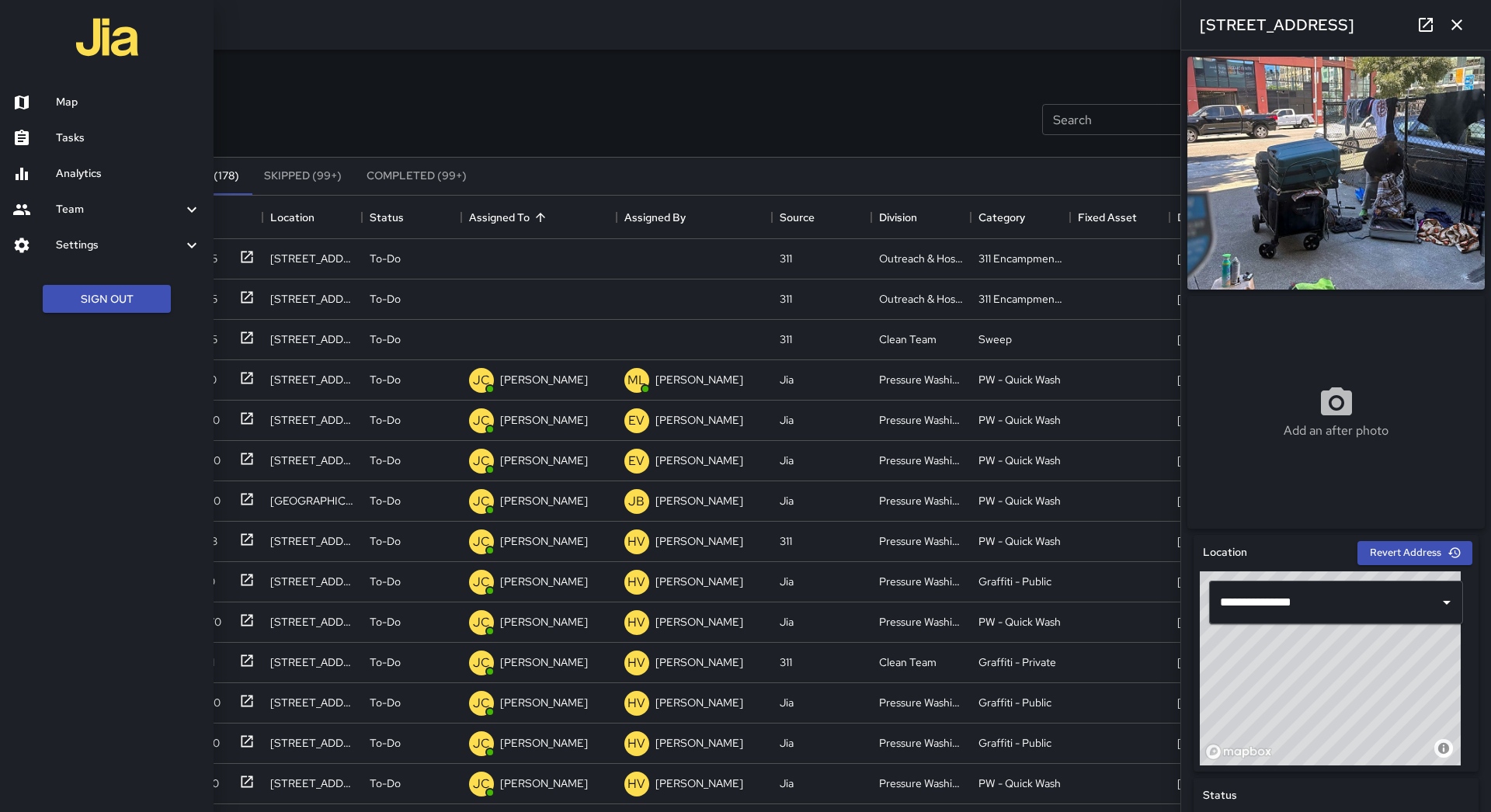
click at [70, 92] on link "Map" at bounding box center [106, 102] width 213 height 36
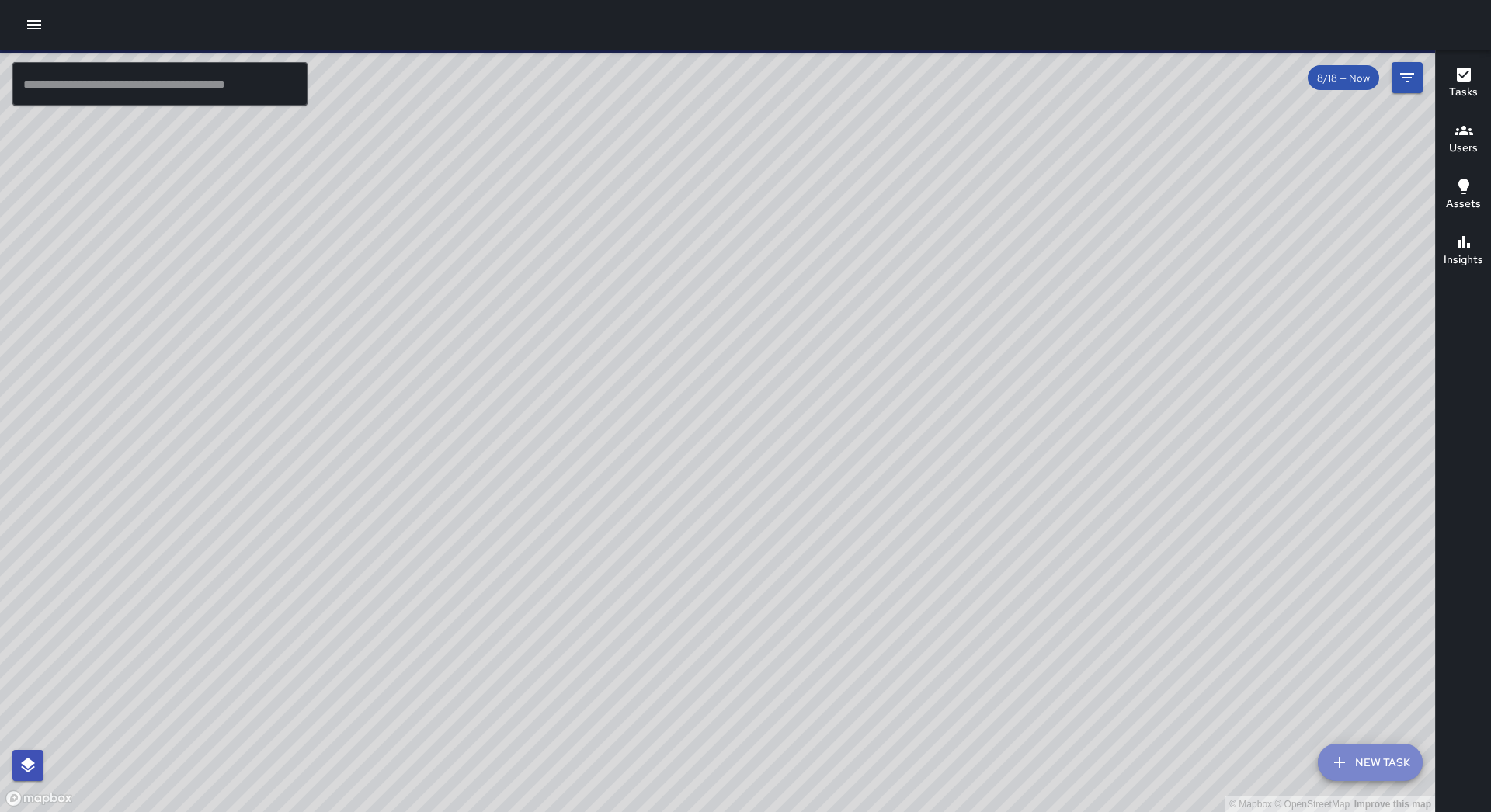
click at [1351, 752] on button "New Task" at bounding box center [1370, 762] width 105 height 37
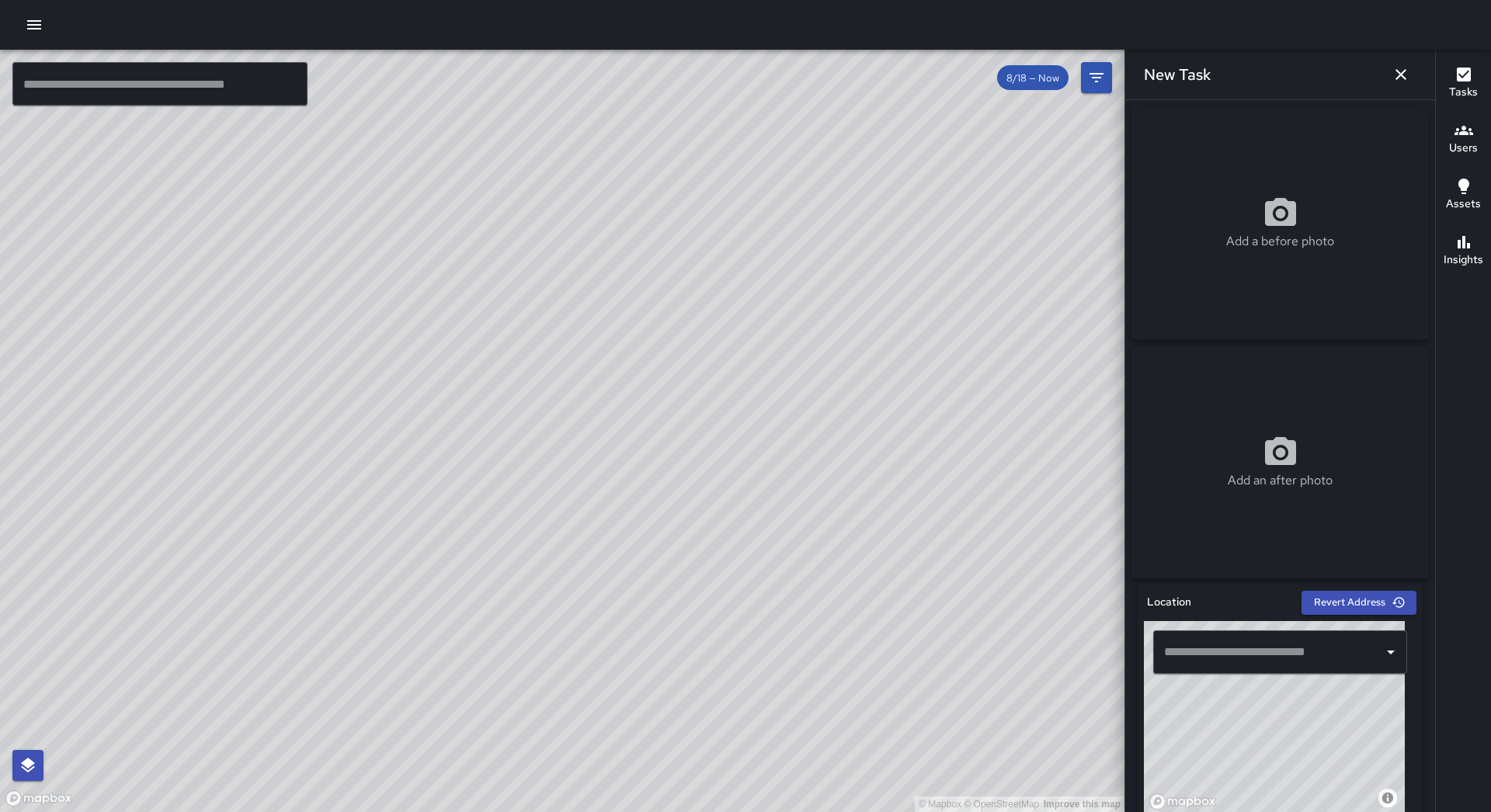
click at [1307, 667] on input "text" at bounding box center [1268, 652] width 216 height 30
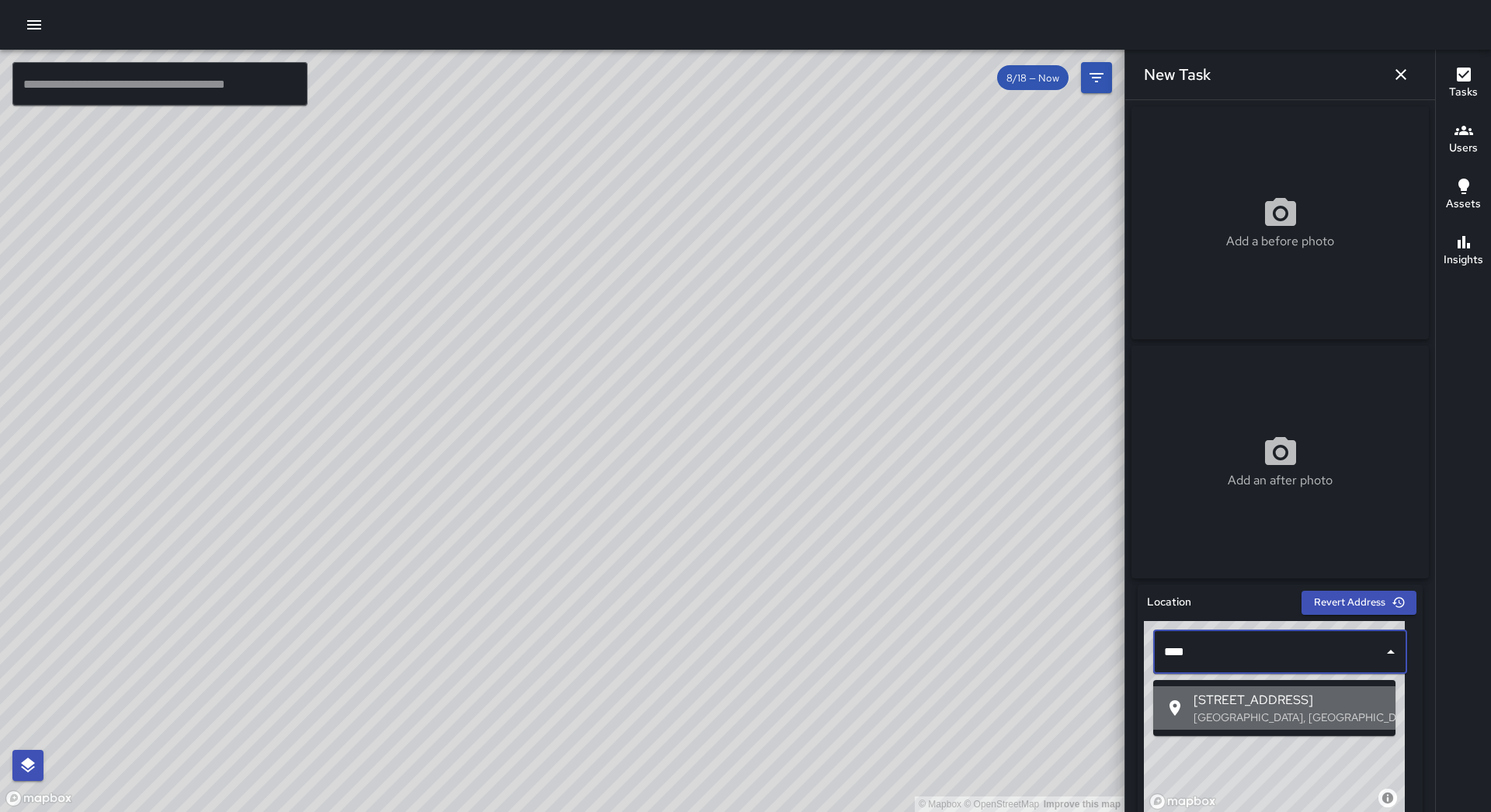
click at [1303, 702] on span "[STREET_ADDRESS]" at bounding box center [1288, 700] width 190 height 19
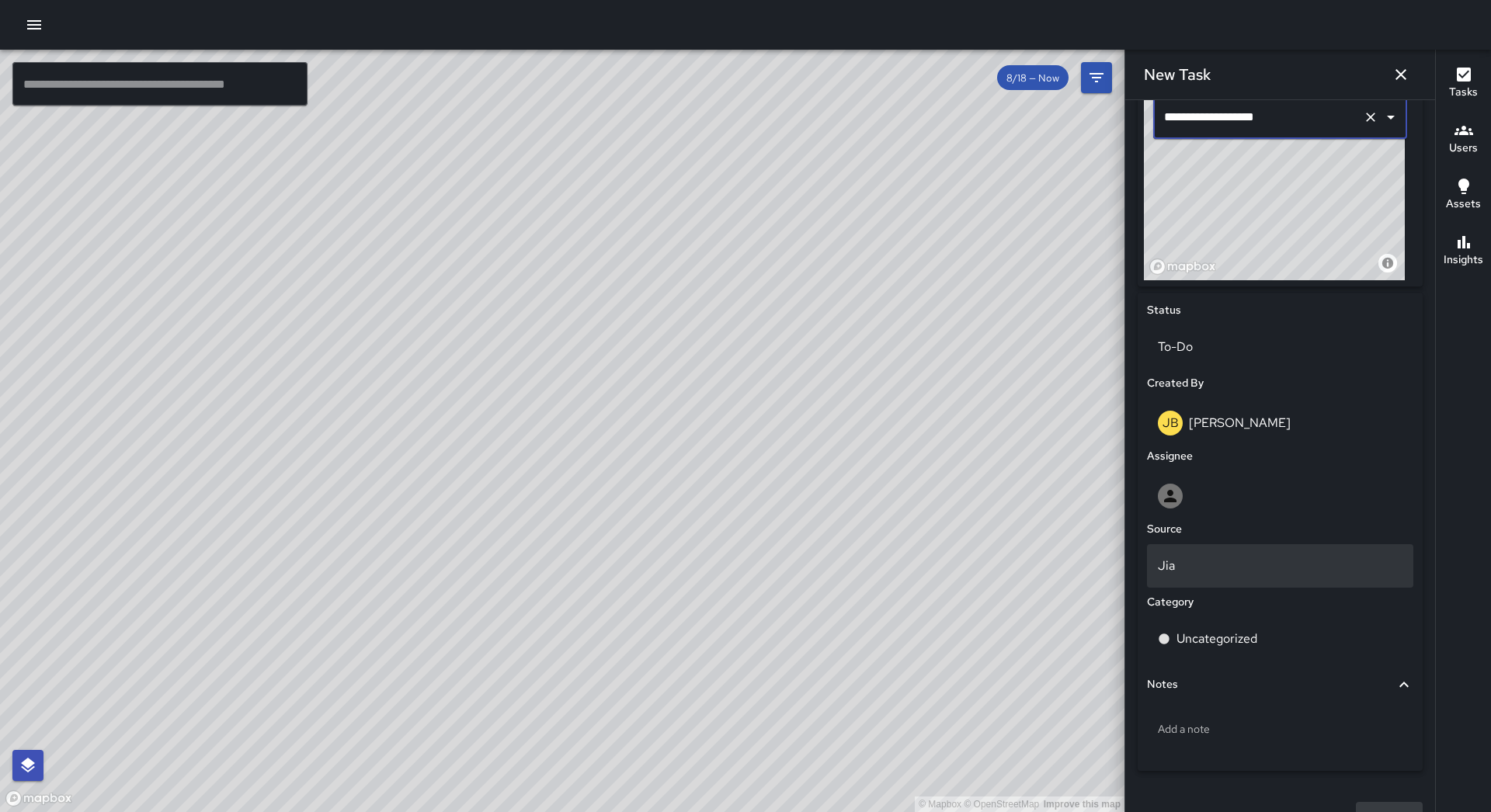
scroll to position [572, 0]
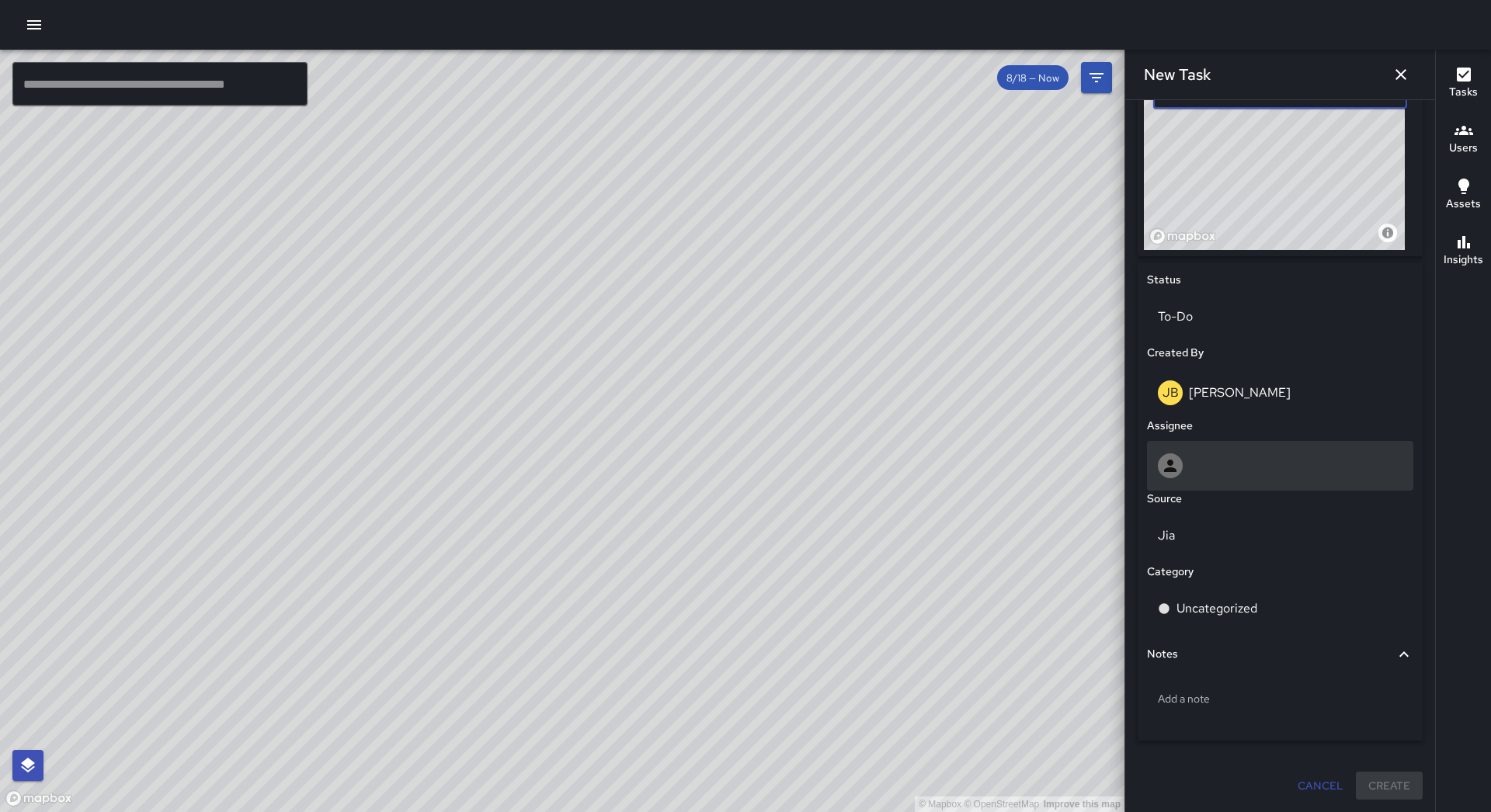
type input "**********"
click at [1266, 461] on div at bounding box center [1279, 466] width 244 height 25
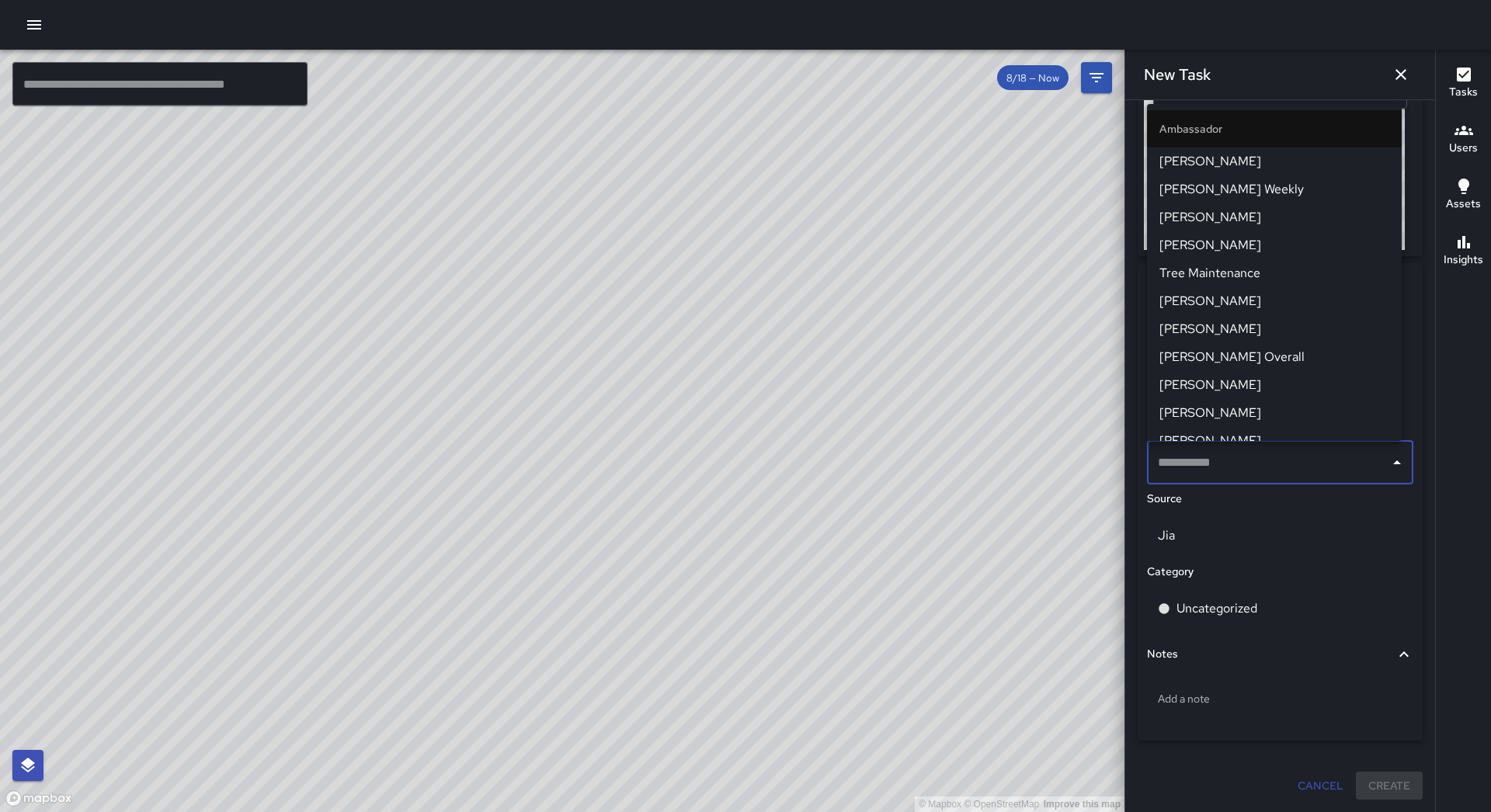
click at [1255, 350] on span "[PERSON_NAME] Overall" at bounding box center [1274, 357] width 230 height 19
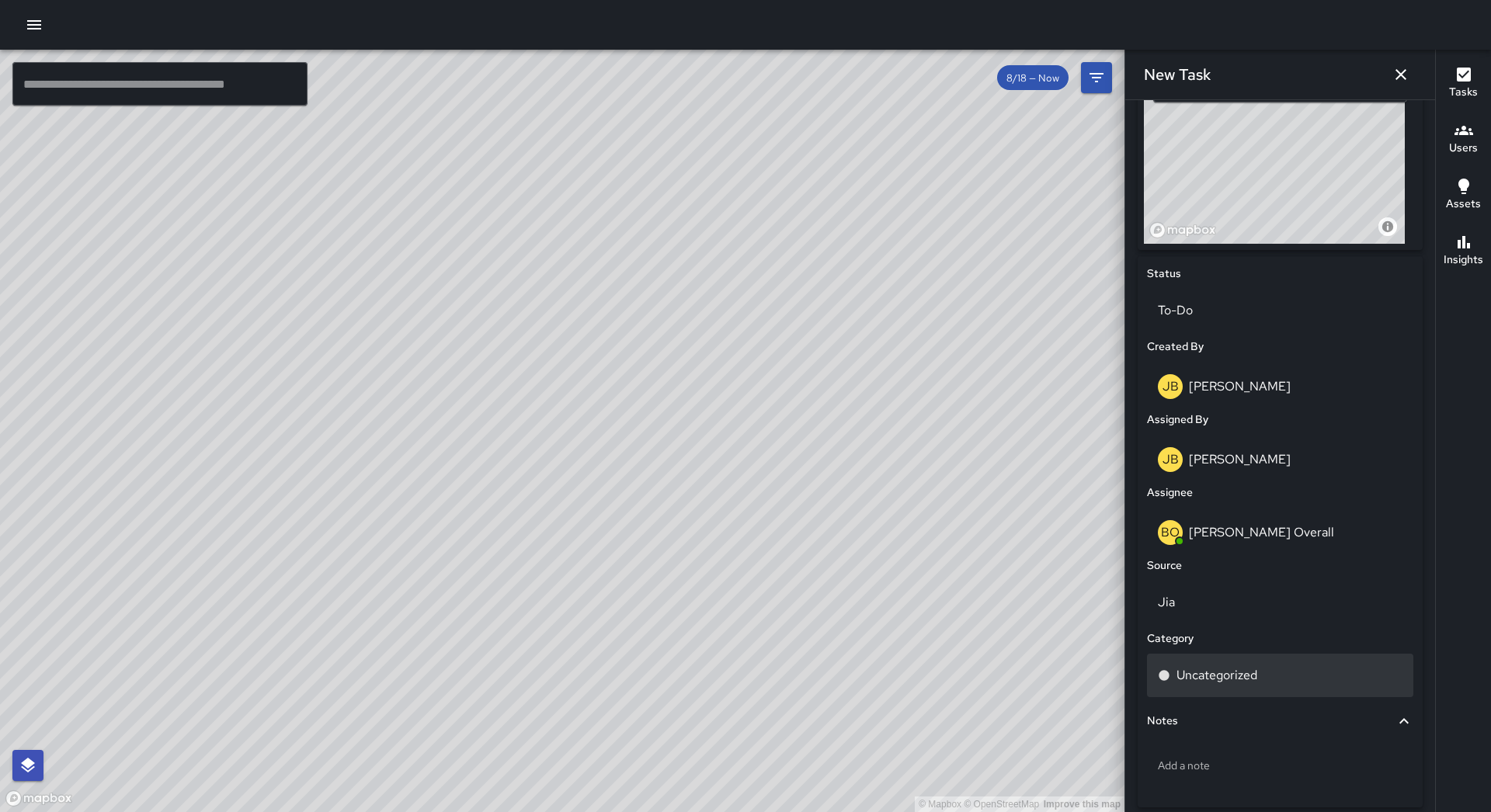
click at [1257, 685] on p "Uncategorized" at bounding box center [1216, 675] width 80 height 19
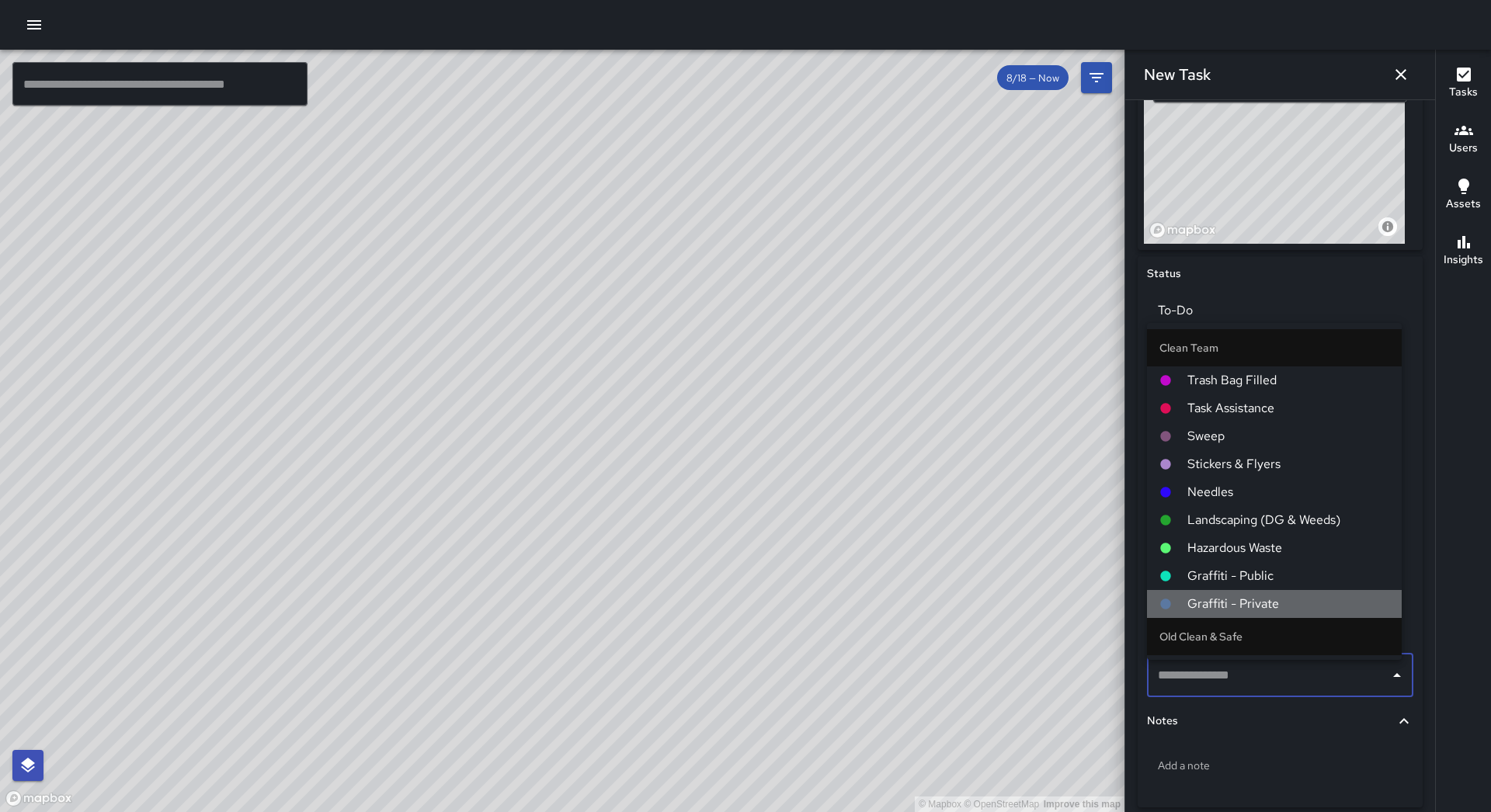
click at [1276, 595] on span "Graffiti - Private" at bounding box center [1288, 604] width 202 height 19
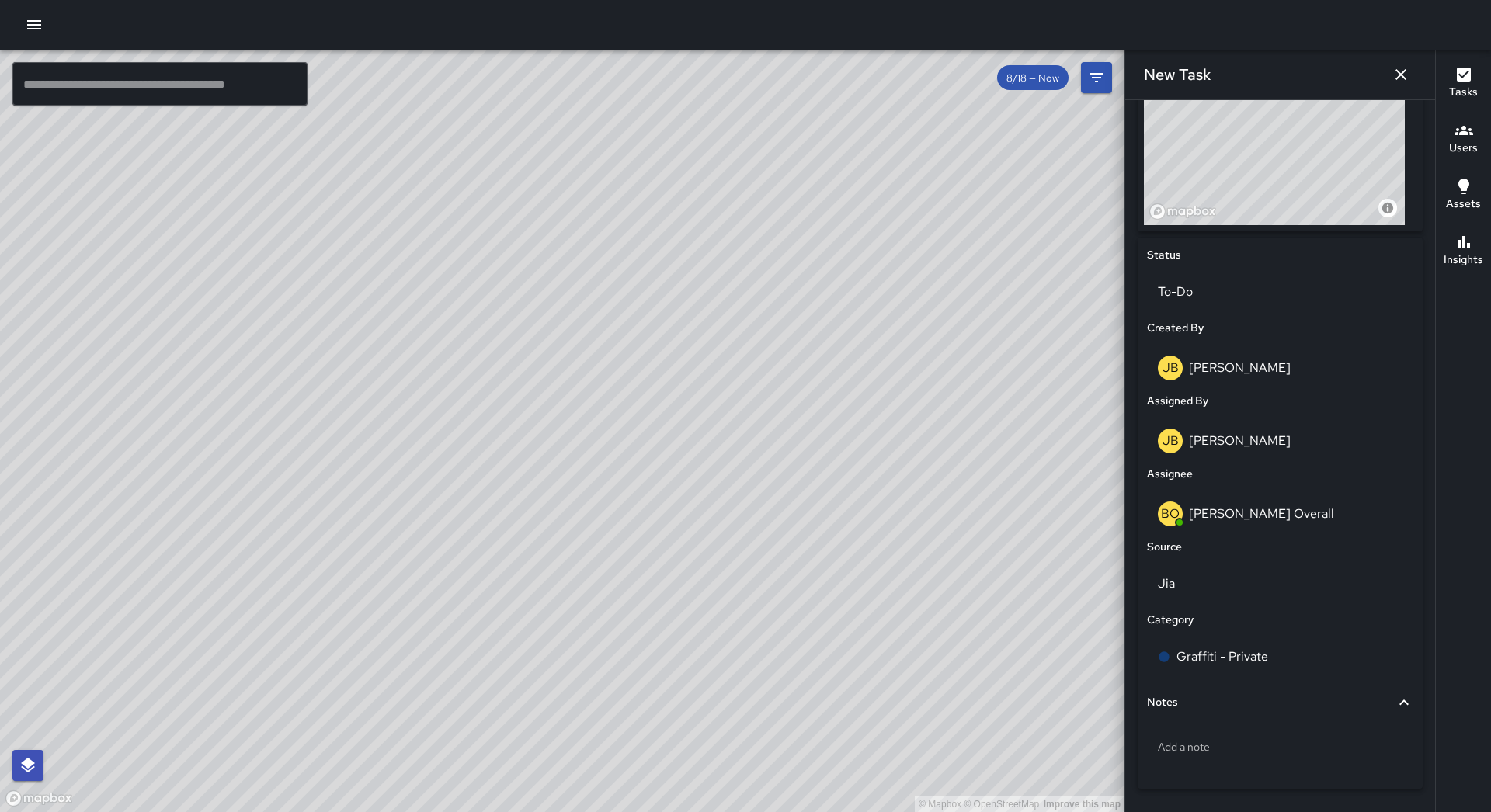
scroll to position [644, 0]
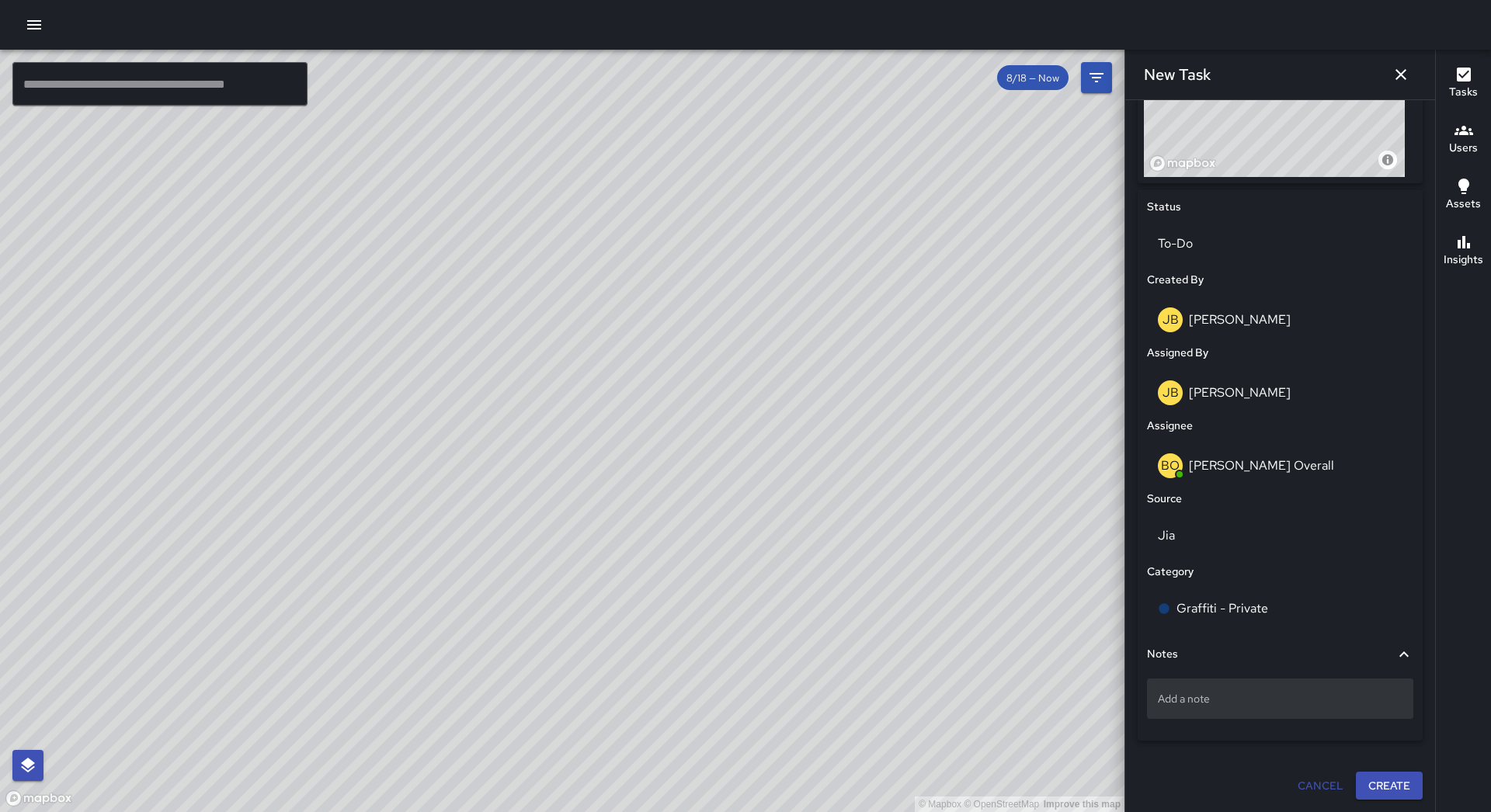
click at [1266, 696] on p "Add a note" at bounding box center [1279, 699] width 244 height 16
type textarea "**********"
click at [1385, 778] on button "Create" at bounding box center [1389, 785] width 66 height 29
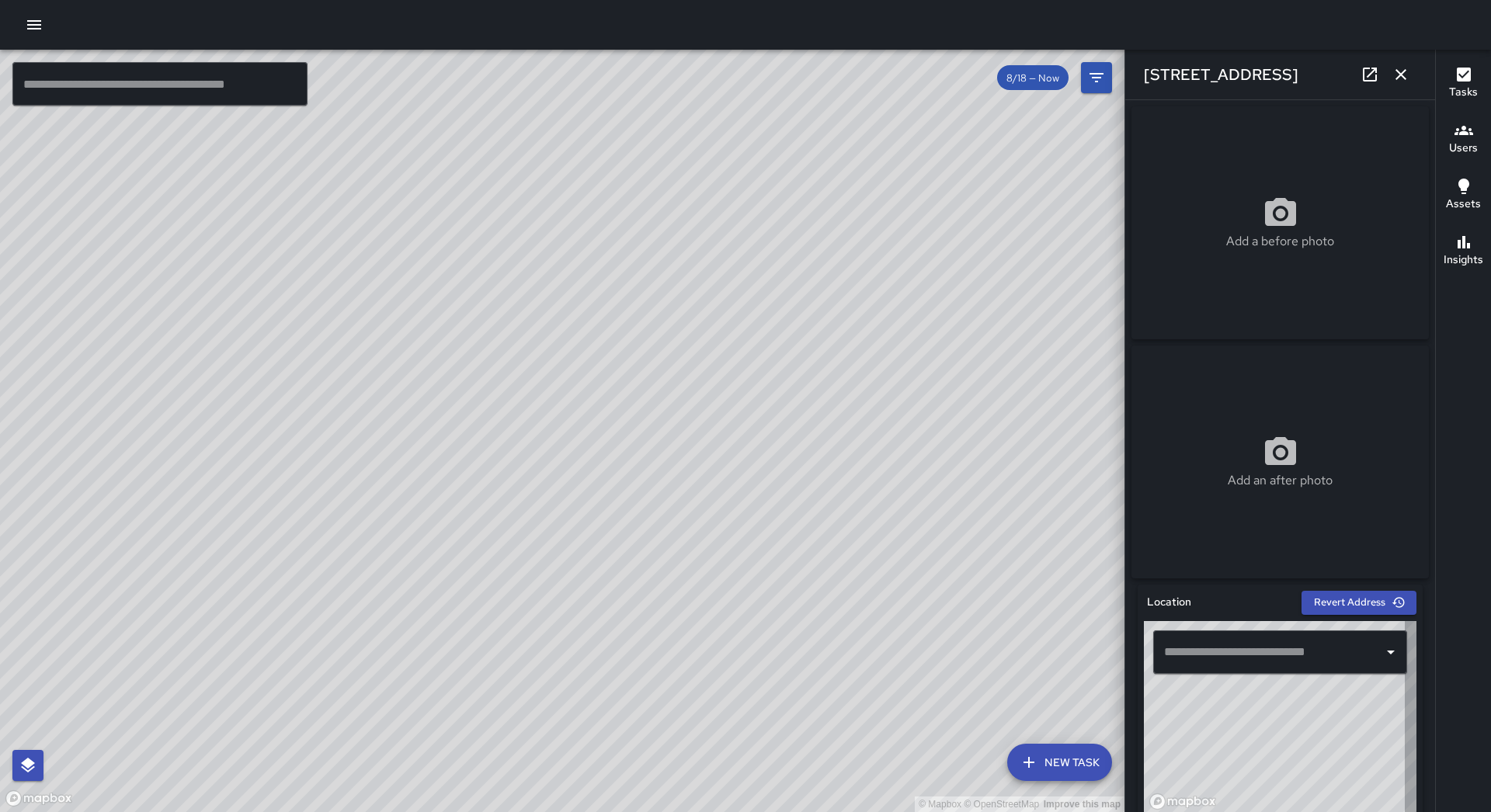
type input "**********"
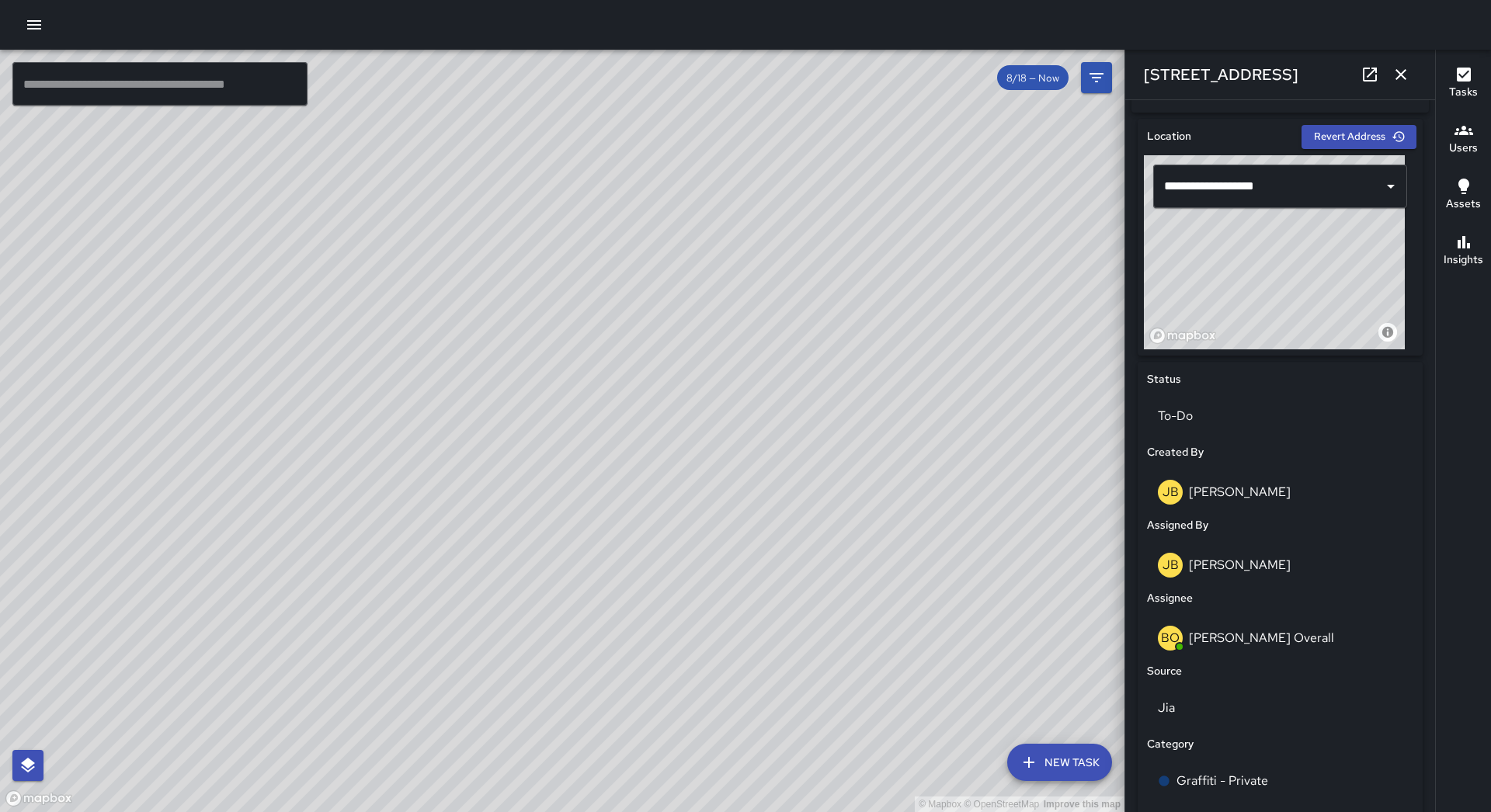
scroll to position [699, 0]
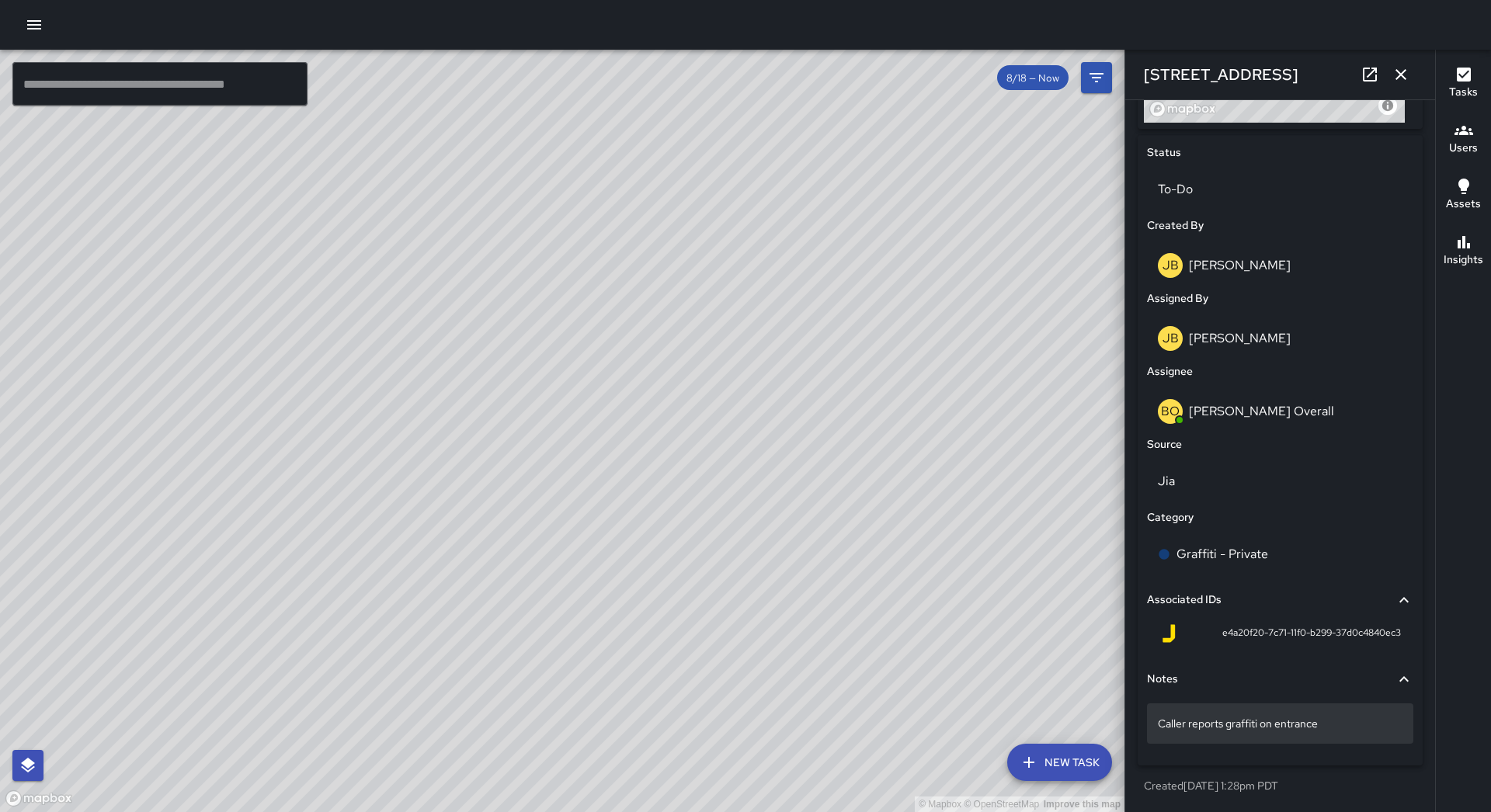
click at [1337, 725] on p "Caller reports graffiti on entrance" at bounding box center [1279, 724] width 244 height 16
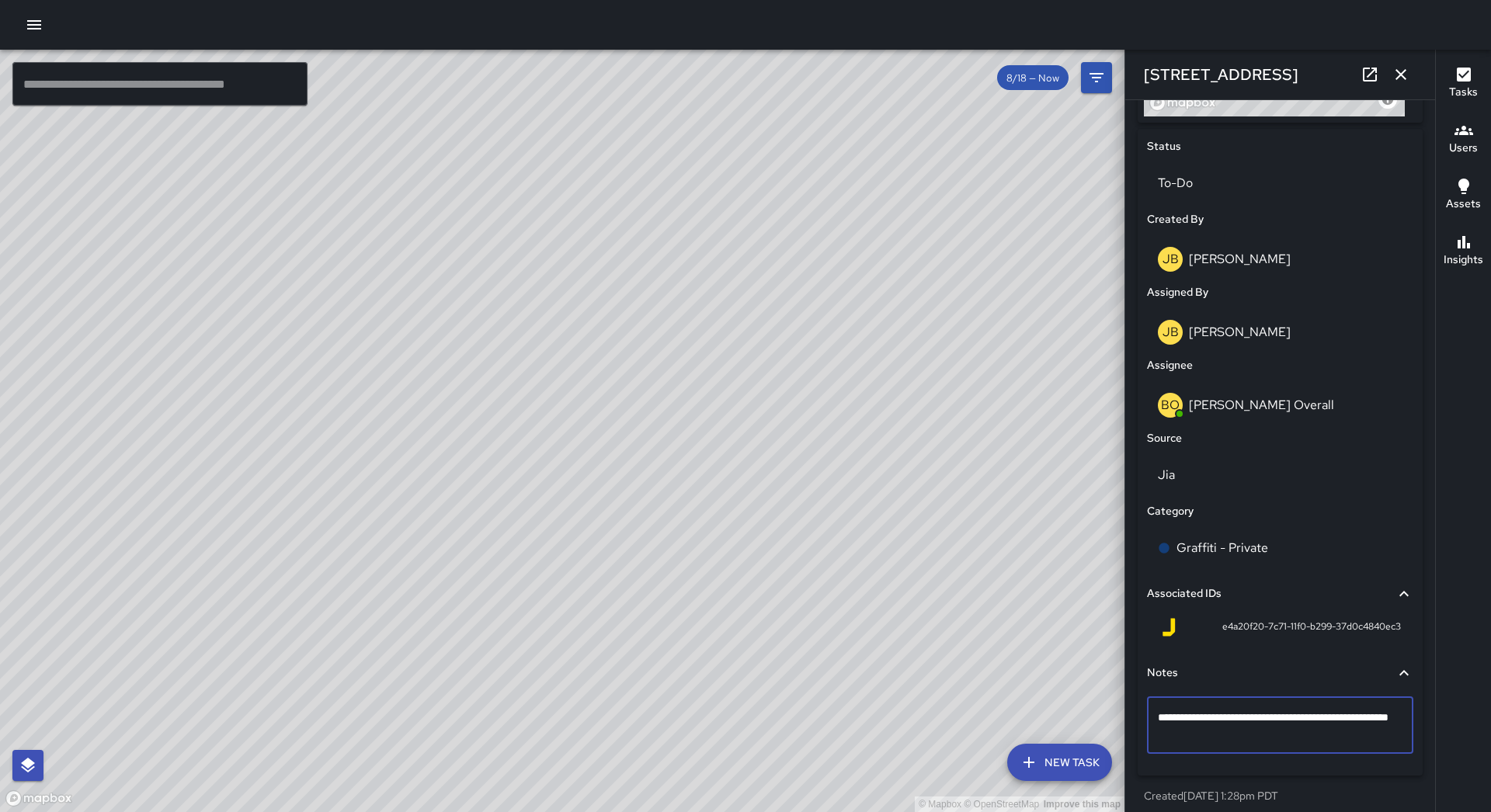
type textarea "**********"
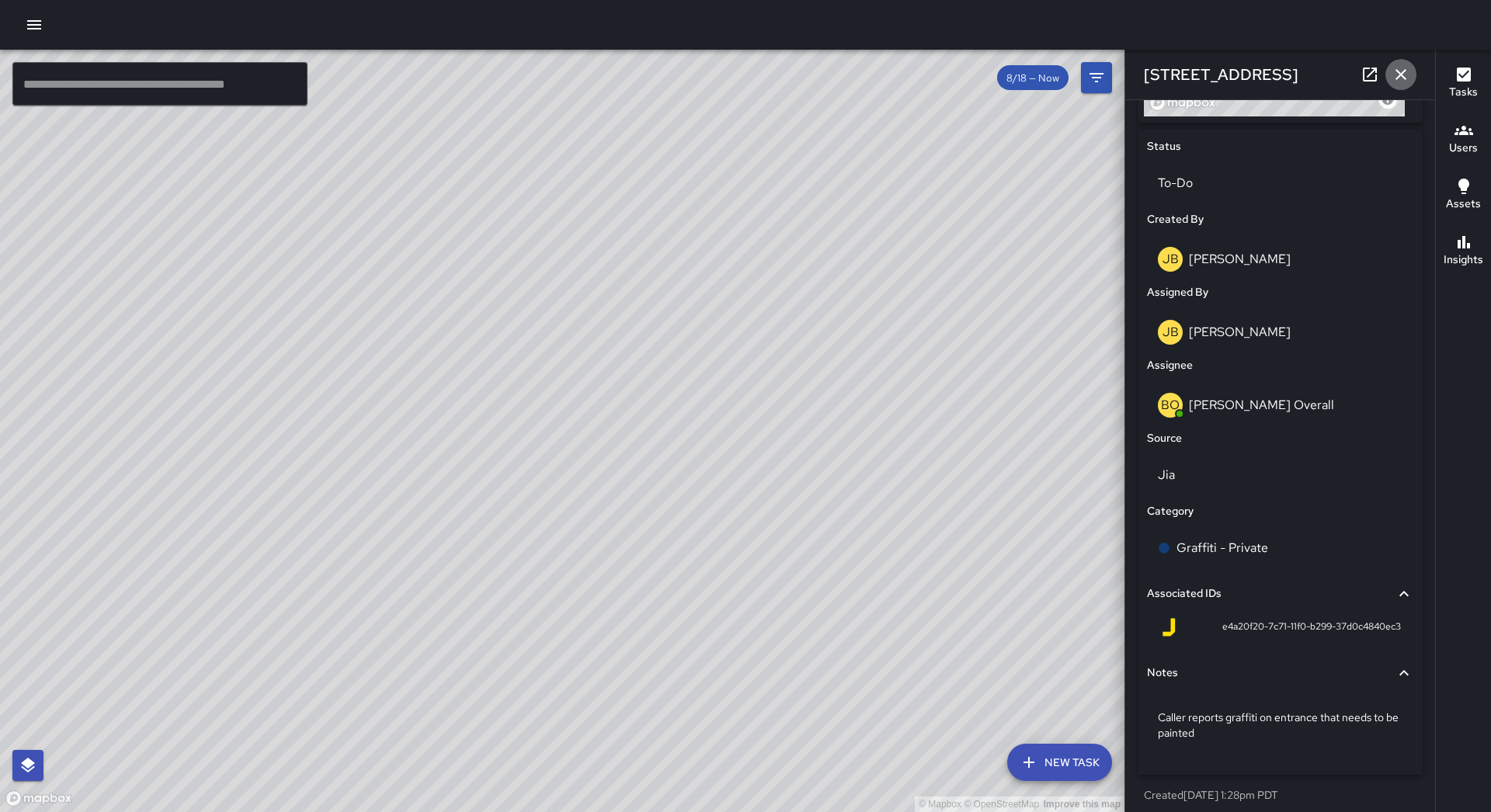
click at [1408, 70] on icon "button" at bounding box center [1401, 75] width 19 height 19
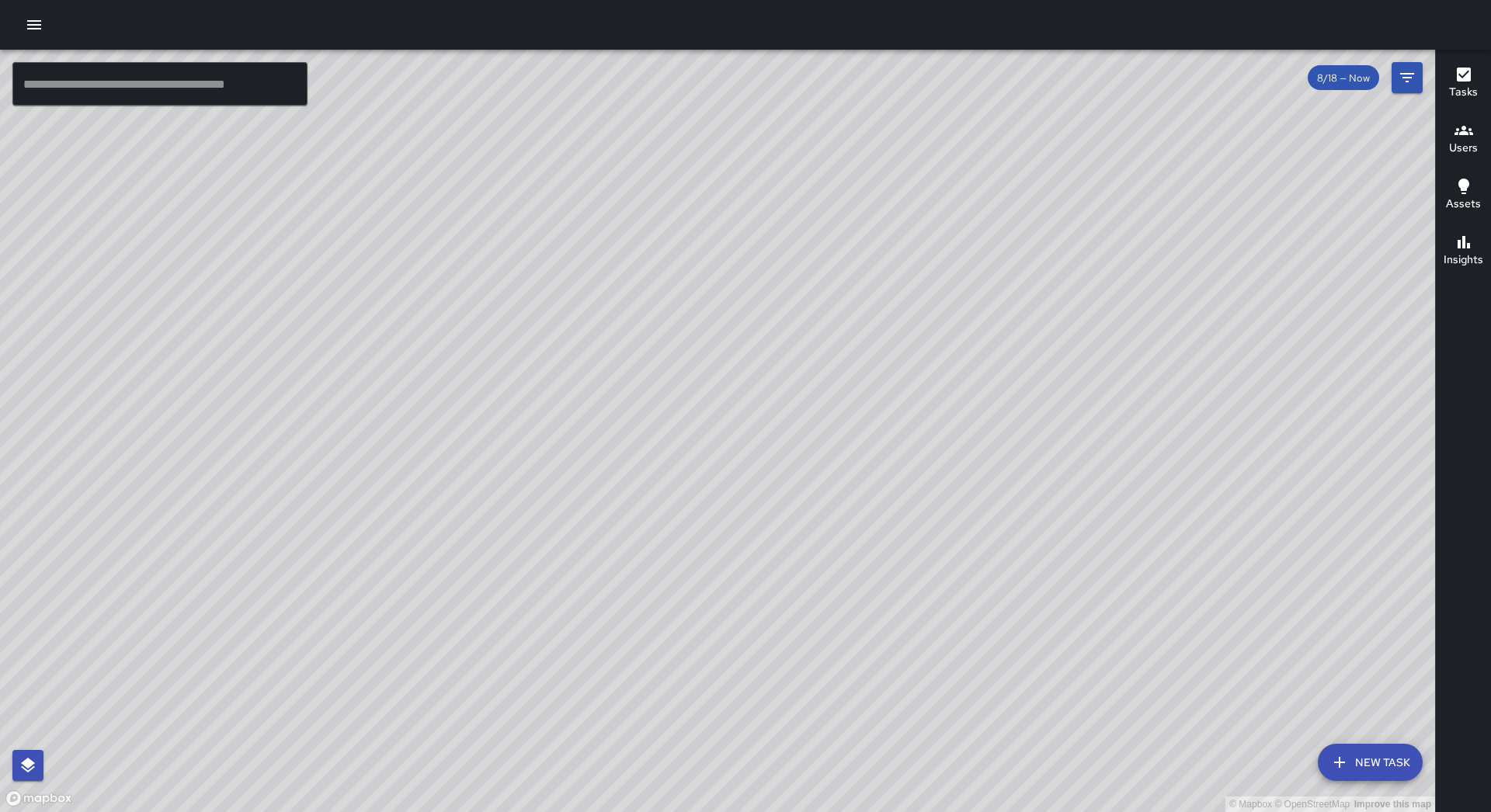
click at [13, 8] on div at bounding box center [745, 25] width 1491 height 50
click at [30, 21] on icon "button" at bounding box center [34, 25] width 14 height 9
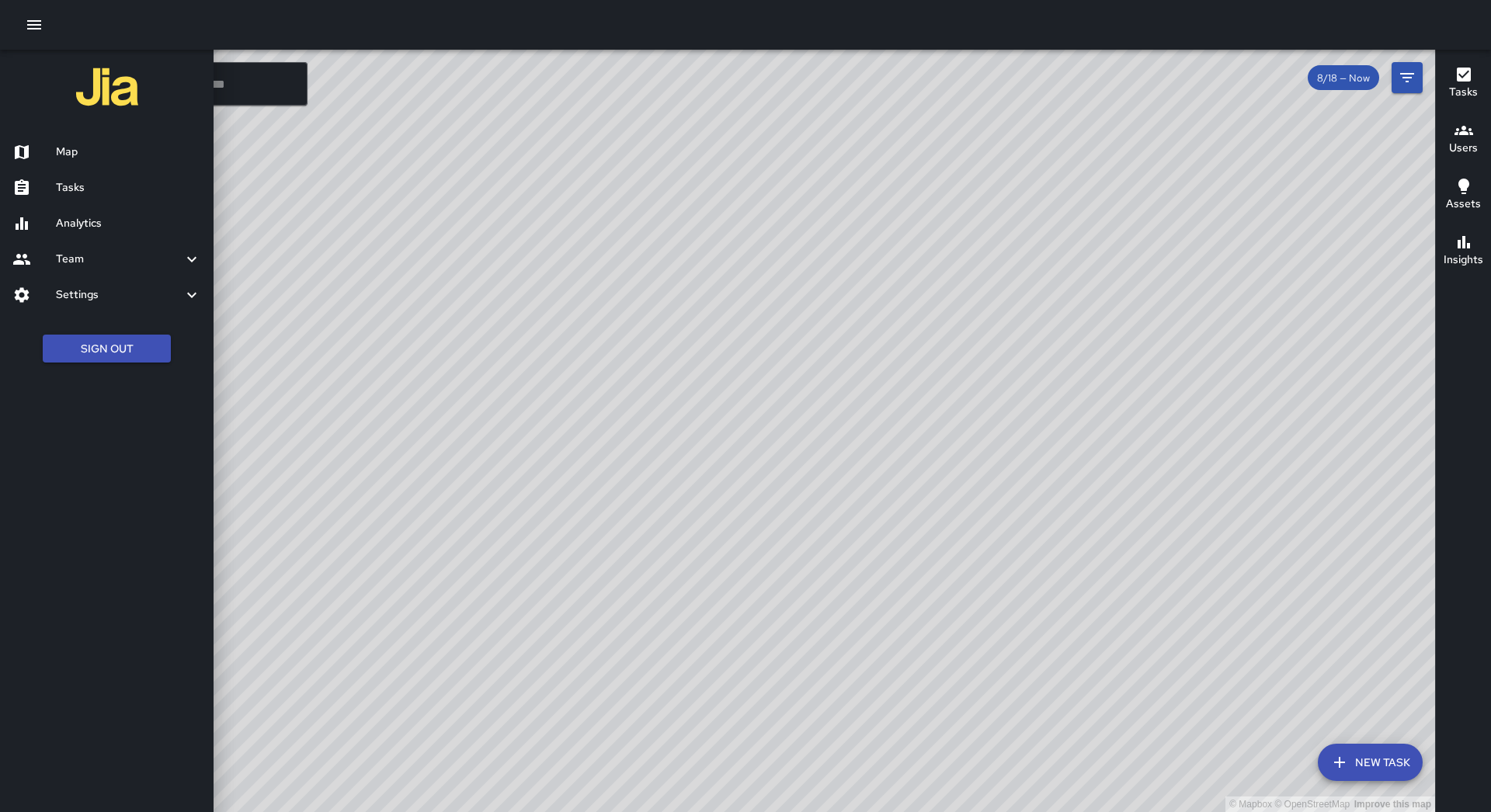
click at [102, 188] on h6 "Tasks" at bounding box center [129, 188] width 145 height 17
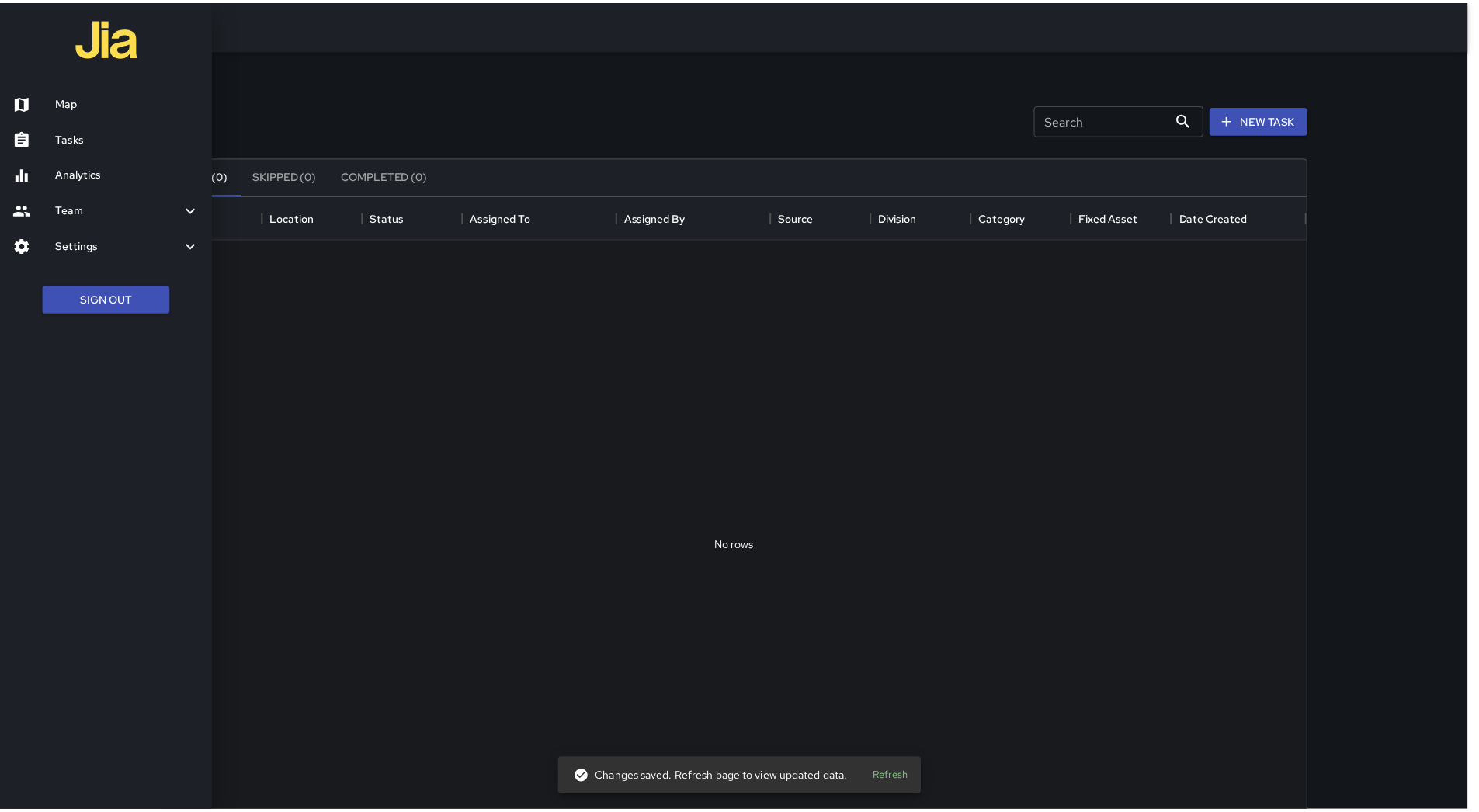
scroll to position [646, 1142]
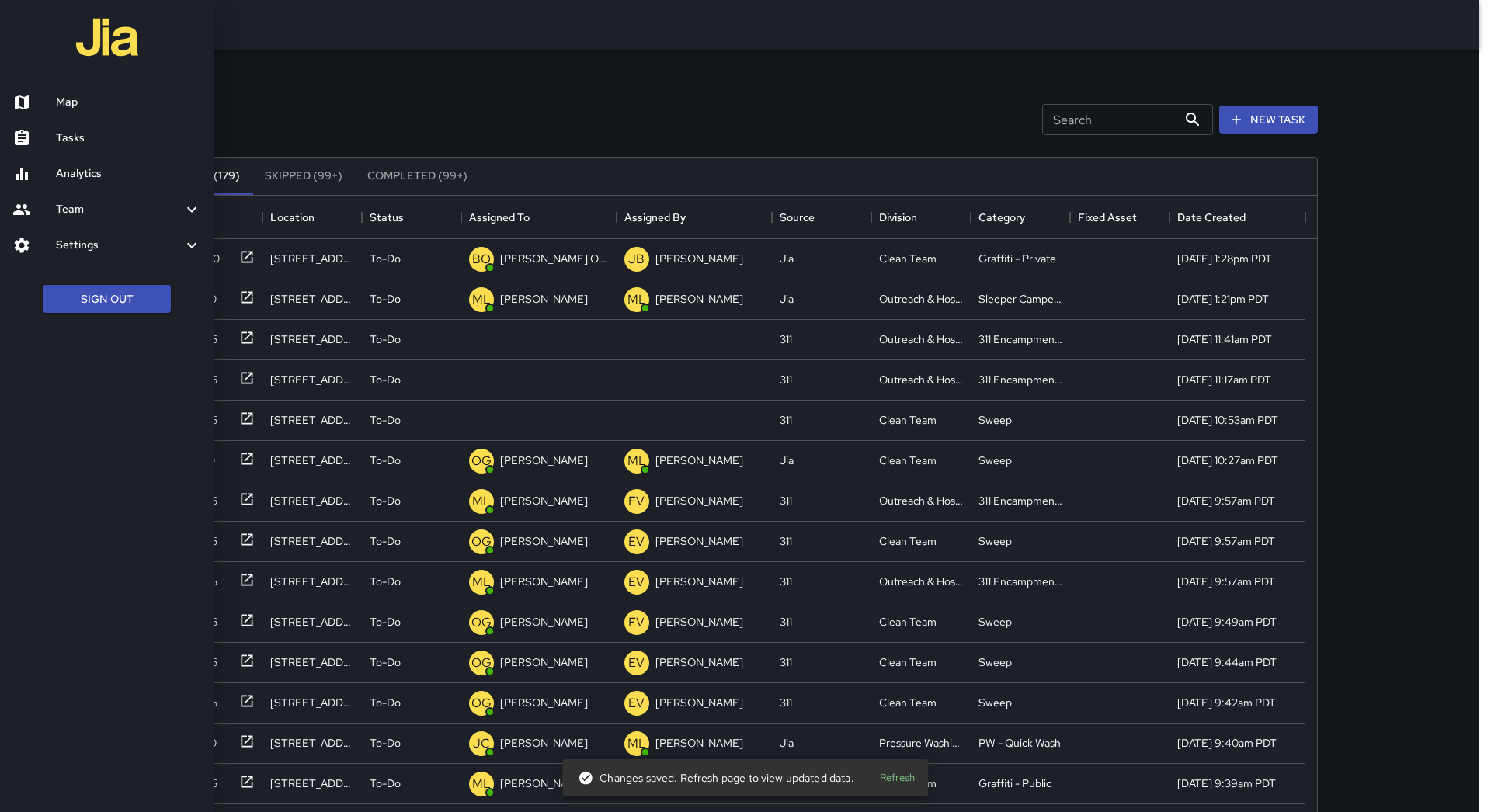
click at [555, 225] on div at bounding box center [745, 406] width 1491 height 812
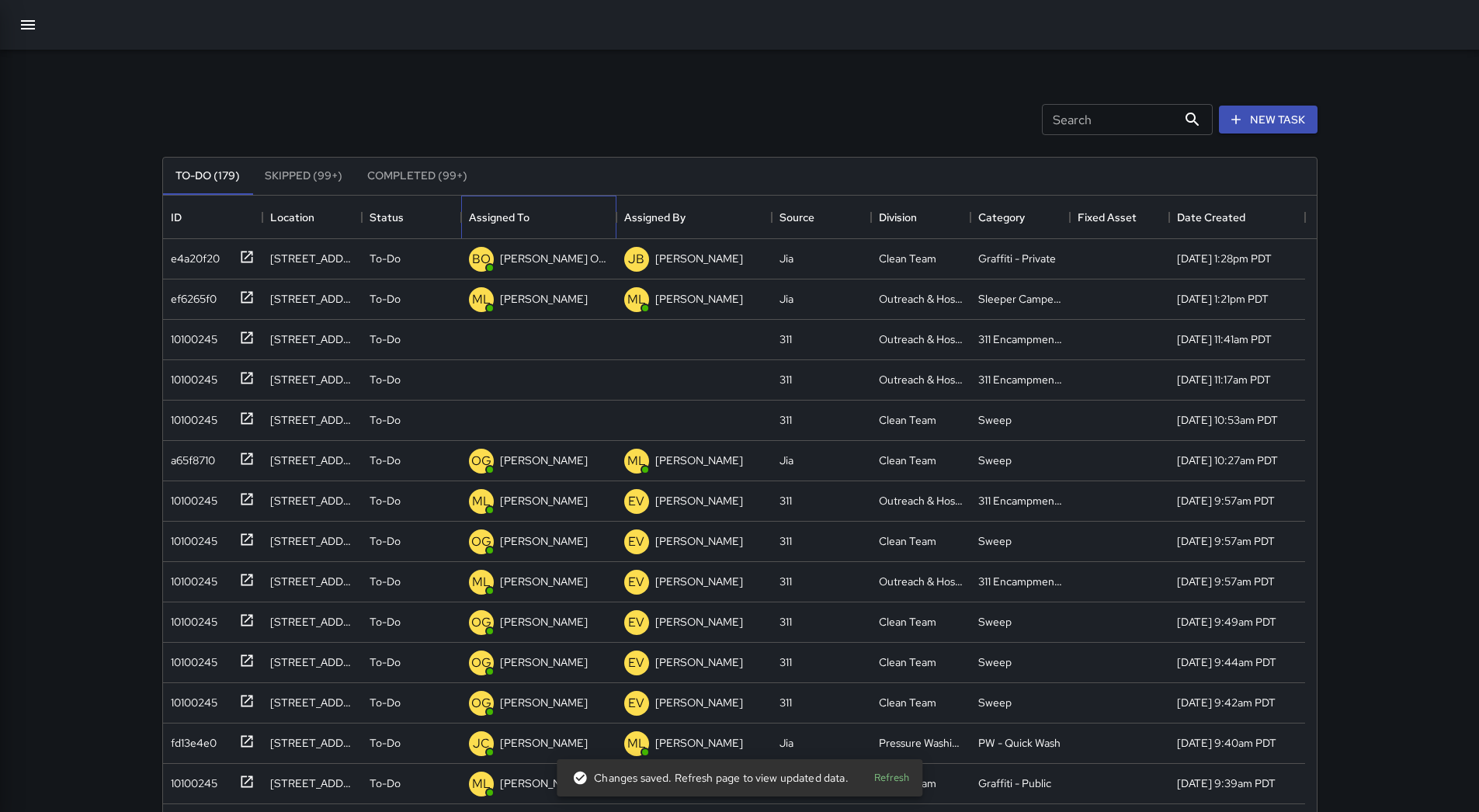
click at [555, 225] on div "Assigned To" at bounding box center [538, 218] width 140 height 44
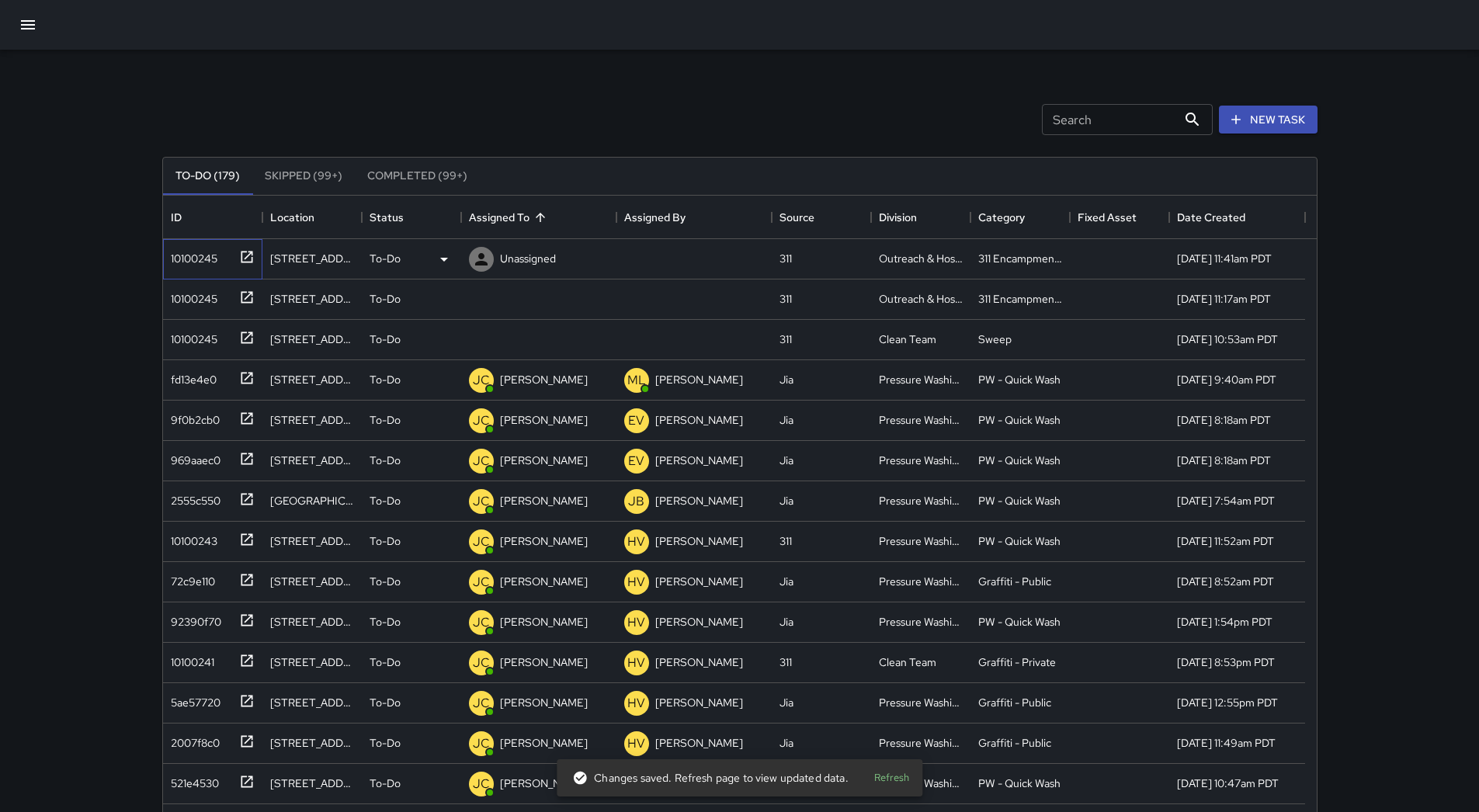
drag, startPoint x: 176, startPoint y: 260, endPoint x: 222, endPoint y: 267, distance: 46.5
click at [177, 260] on div "10100245" at bounding box center [191, 255] width 53 height 22
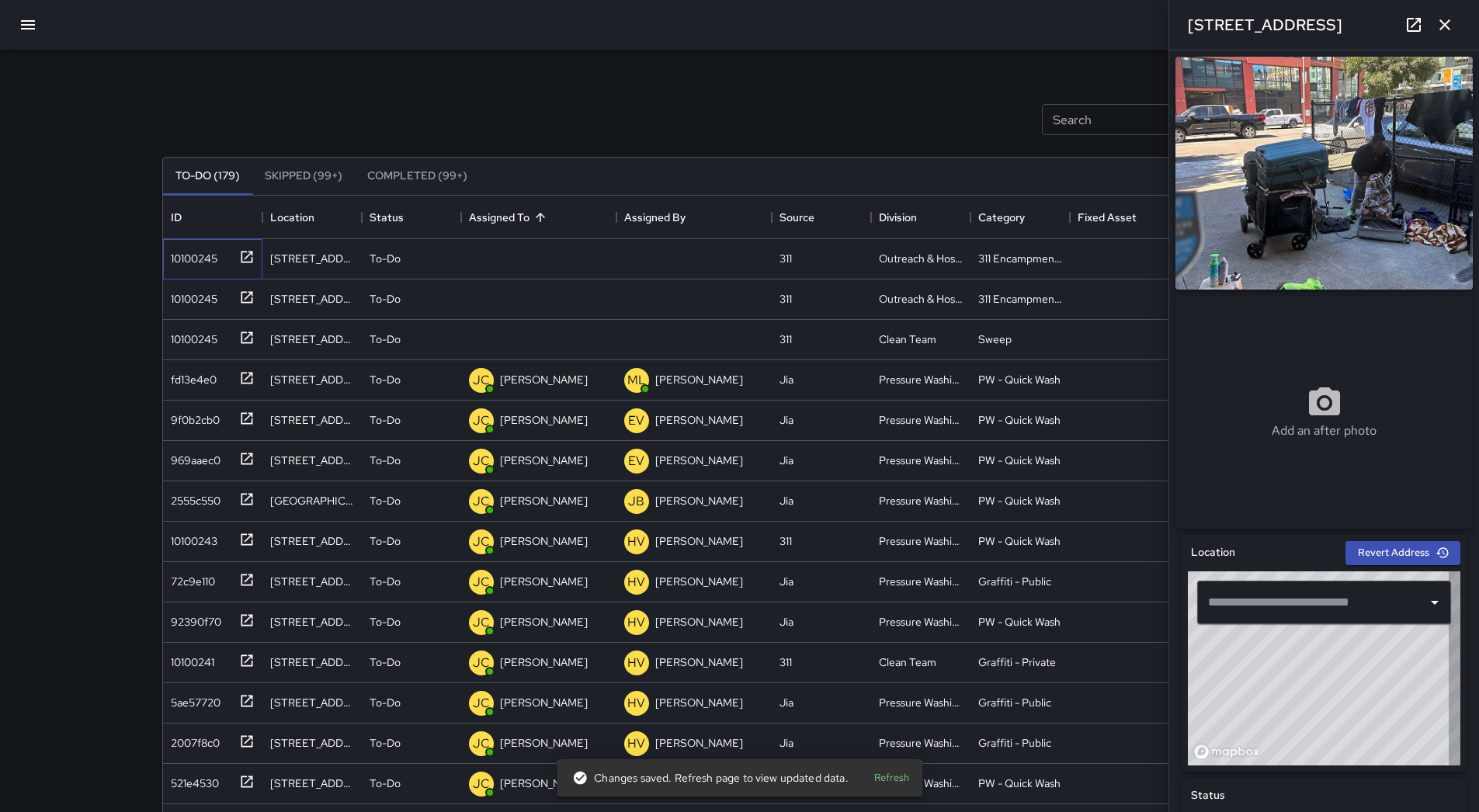
type input "**********"
click at [513, 253] on p "Unassigned" at bounding box center [528, 258] width 56 height 16
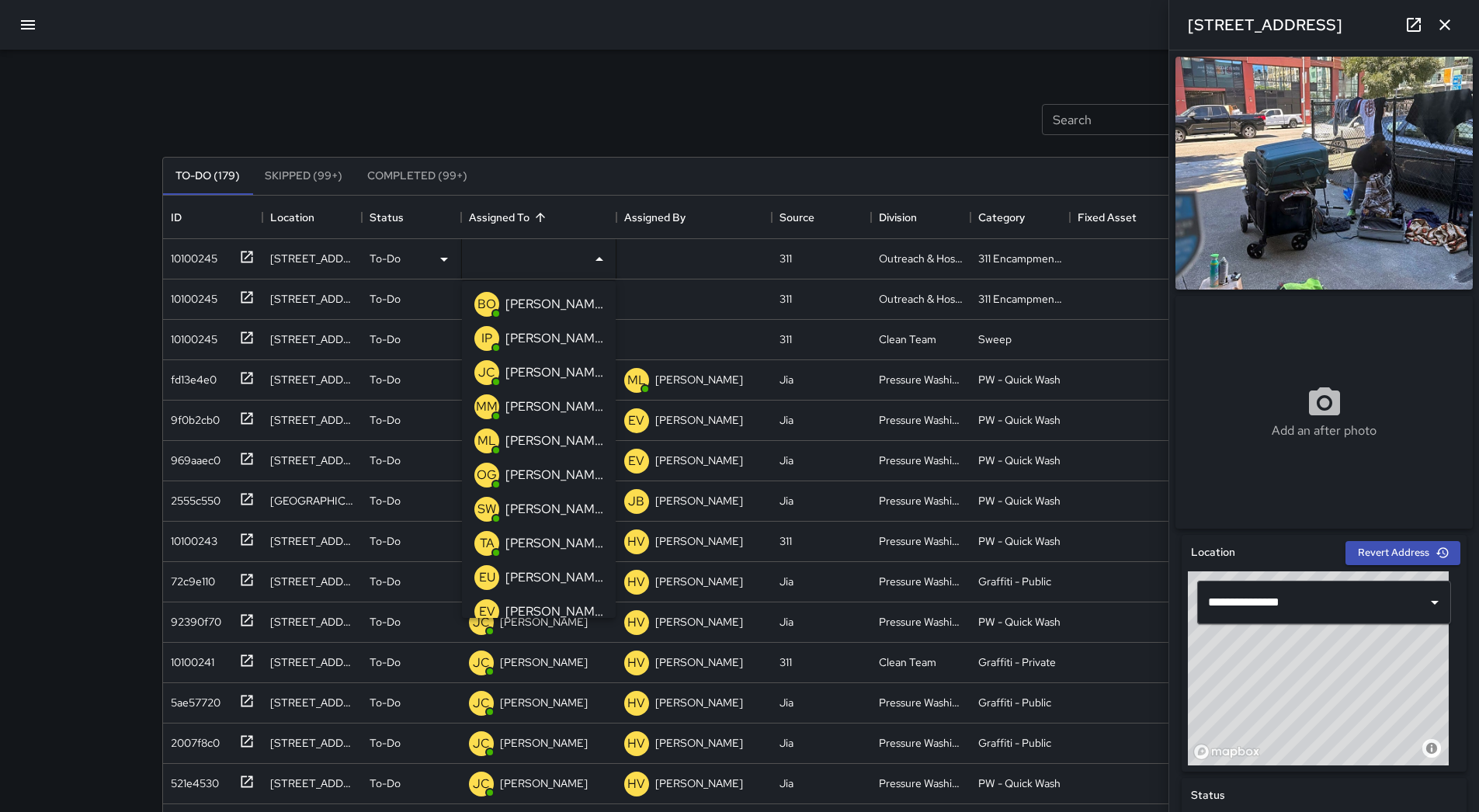
click at [554, 444] on p "[PERSON_NAME]" at bounding box center [554, 441] width 98 height 19
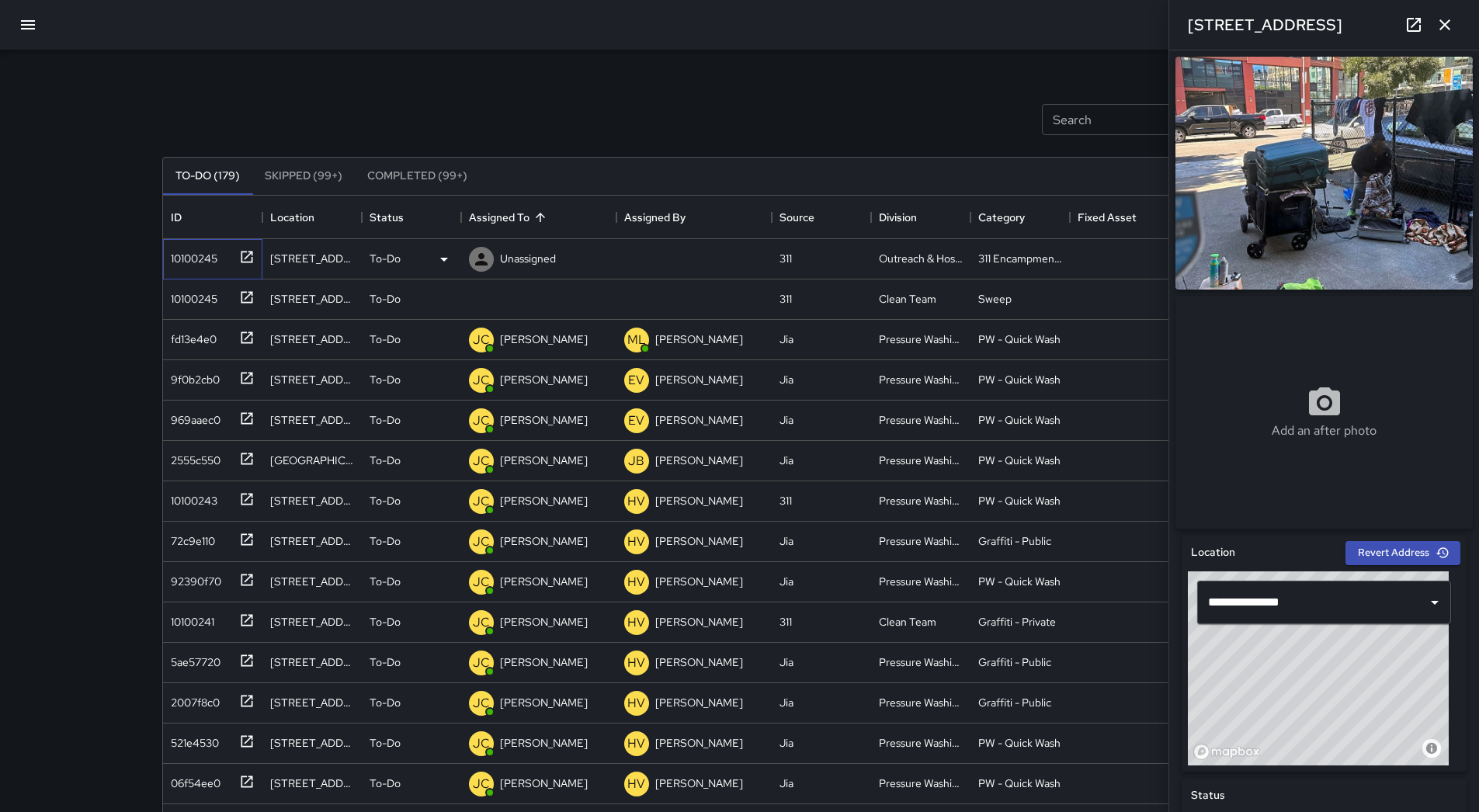
drag, startPoint x: 216, startPoint y: 255, endPoint x: 248, endPoint y: 255, distance: 32.0
click at [216, 255] on div "10100245" at bounding box center [191, 255] width 53 height 22
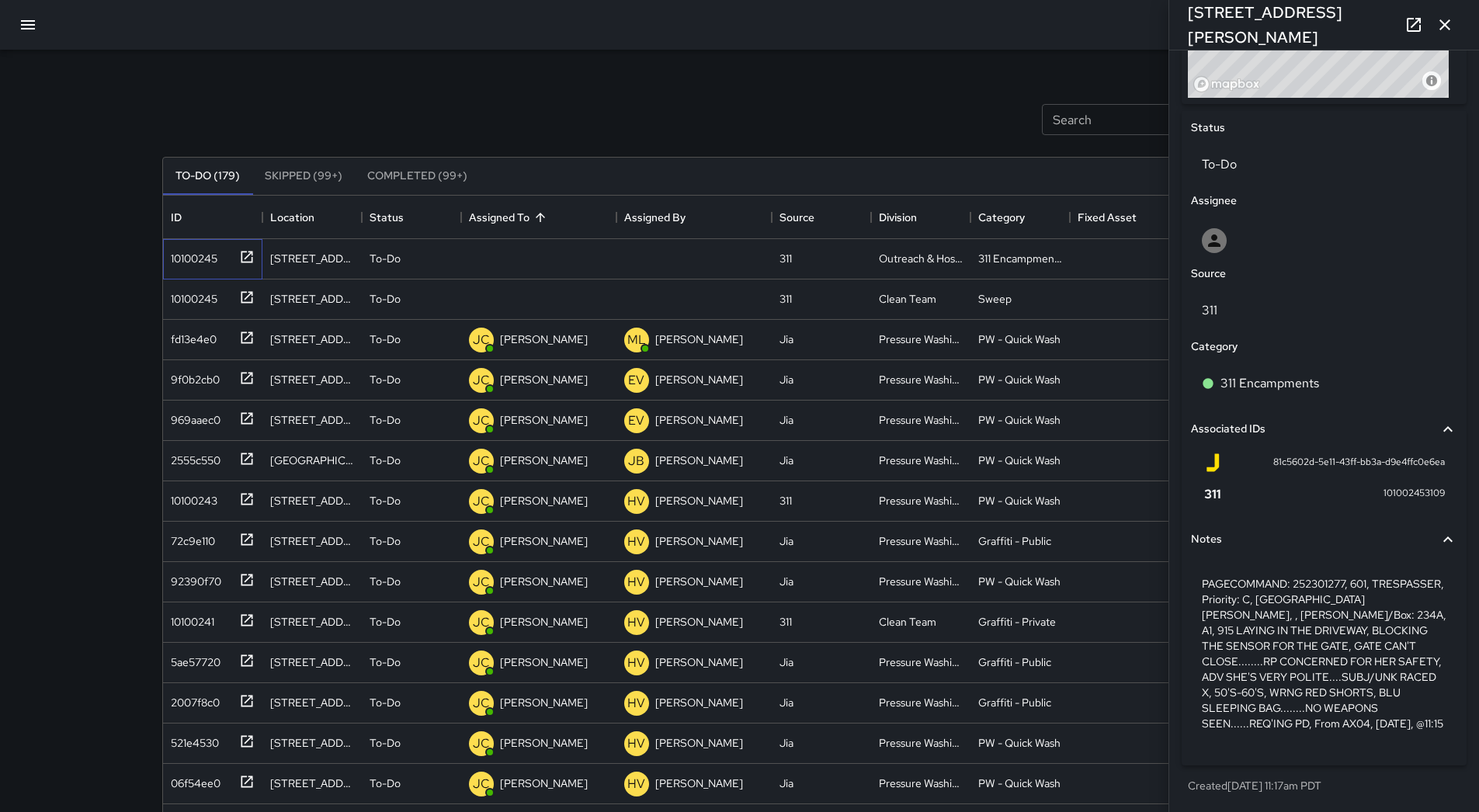
scroll to position [674, 0]
click at [444, 267] on icon at bounding box center [444, 259] width 19 height 19
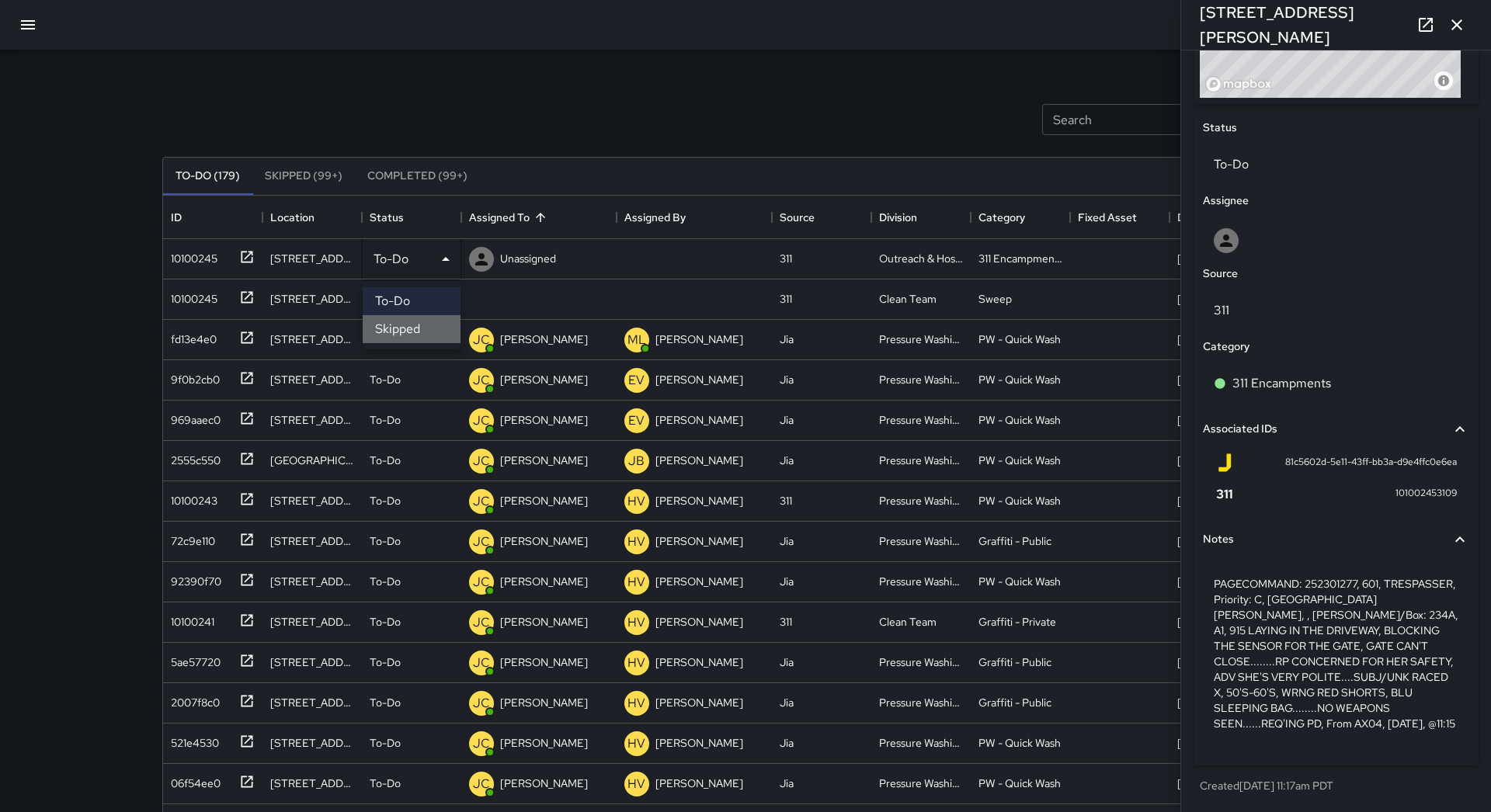
click at [428, 326] on li "Skipped" at bounding box center [411, 329] width 98 height 28
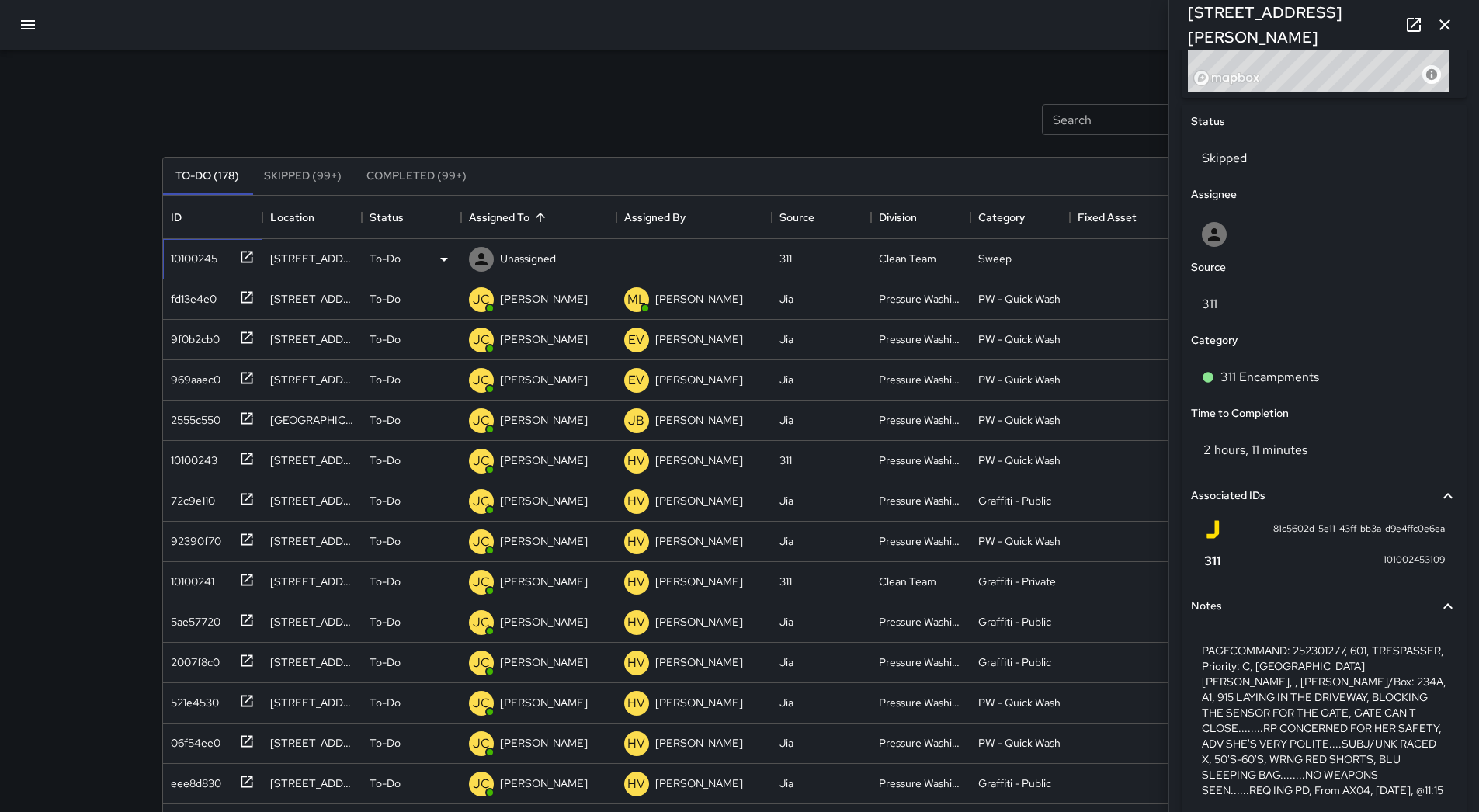
click at [216, 265] on div "10100245" at bounding box center [191, 255] width 53 height 22
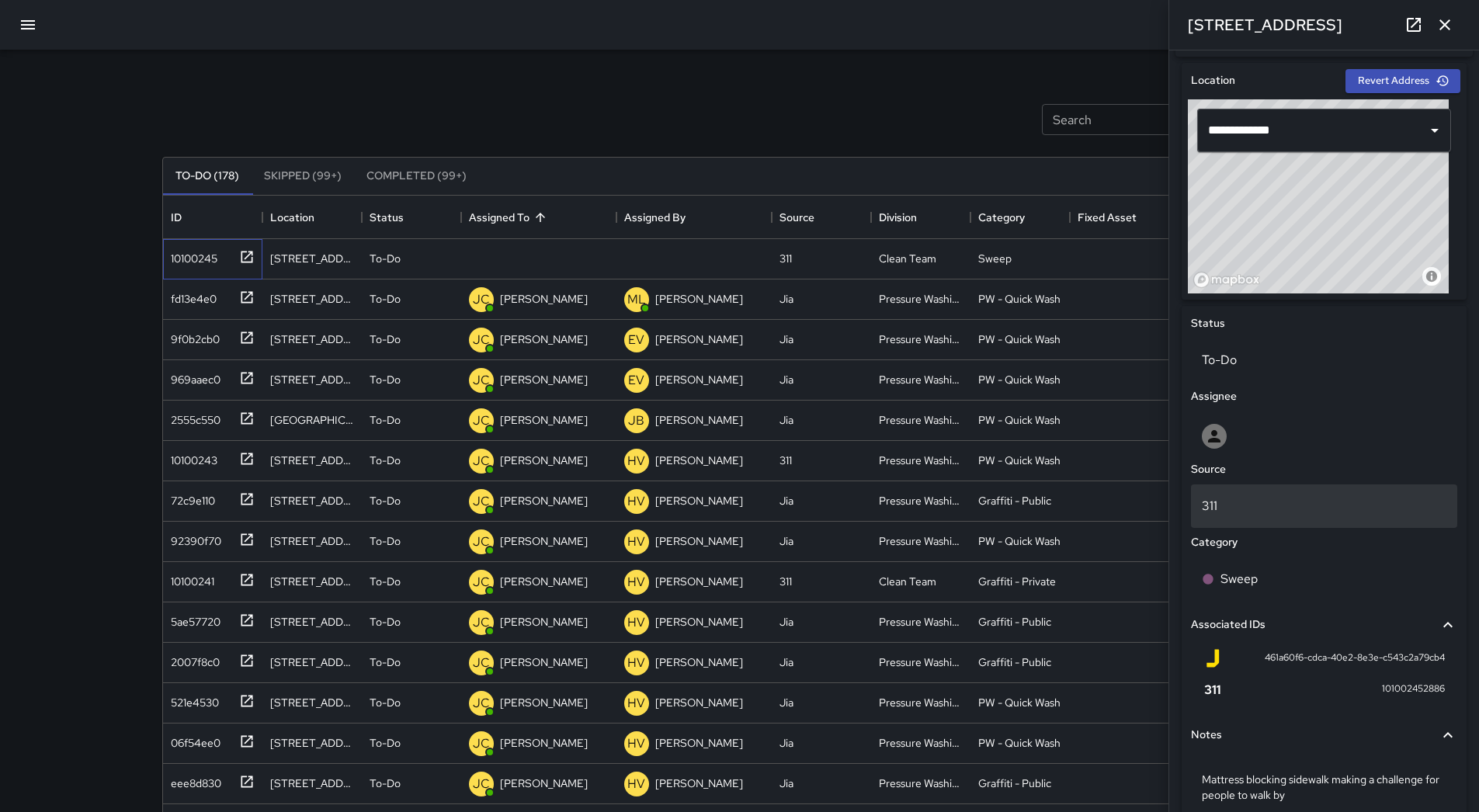
scroll to position [239, 0]
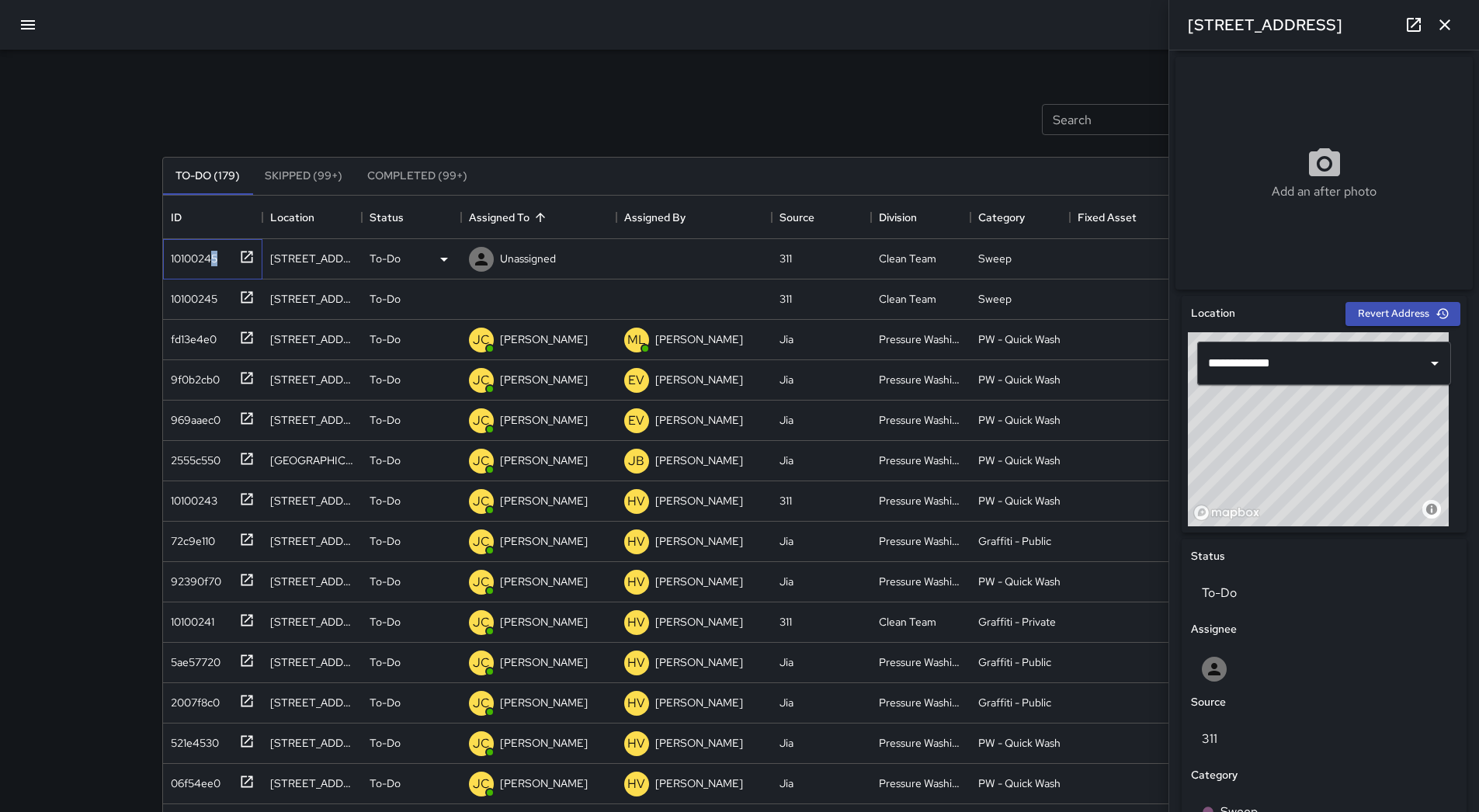
click at [215, 262] on div "10100245" at bounding box center [191, 255] width 53 height 22
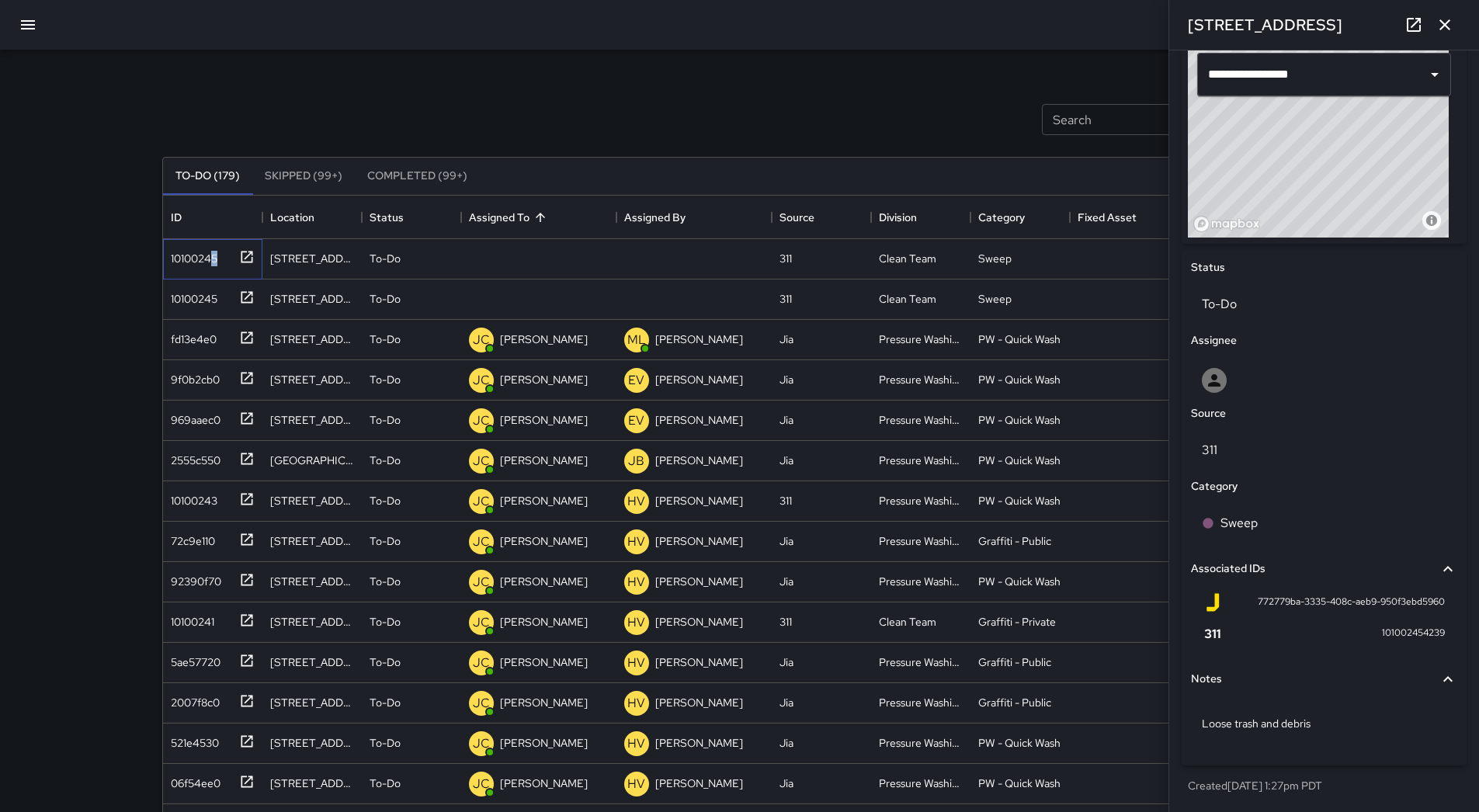
scroll to position [301, 0]
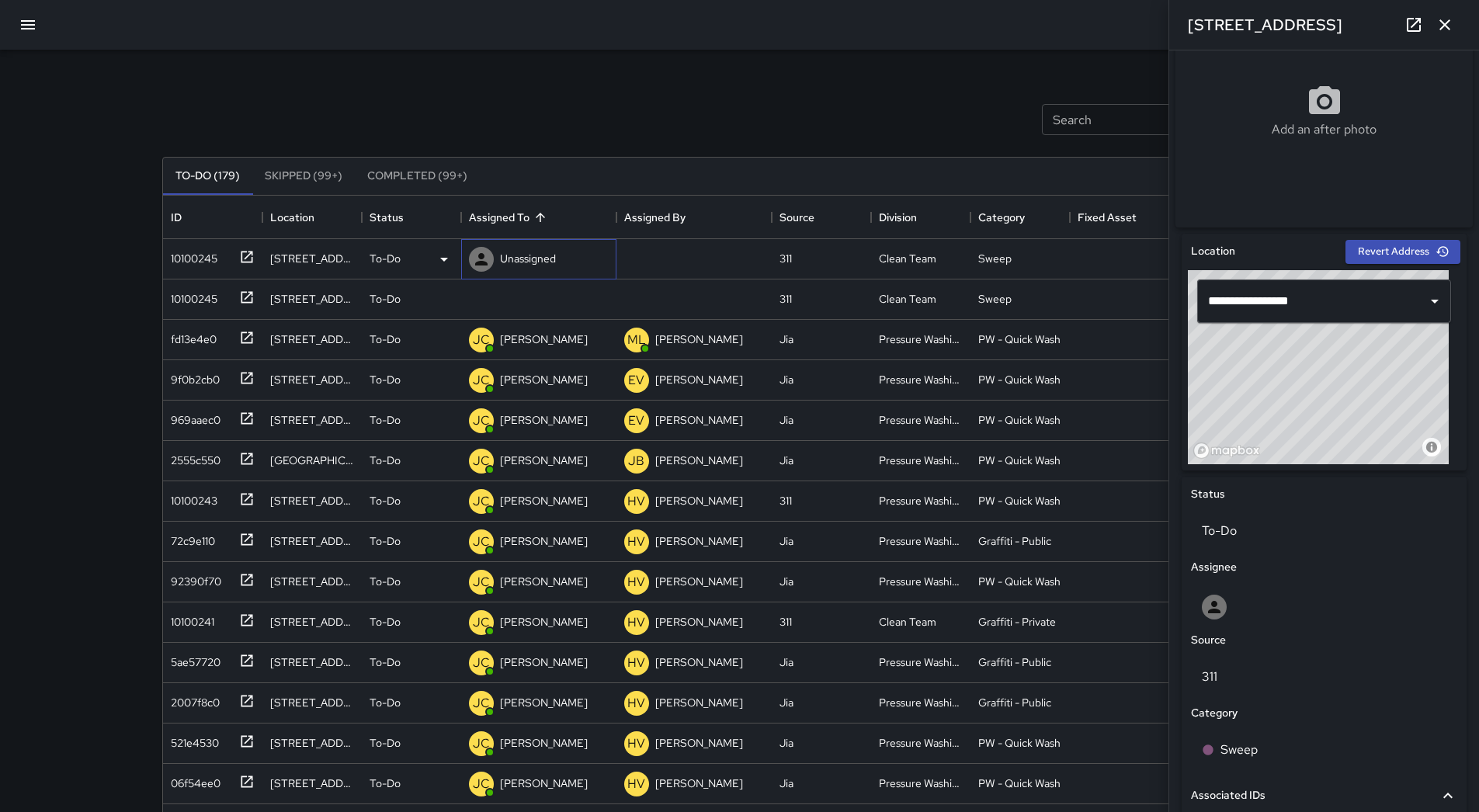
click at [540, 260] on p "Unassigned" at bounding box center [528, 258] width 56 height 16
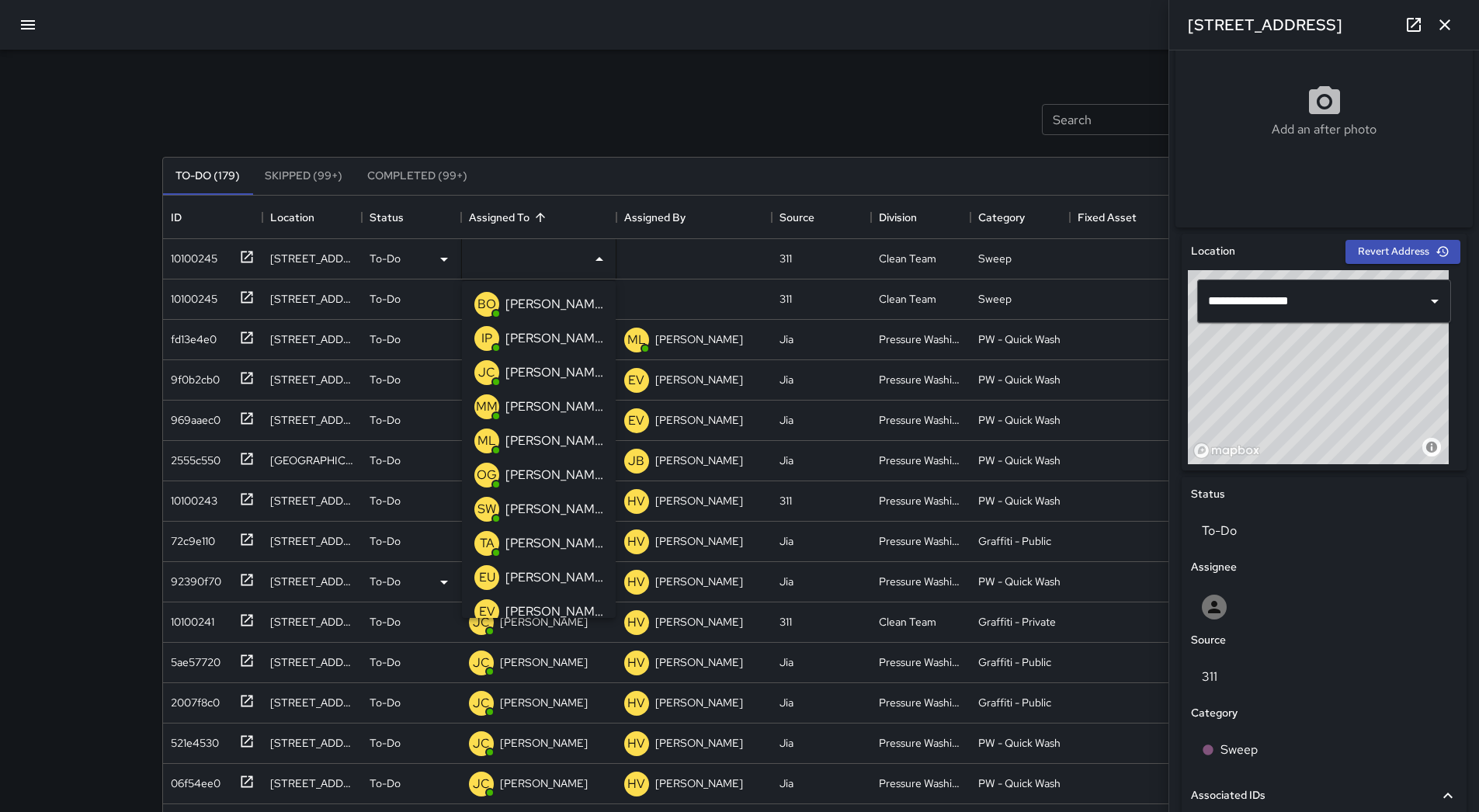
click at [536, 540] on p "[PERSON_NAME]" at bounding box center [554, 543] width 98 height 19
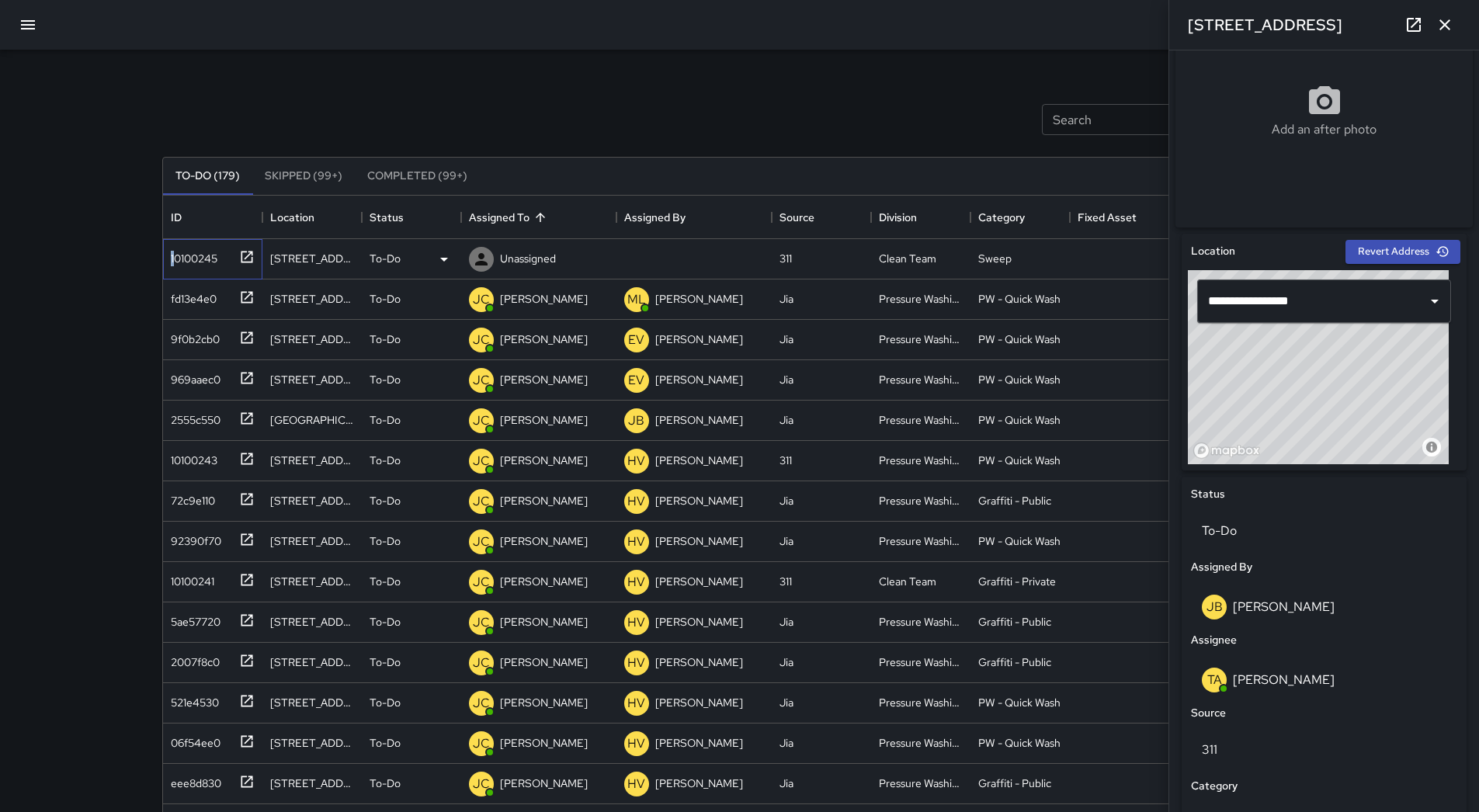
click at [173, 262] on div "10100245" at bounding box center [191, 255] width 53 height 22
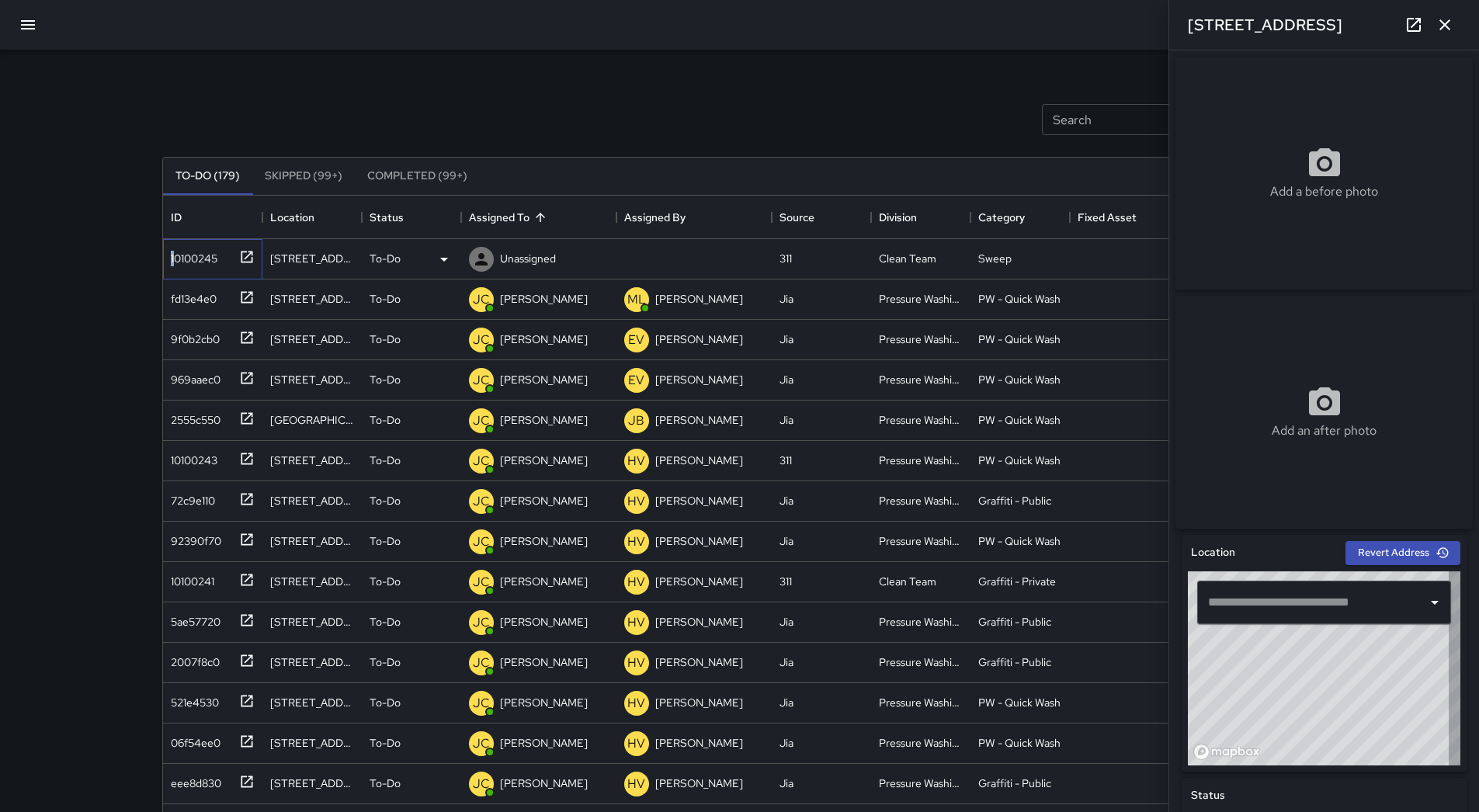
type input "**********"
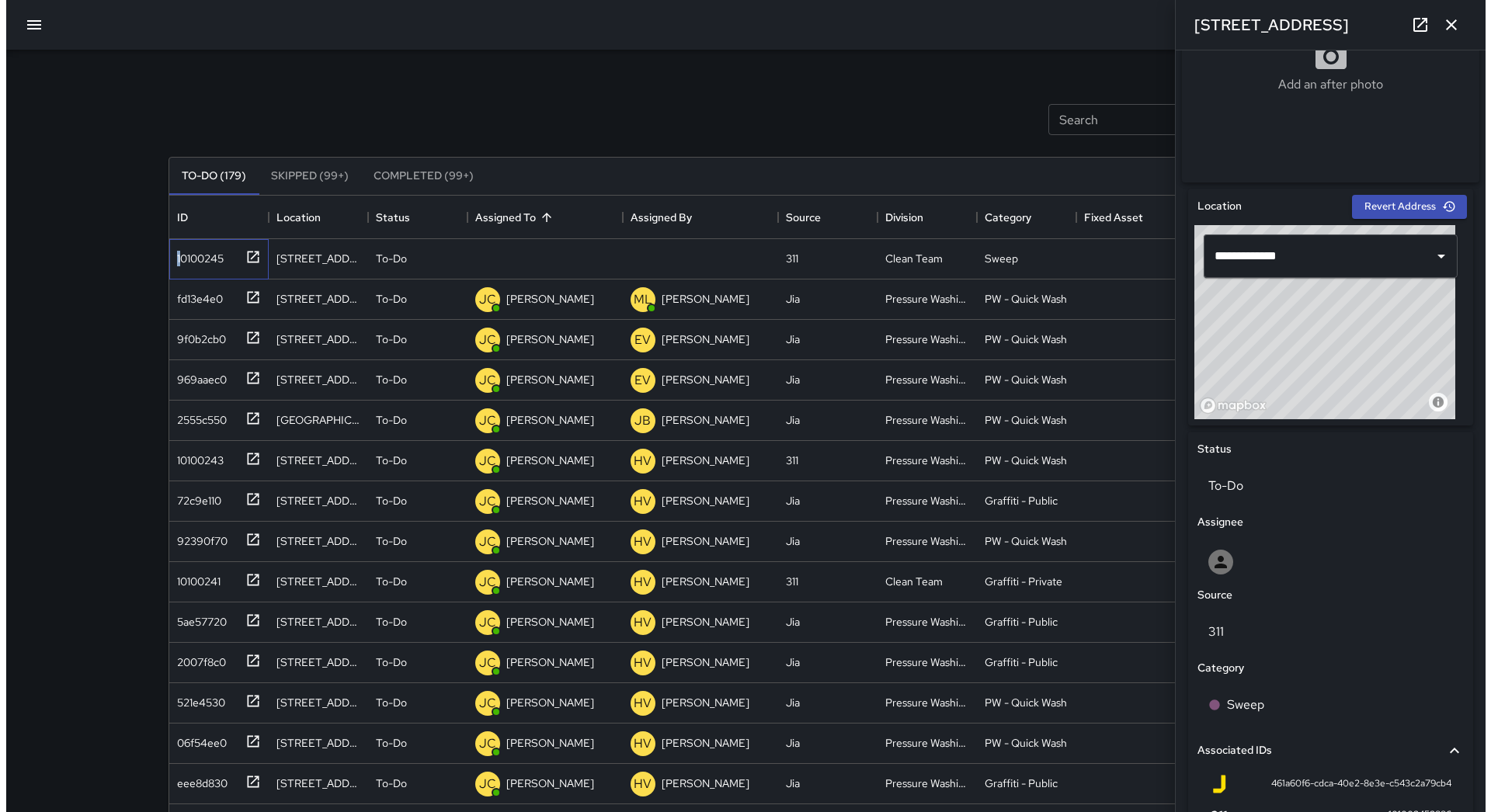
scroll to position [550, 0]
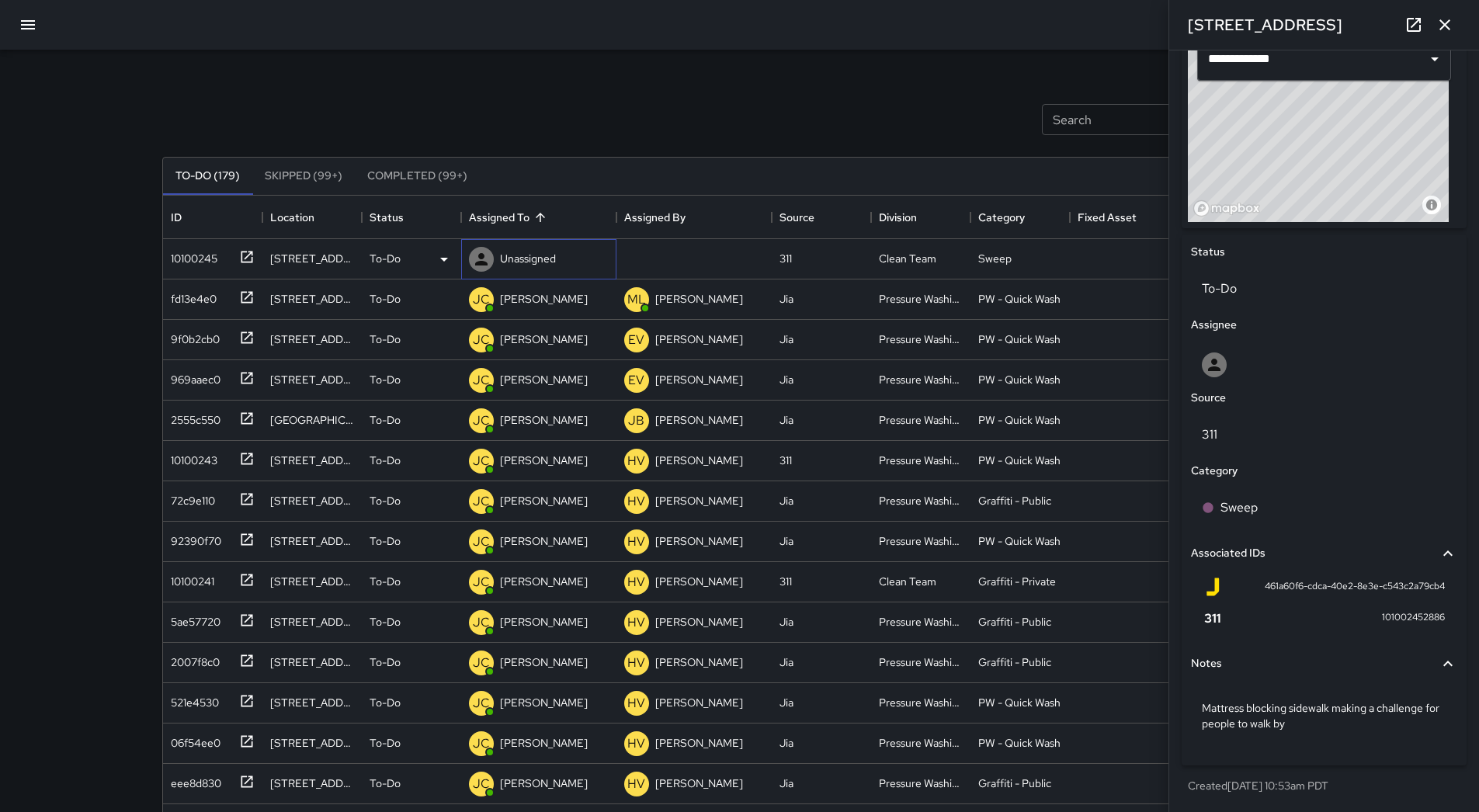
click at [525, 254] on p "Unassigned" at bounding box center [528, 258] width 56 height 16
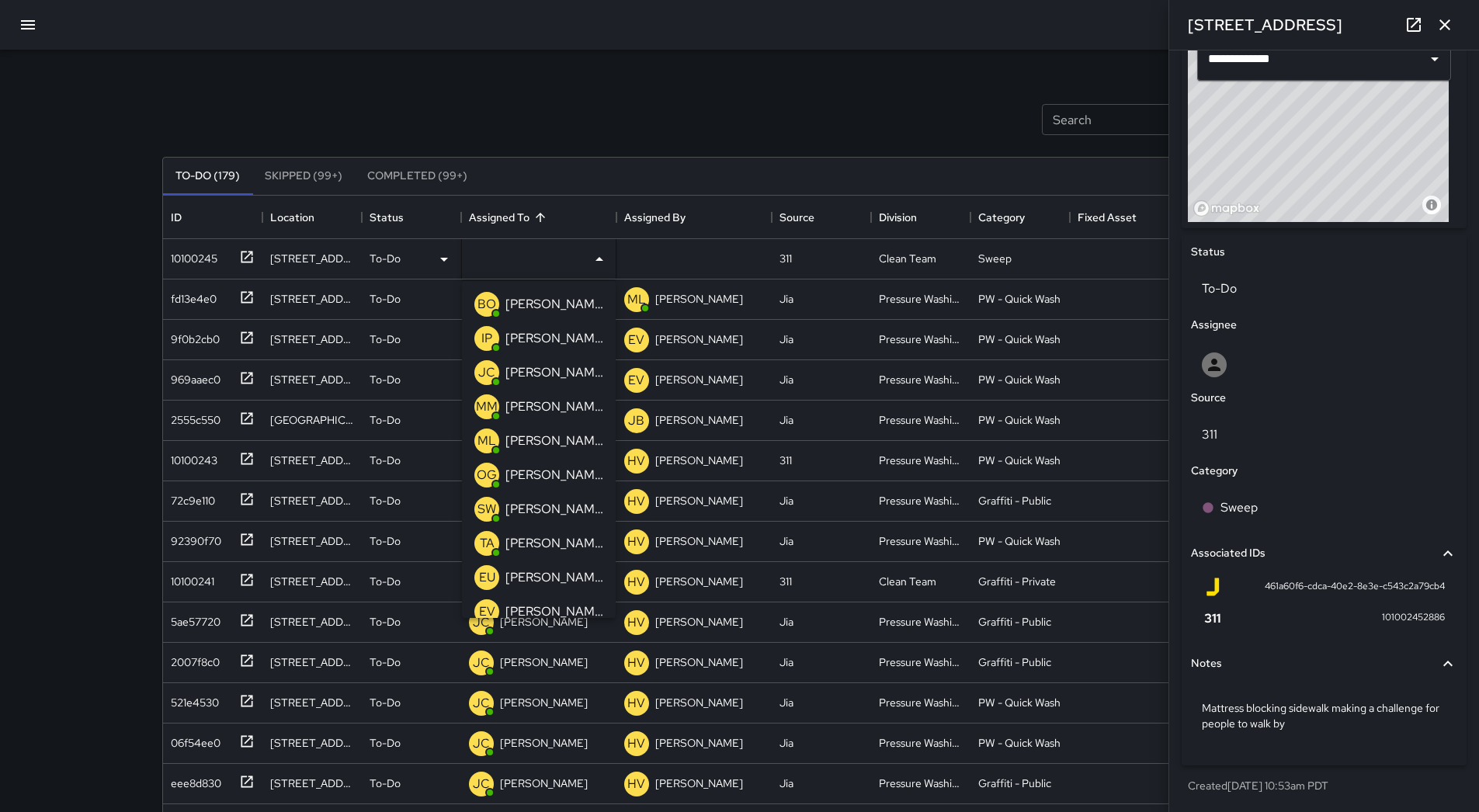
click at [493, 133] on div "Search Search New Task" at bounding box center [740, 119] width 1161 height 80
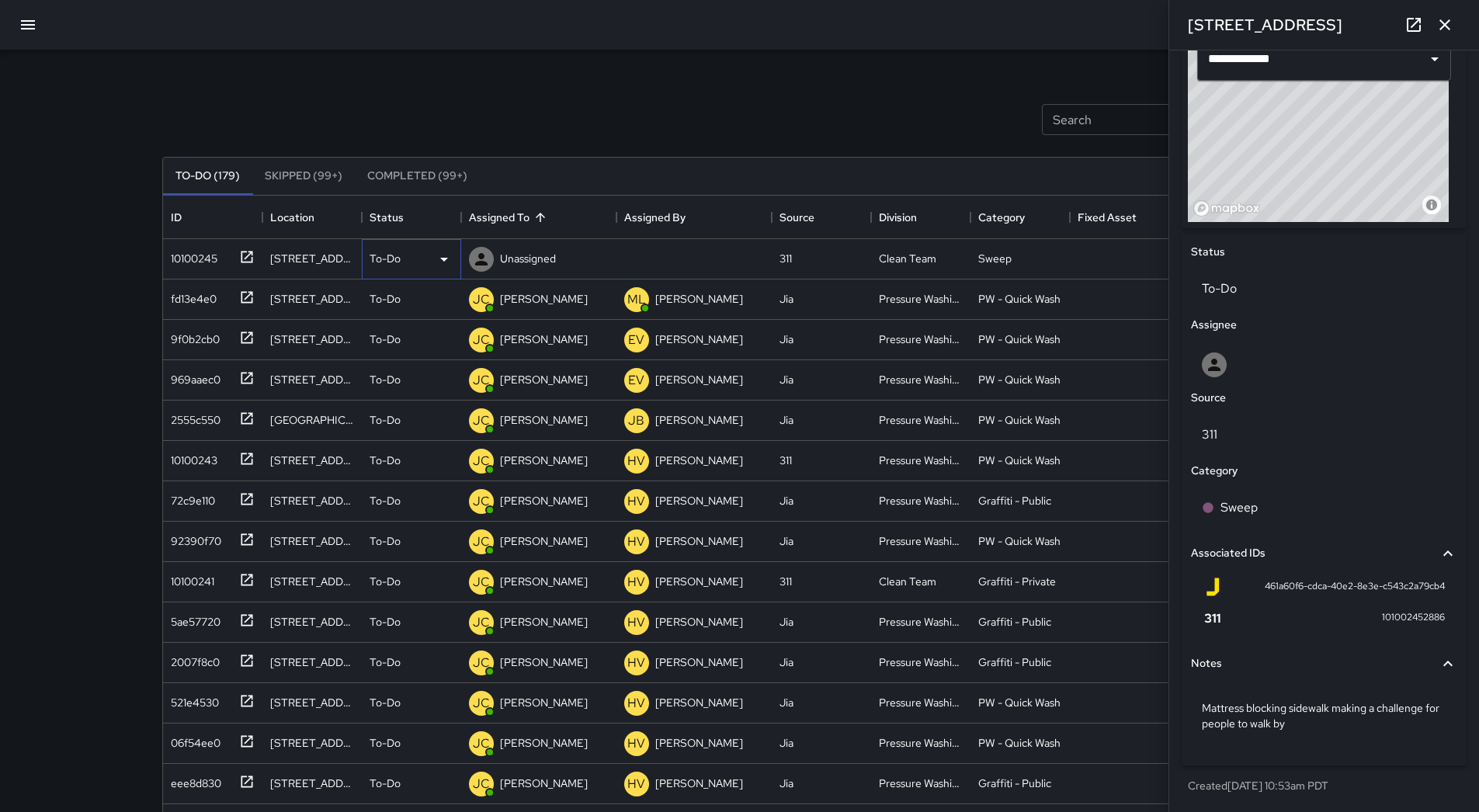
click at [429, 262] on div "To-Do" at bounding box center [411, 259] width 84 height 19
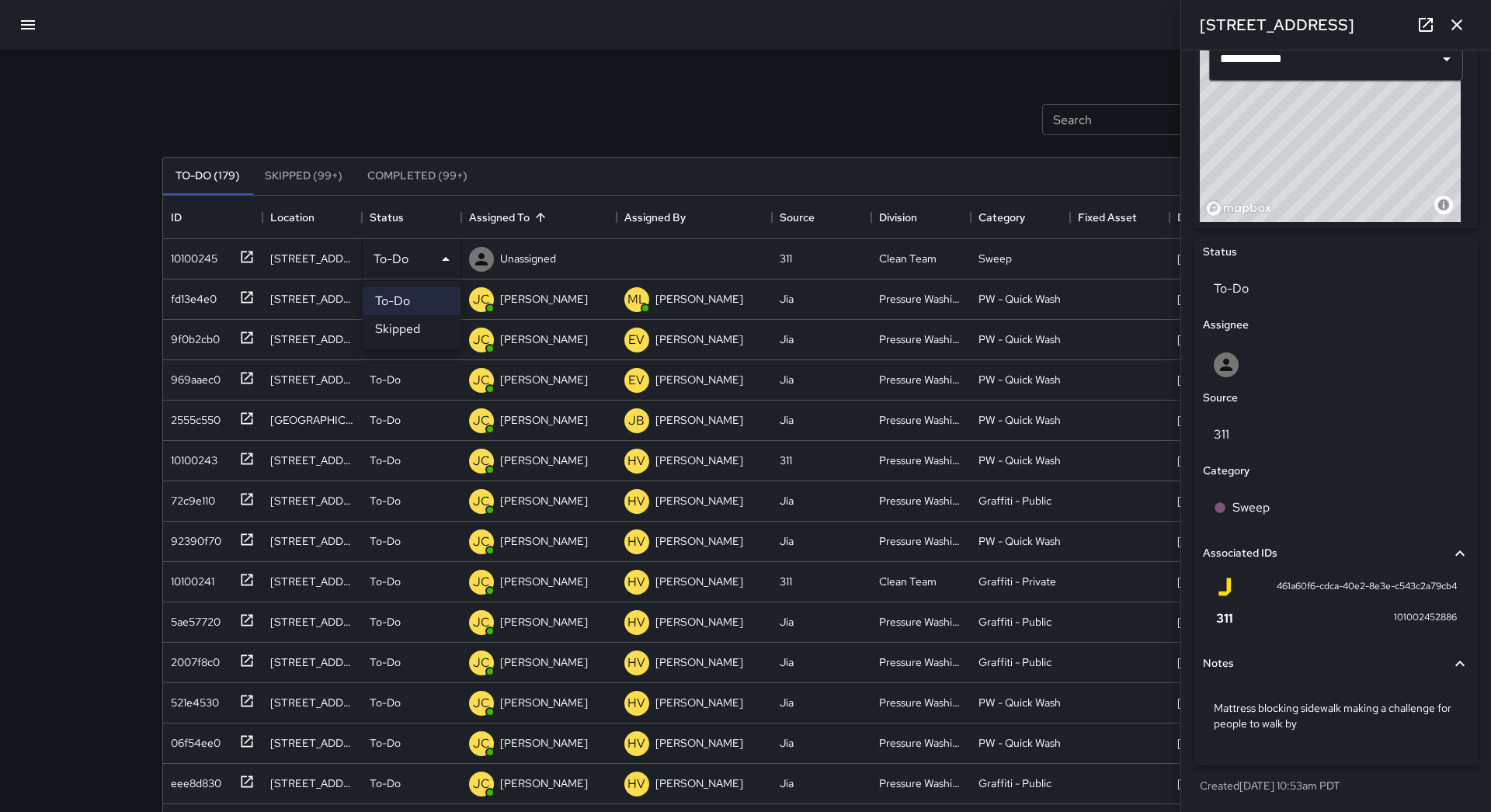
click at [423, 325] on li "Skipped" at bounding box center [411, 329] width 98 height 28
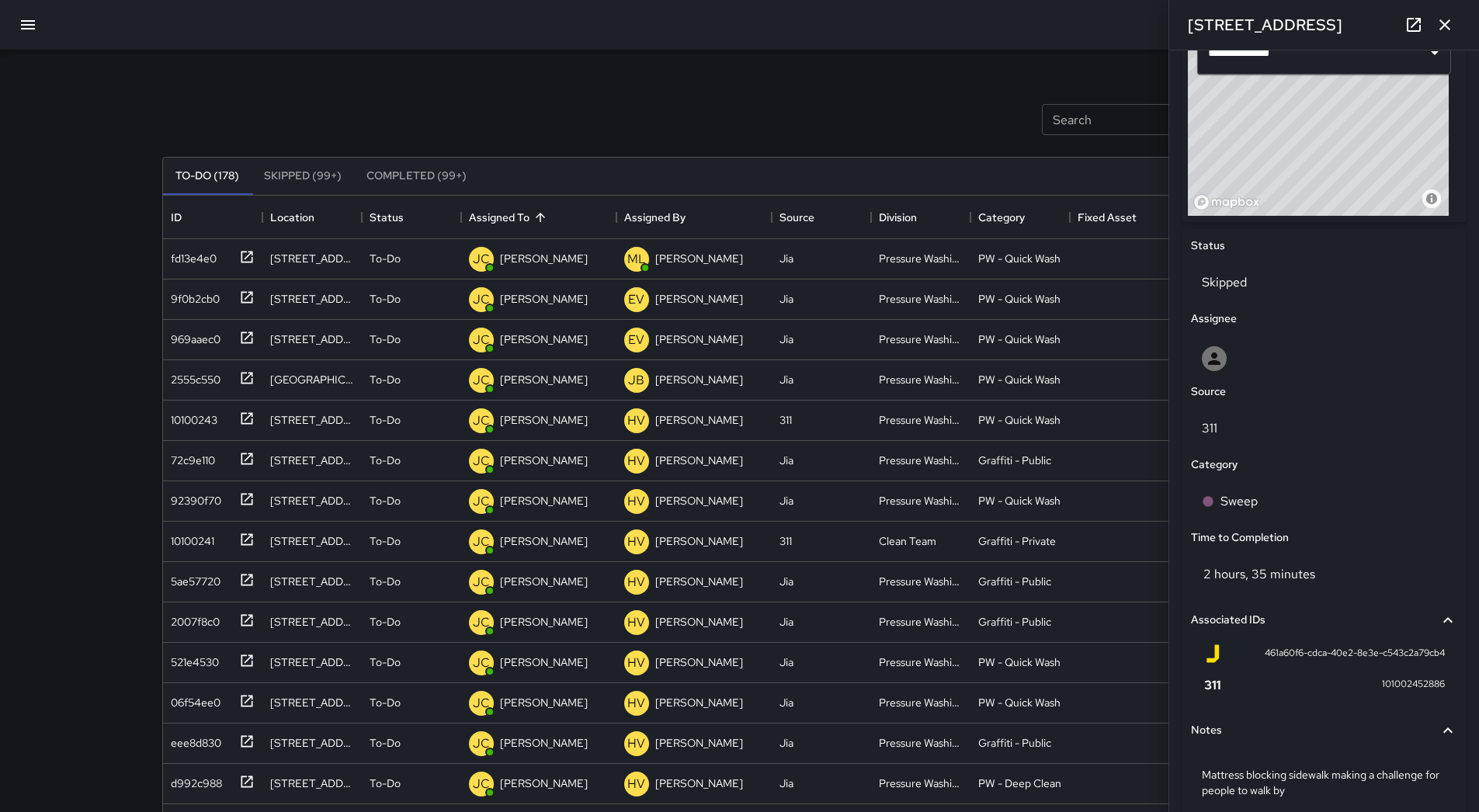
click at [32, 12] on button "button" at bounding box center [28, 25] width 37 height 37
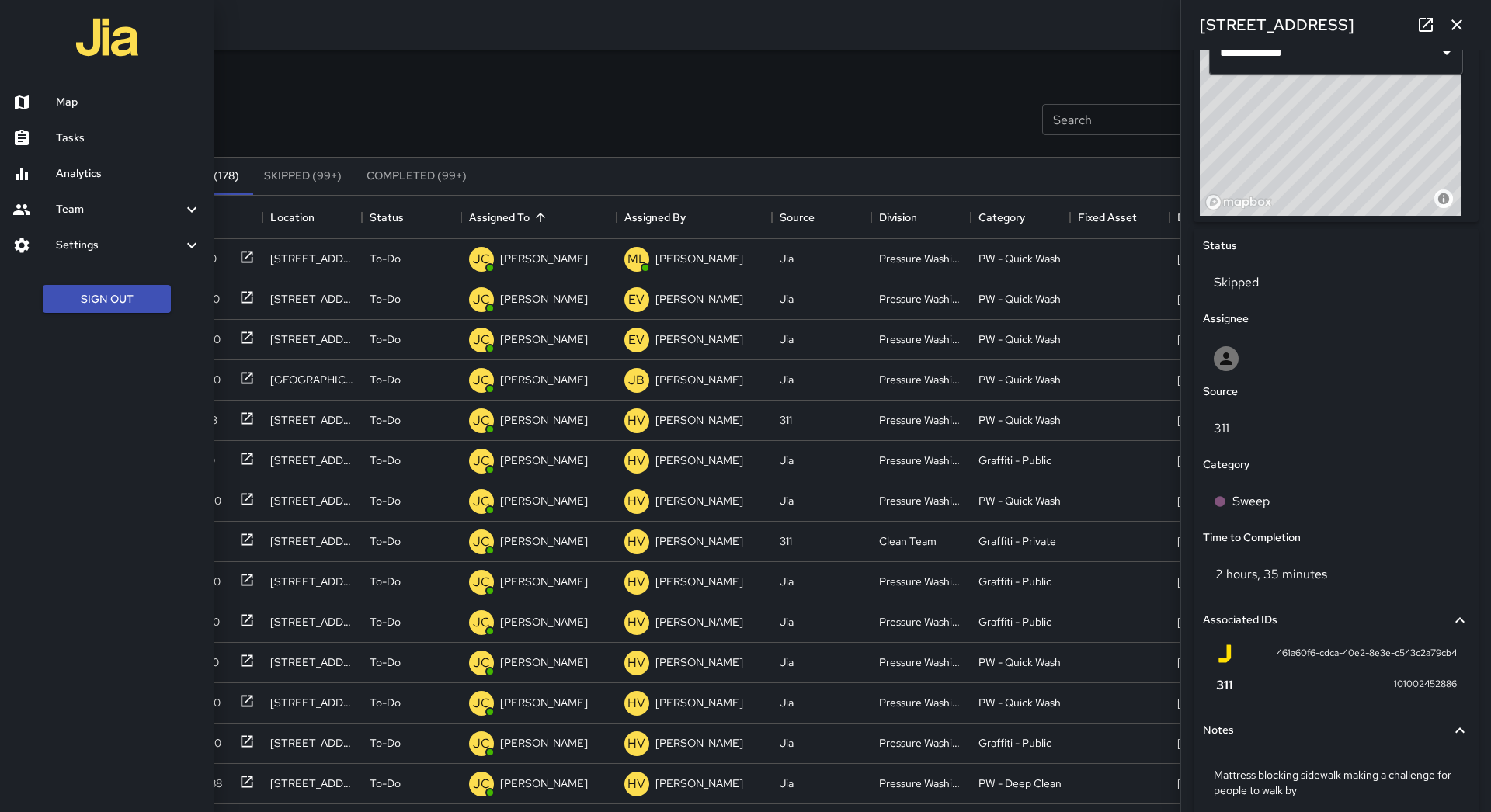
click at [74, 96] on h6 "Map" at bounding box center [129, 102] width 145 height 17
